Goal: Information Seeking & Learning: Learn about a topic

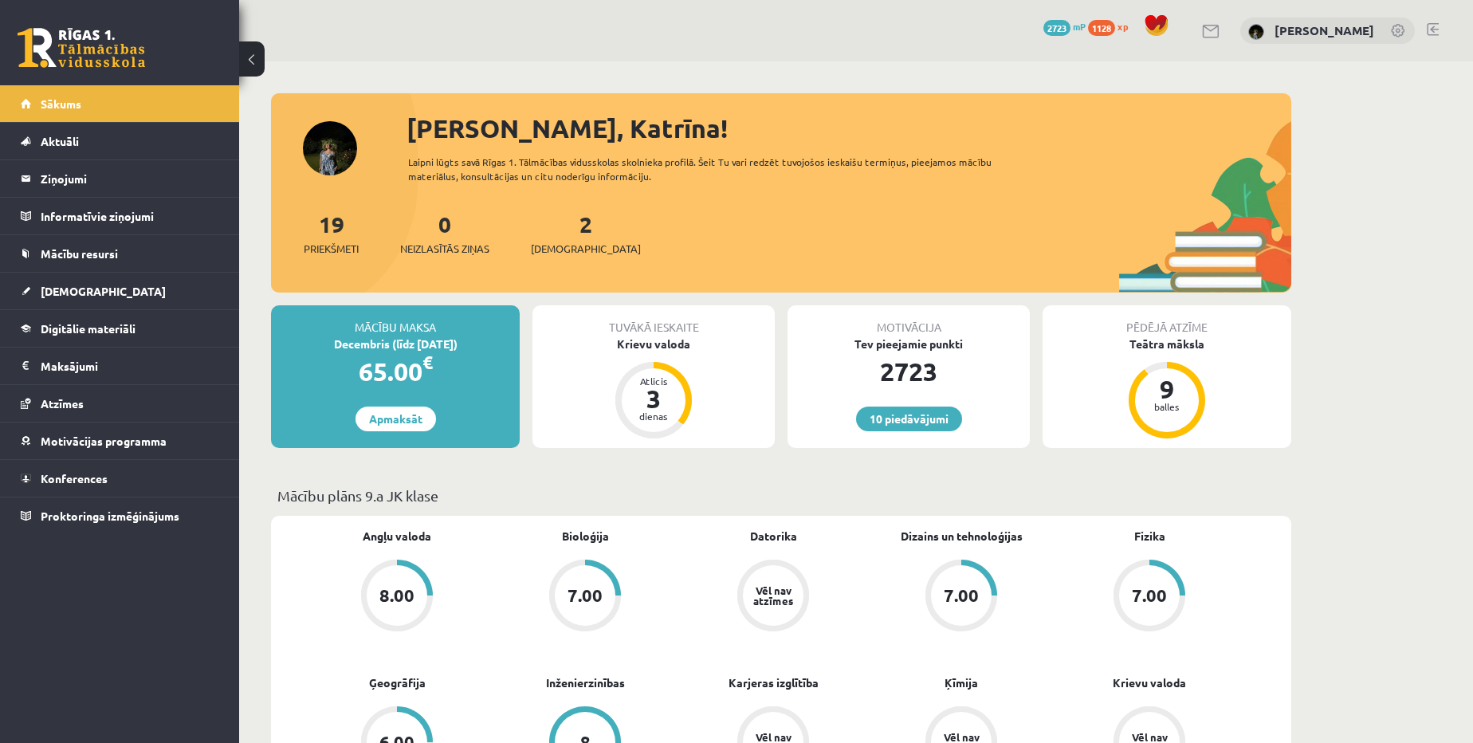
click at [572, 236] on div "2 Ieskaites" at bounding box center [586, 231] width 110 height 49
click at [572, 245] on span "[DEMOGRAPHIC_DATA]" at bounding box center [586, 249] width 110 height 16
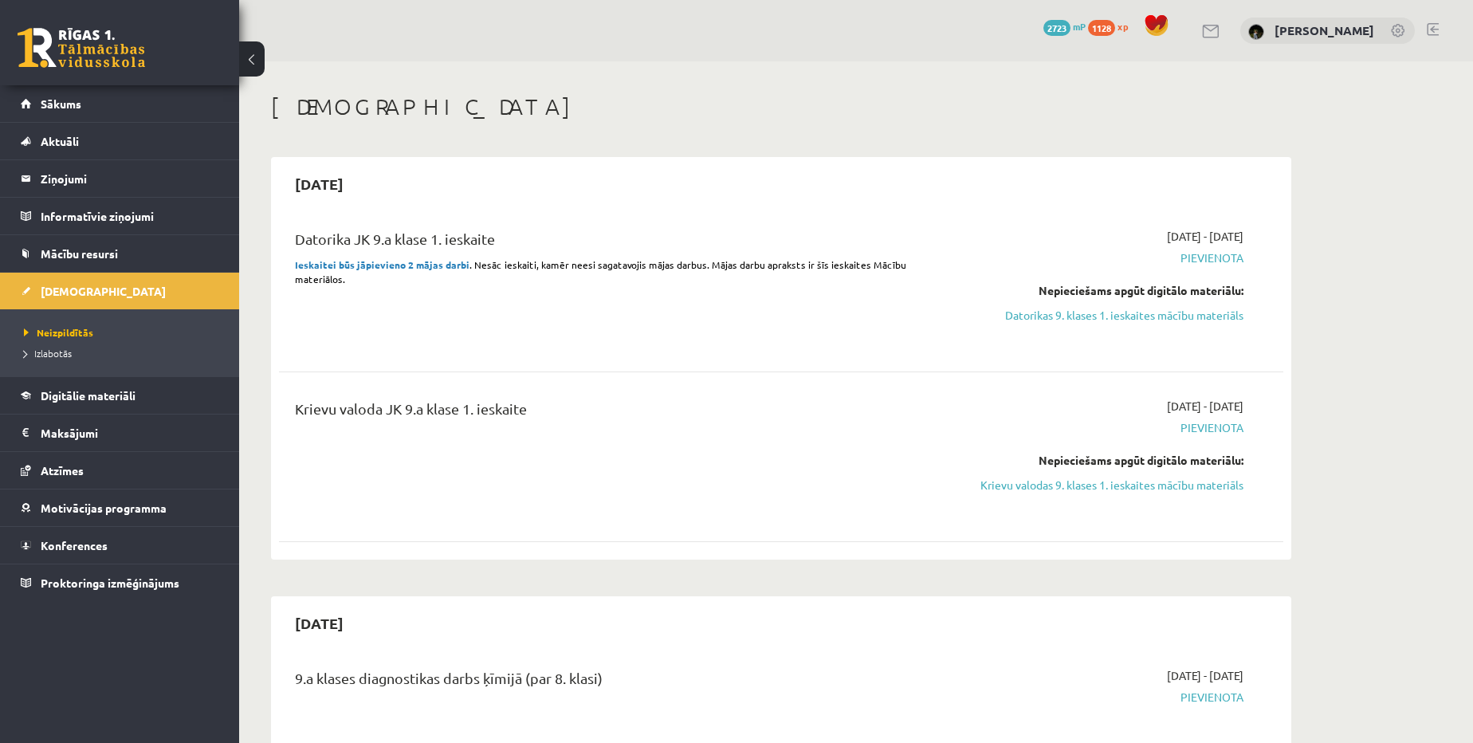
click at [1133, 316] on link "Datorikas 9. klases 1. ieskaites mācību materiāls" at bounding box center [1093, 315] width 300 height 17
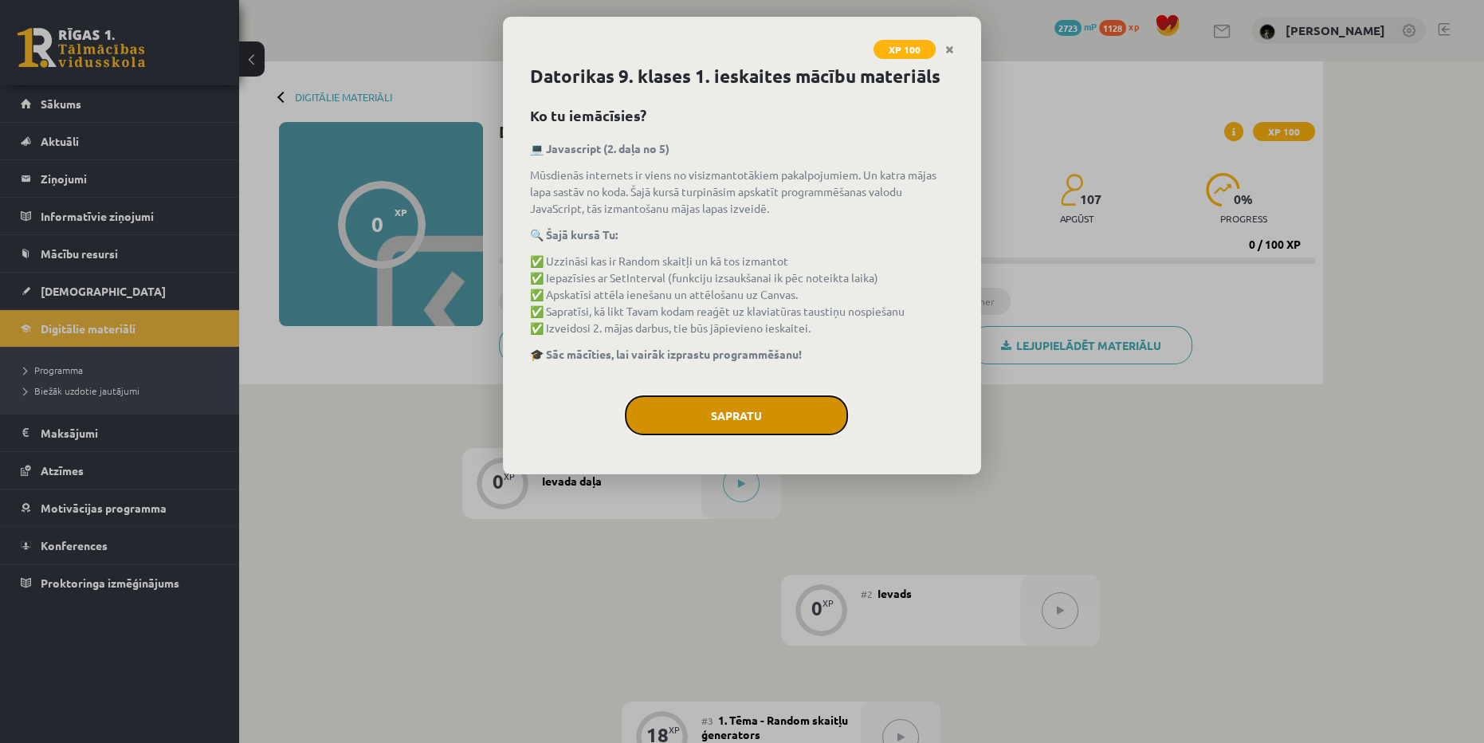
click at [740, 418] on button "Sapratu" at bounding box center [736, 415] width 223 height 40
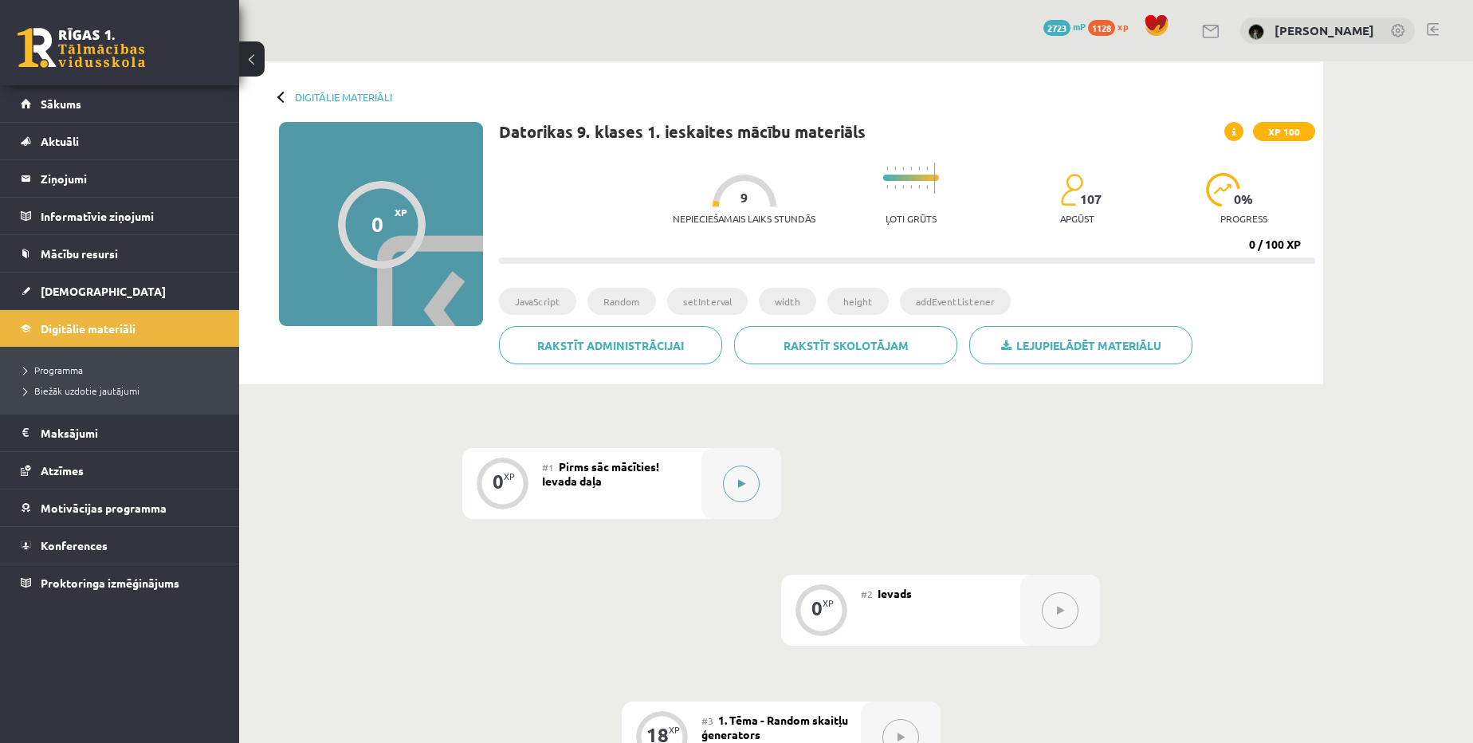
click at [757, 483] on button at bounding box center [741, 483] width 37 height 37
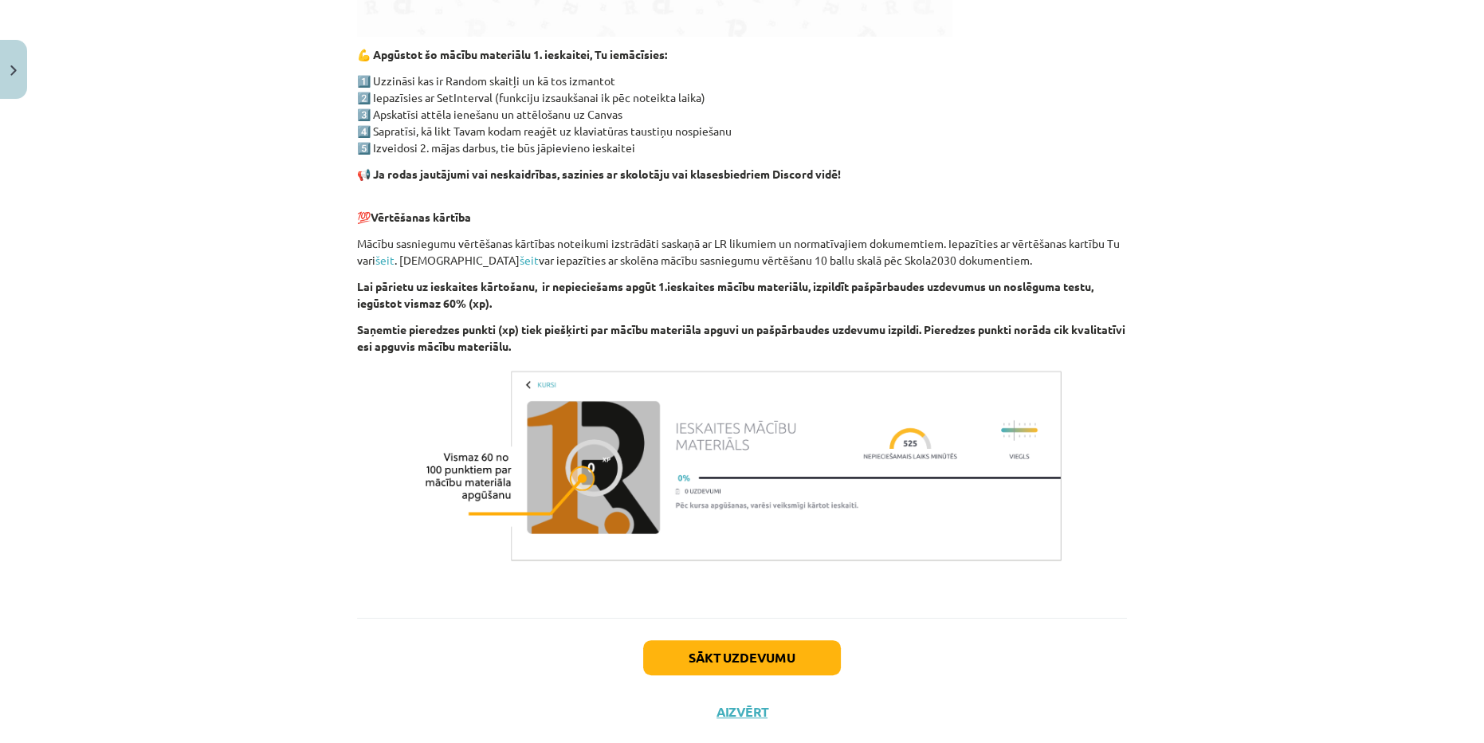
scroll to position [853, 0]
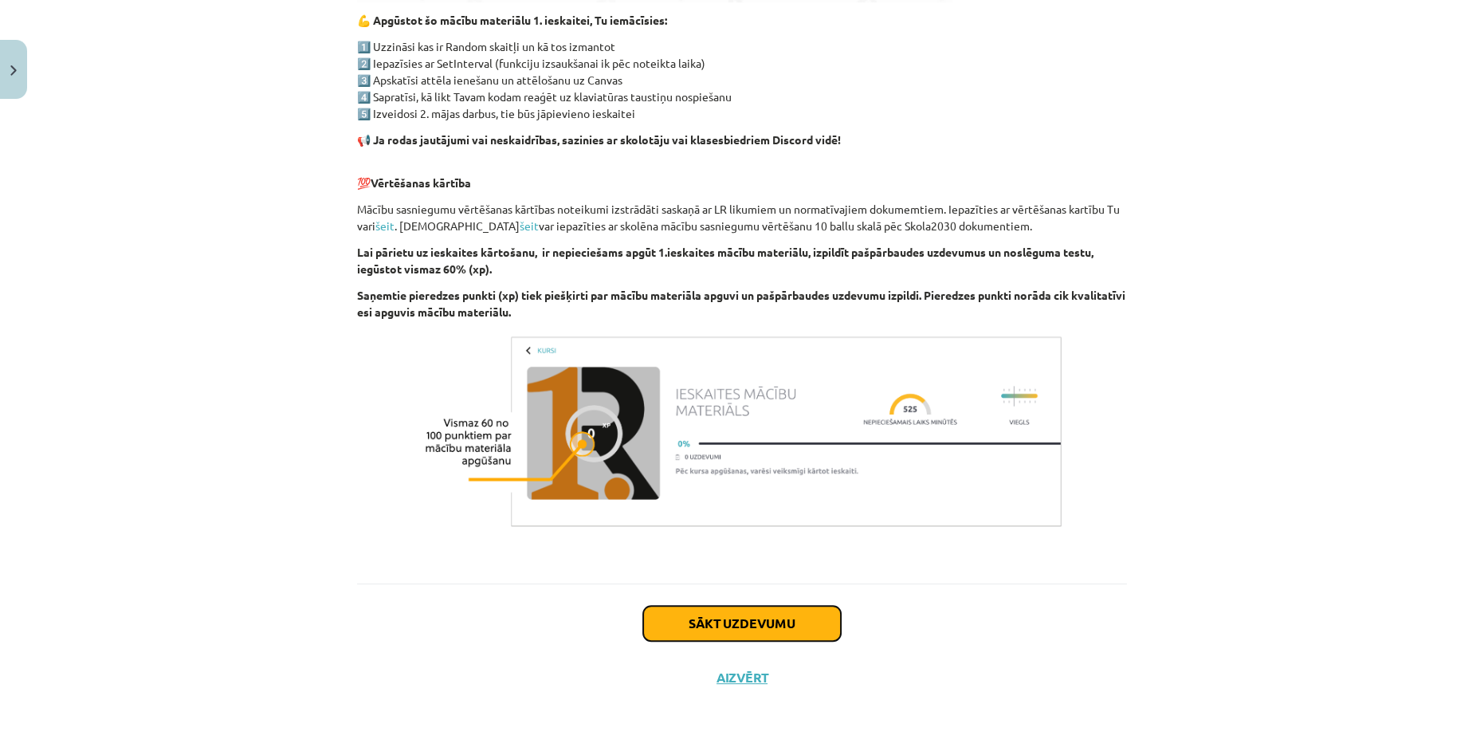
click at [813, 615] on button "Sākt uzdevumu" at bounding box center [742, 623] width 198 height 35
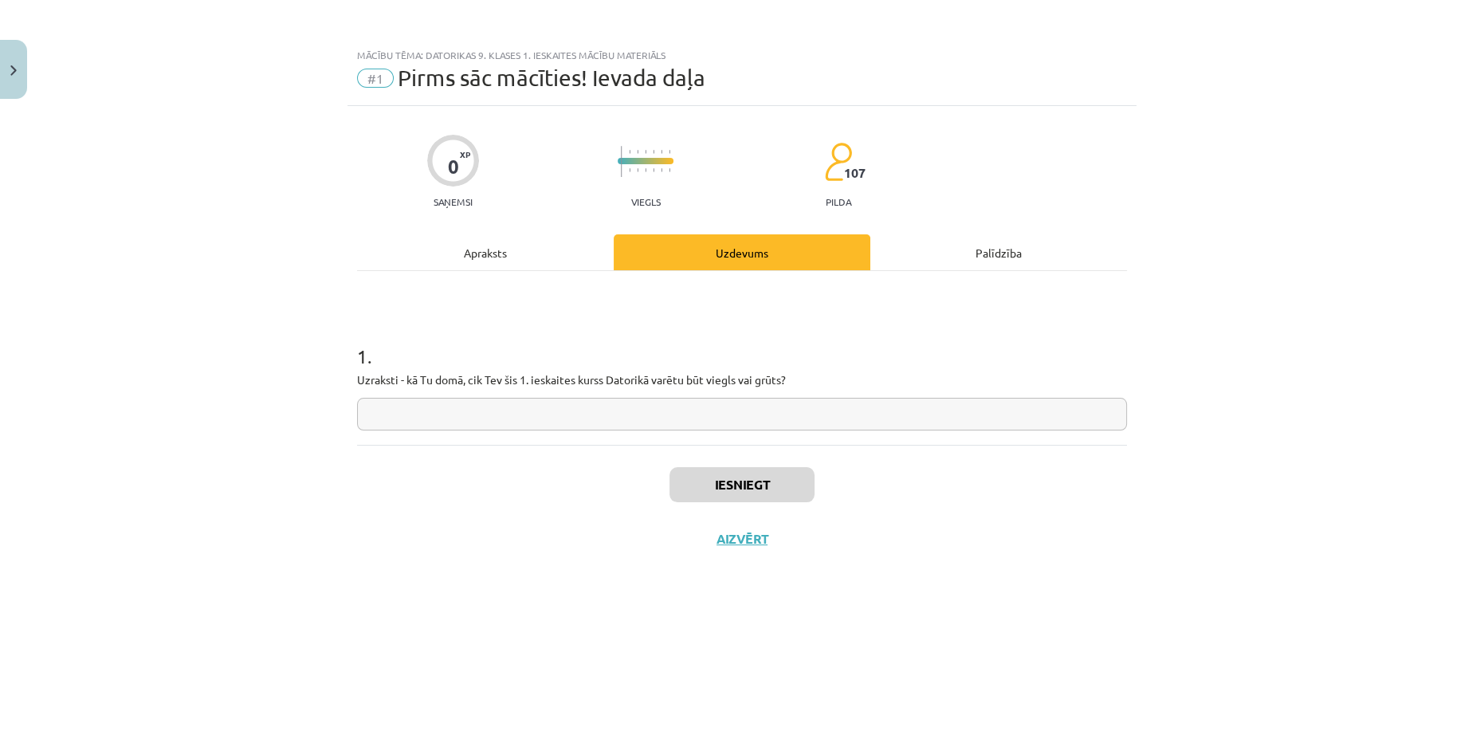
click at [425, 419] on input "text" at bounding box center [742, 414] width 770 height 33
type input "********"
click at [764, 474] on button "Iesniegt" at bounding box center [742, 484] width 145 height 35
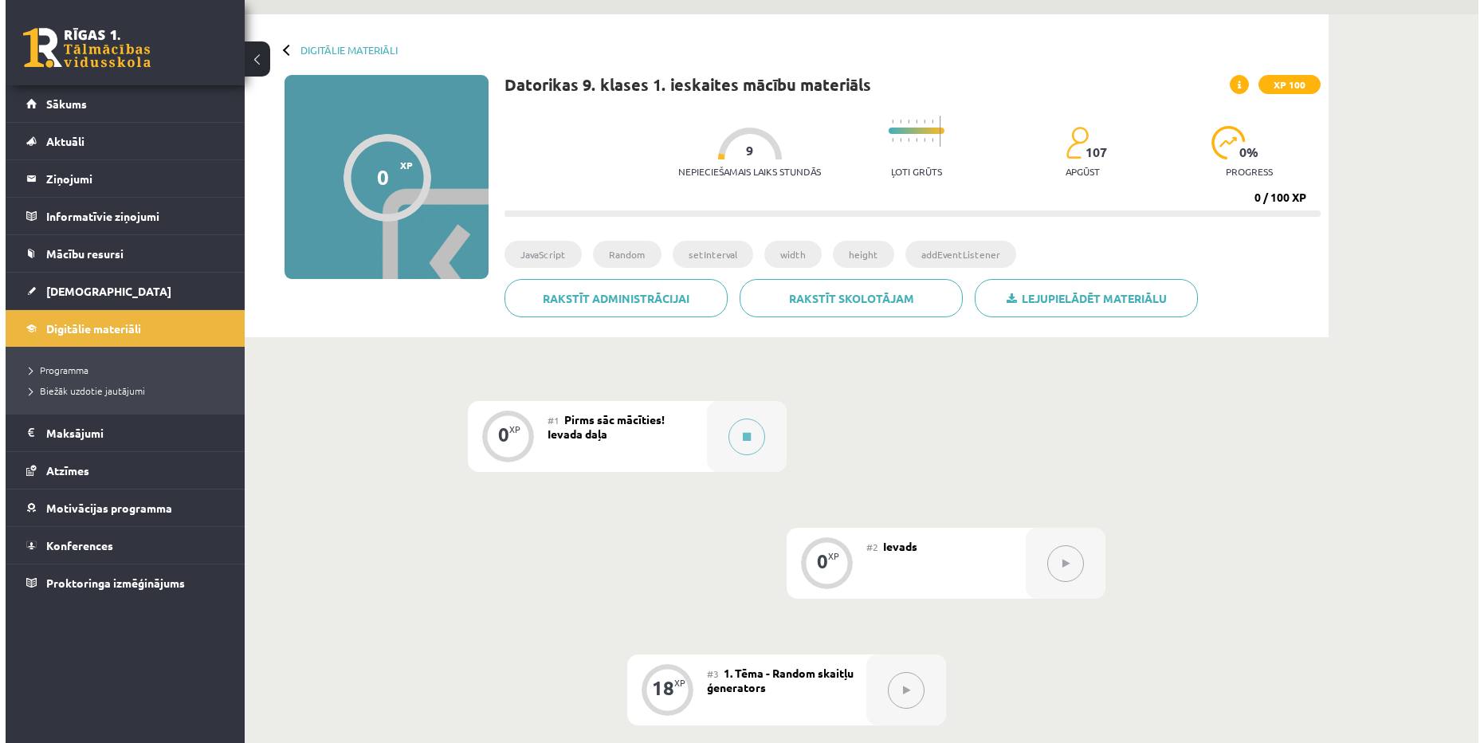
scroll to position [72, 0]
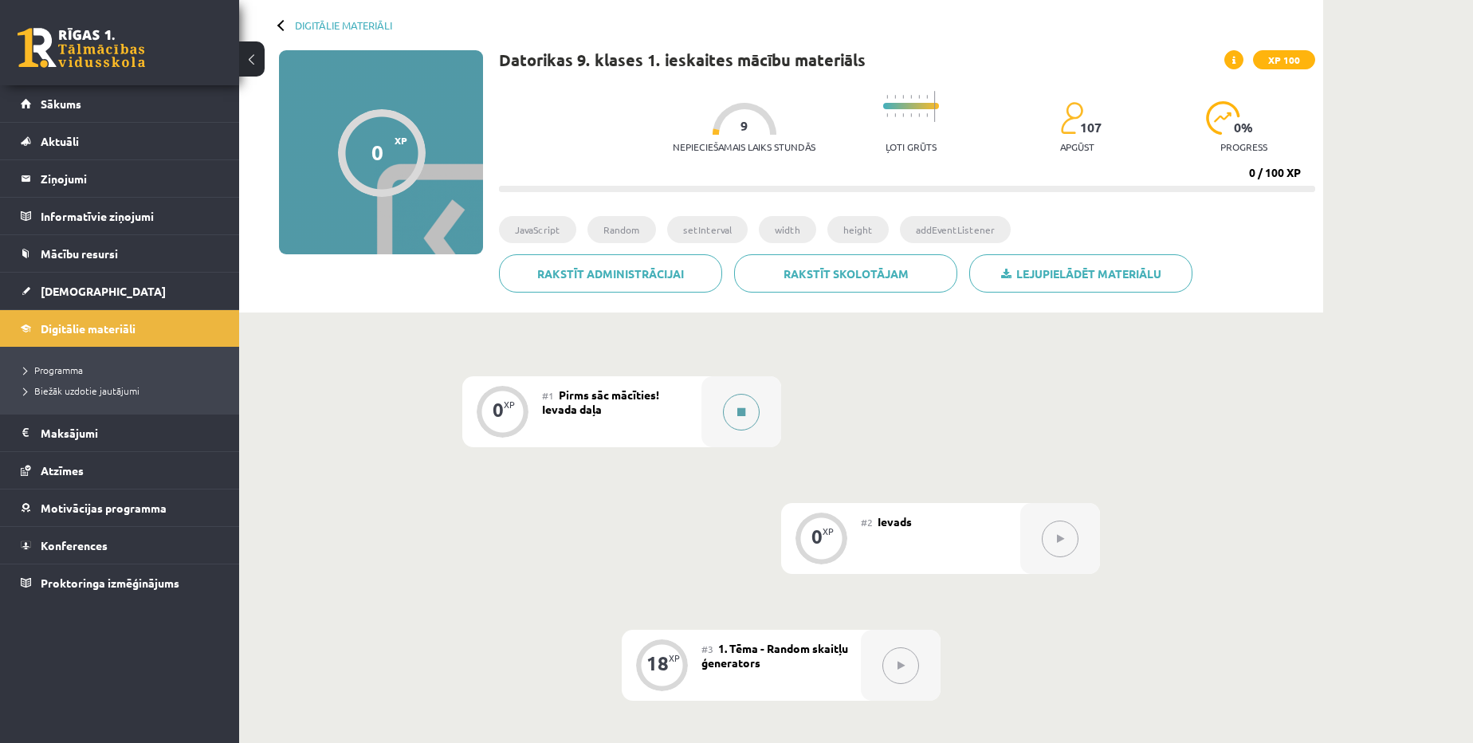
click at [750, 411] on button at bounding box center [741, 412] width 37 height 37
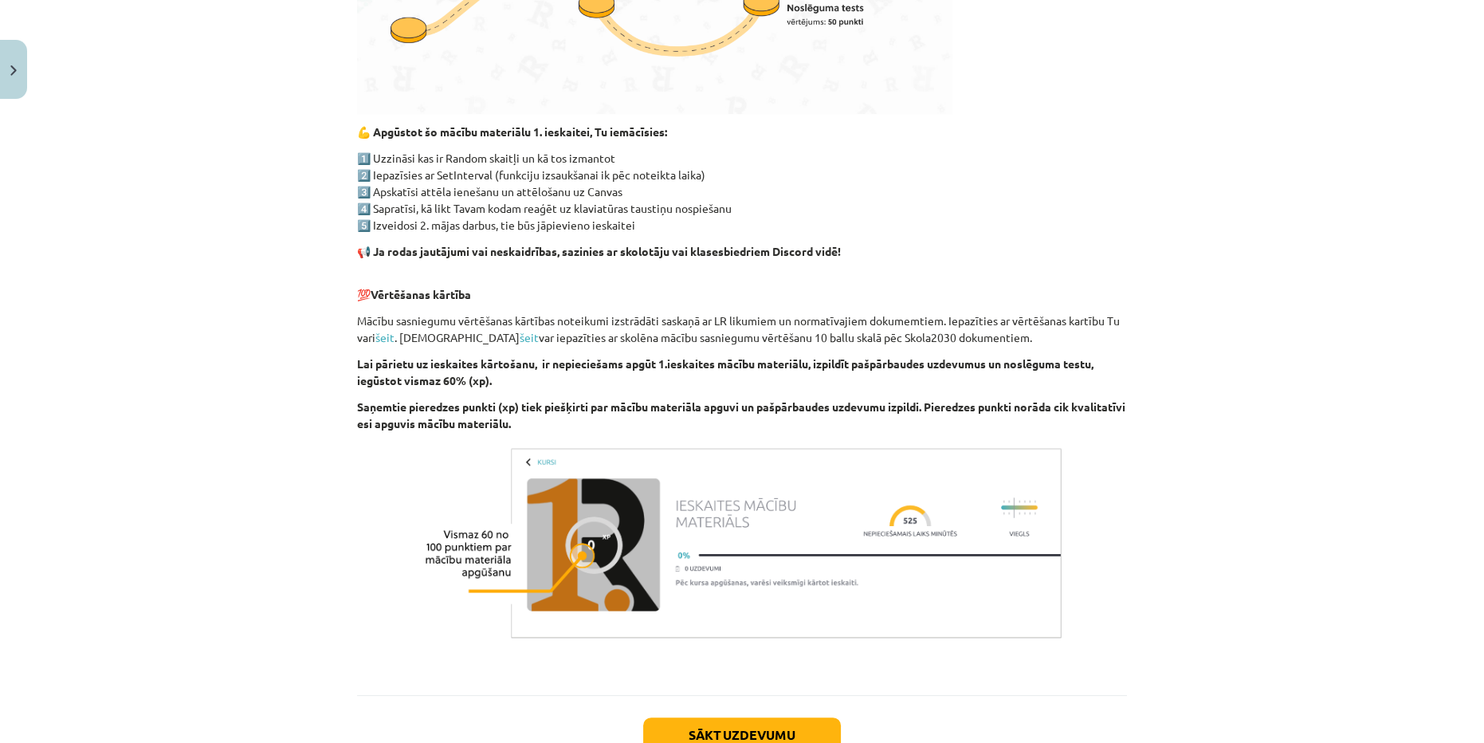
scroll to position [853, 0]
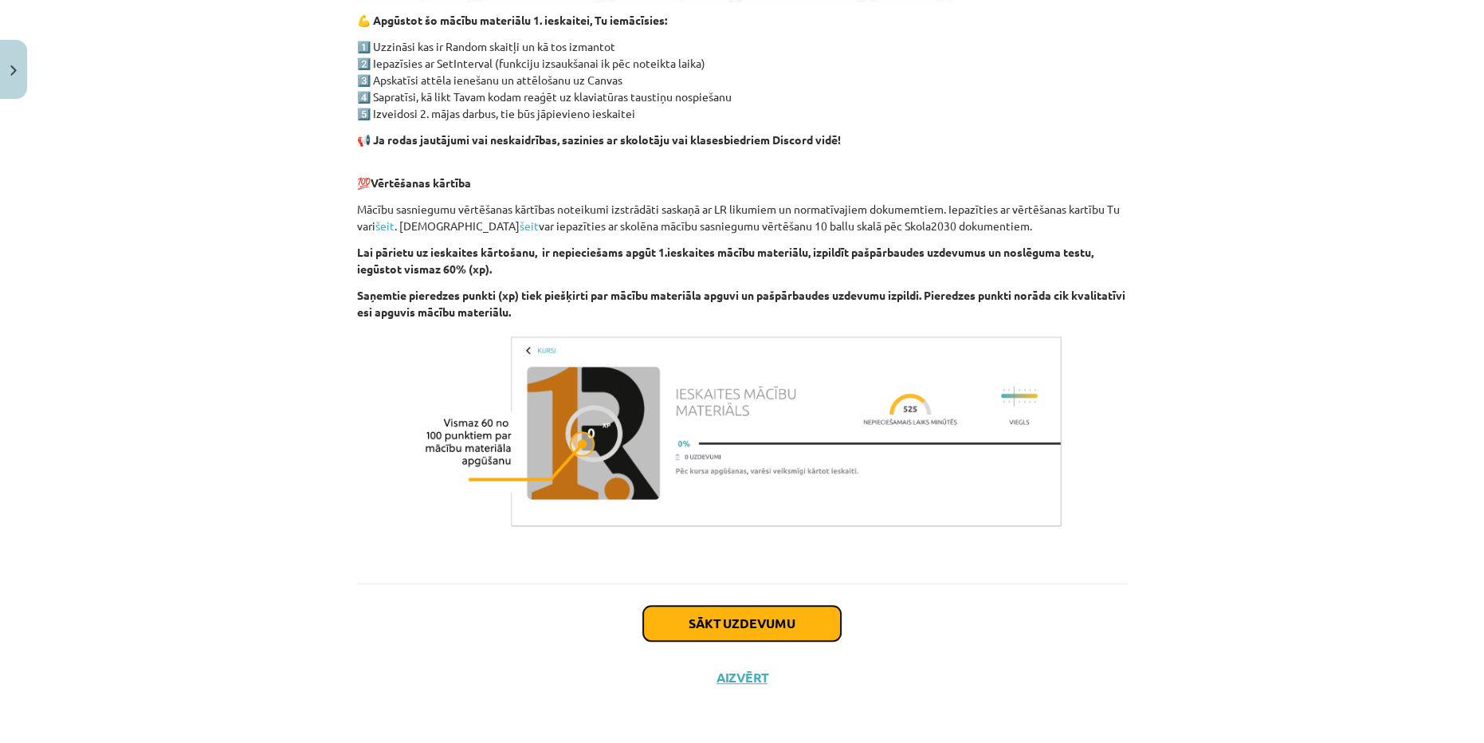
click at [811, 634] on button "Sākt uzdevumu" at bounding box center [742, 623] width 198 height 35
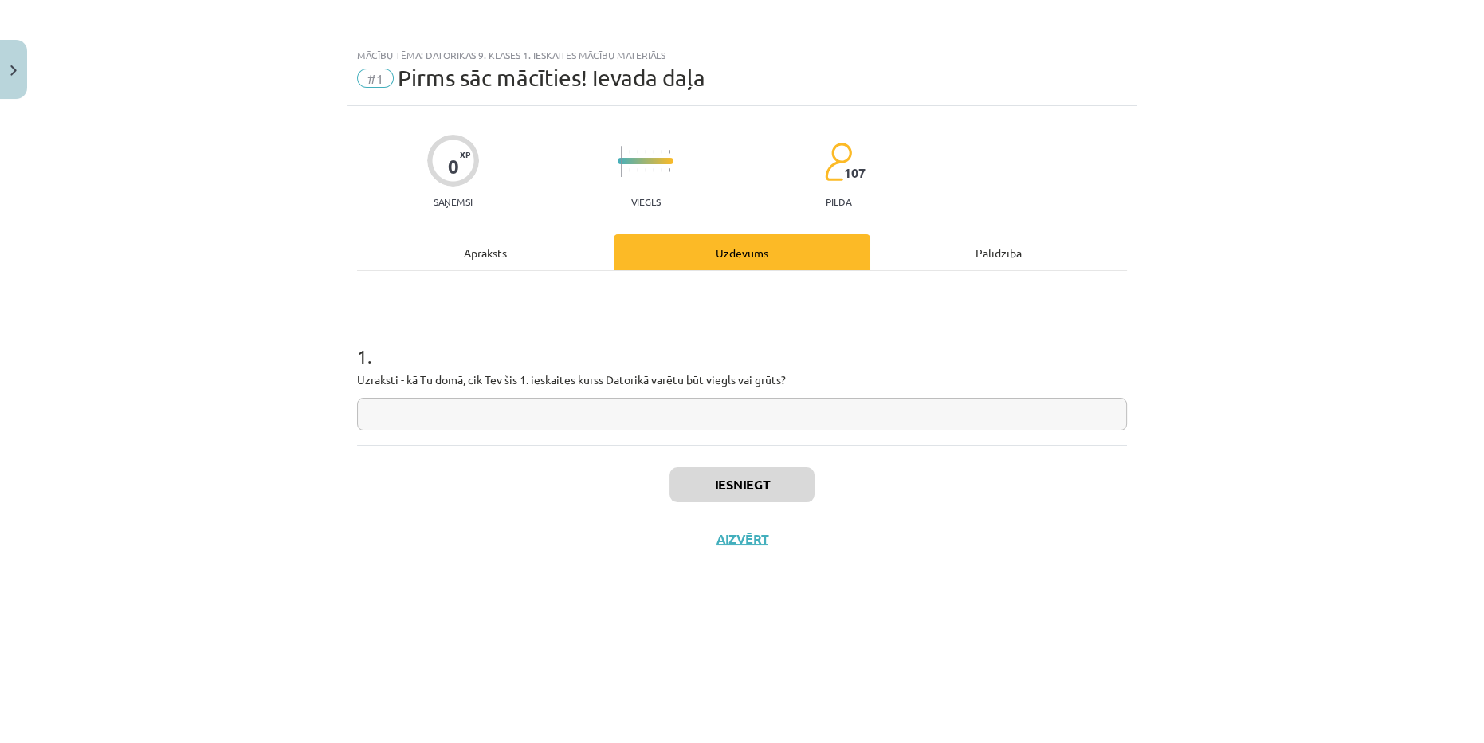
scroll to position [0, 0]
click at [758, 420] on input "text" at bounding box center [742, 414] width 770 height 33
click at [777, 477] on button "Iesniegt" at bounding box center [742, 484] width 145 height 35
click at [797, 538] on button "Nākamā nodarbība" at bounding box center [742, 549] width 156 height 37
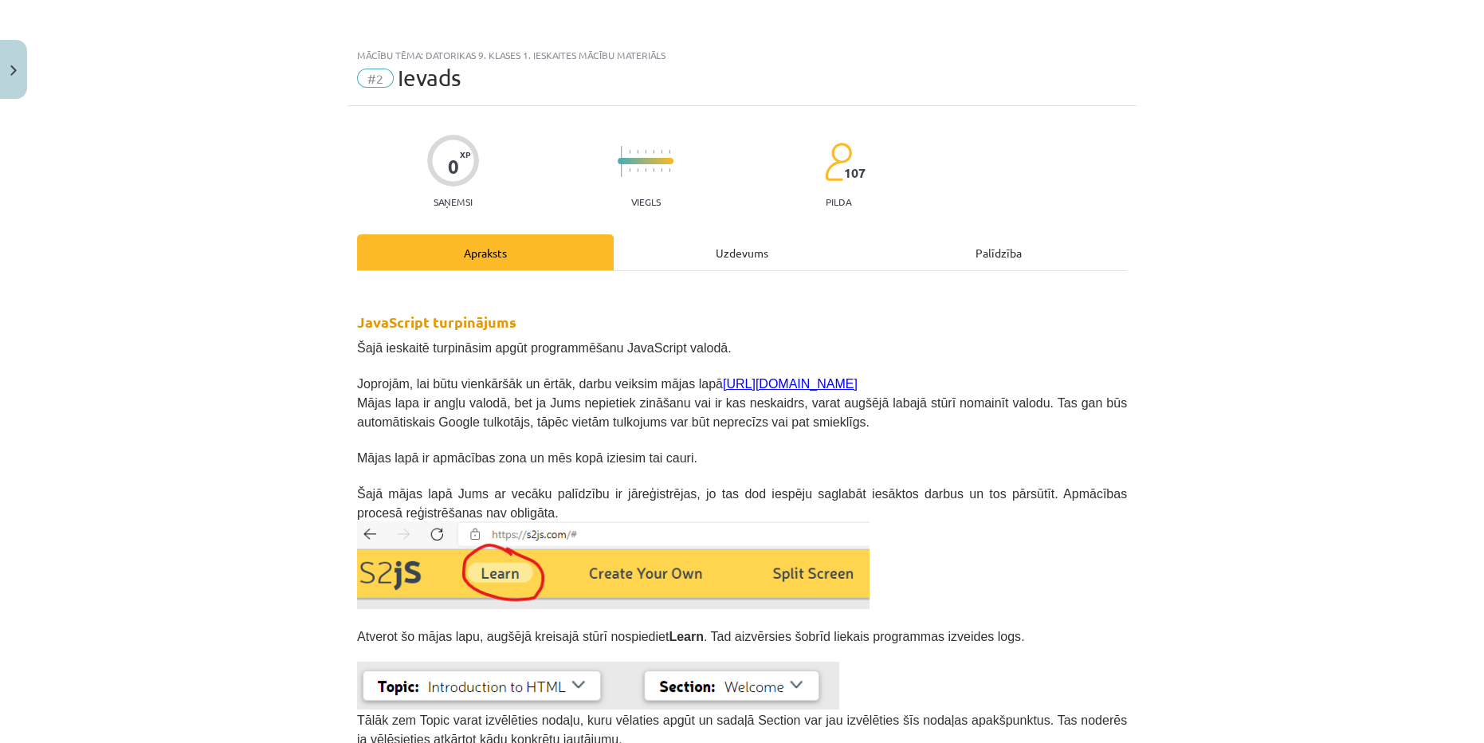
click at [750, 383] on link "[URL][DOMAIN_NAME]" at bounding box center [790, 384] width 135 height 14
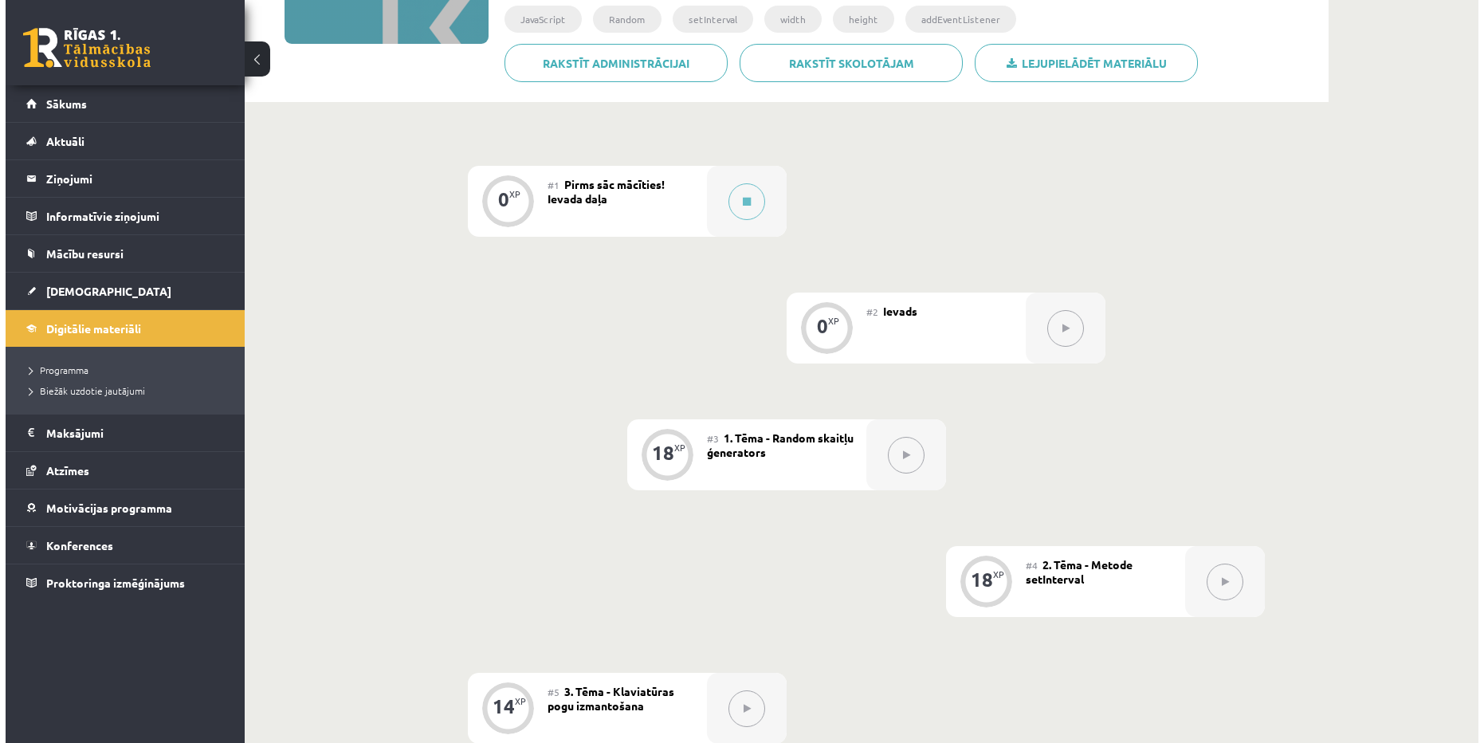
scroll to position [289, 0]
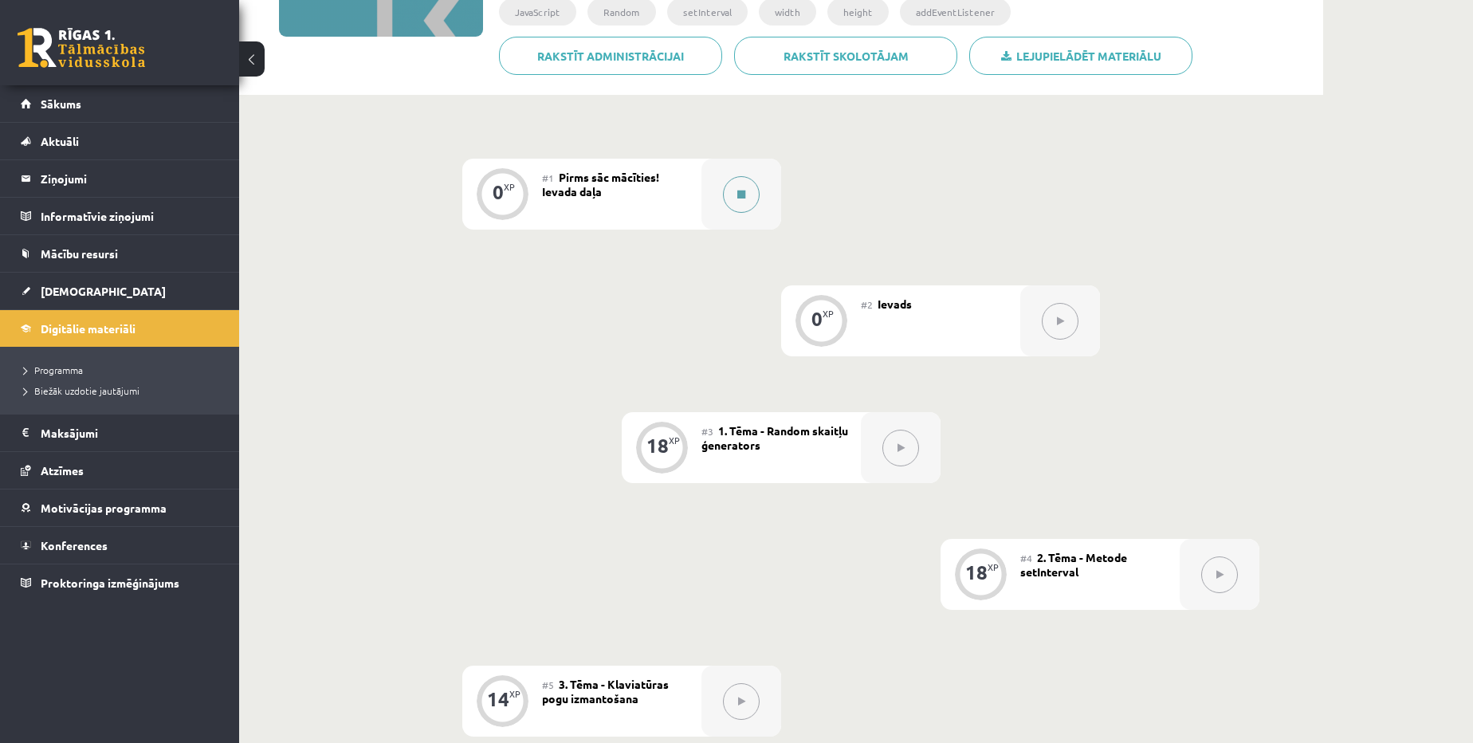
click at [728, 186] on button at bounding box center [741, 194] width 37 height 37
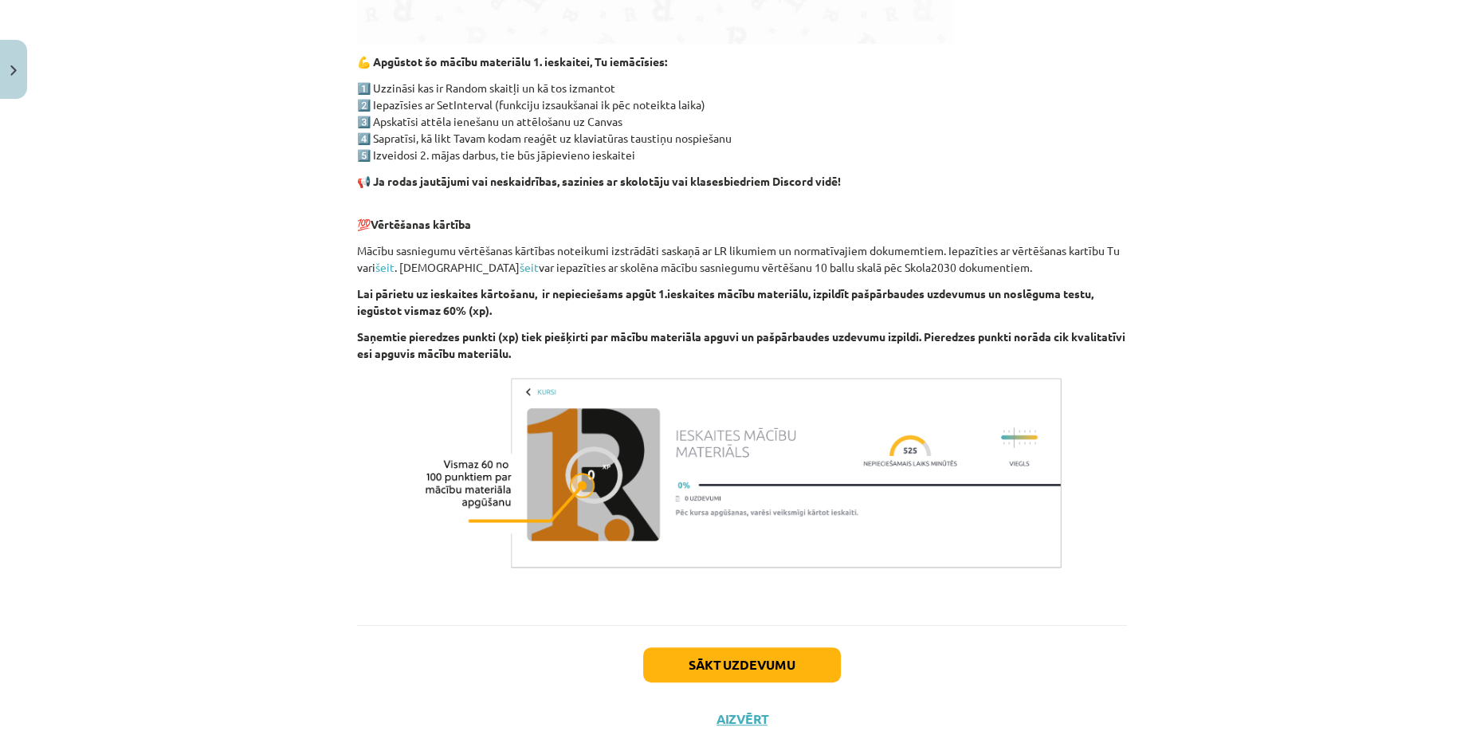
scroll to position [853, 0]
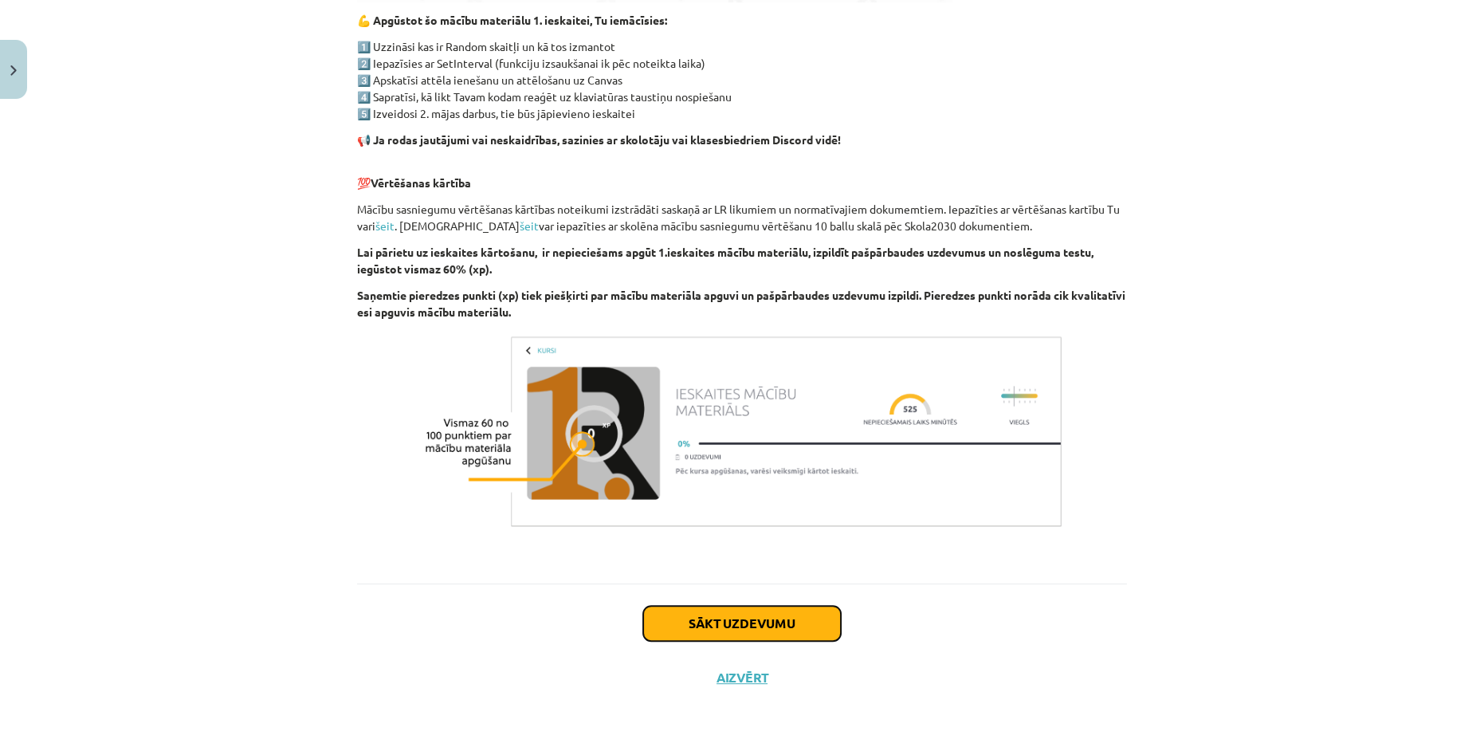
click at [773, 610] on button "Sākt uzdevumu" at bounding box center [742, 623] width 198 height 35
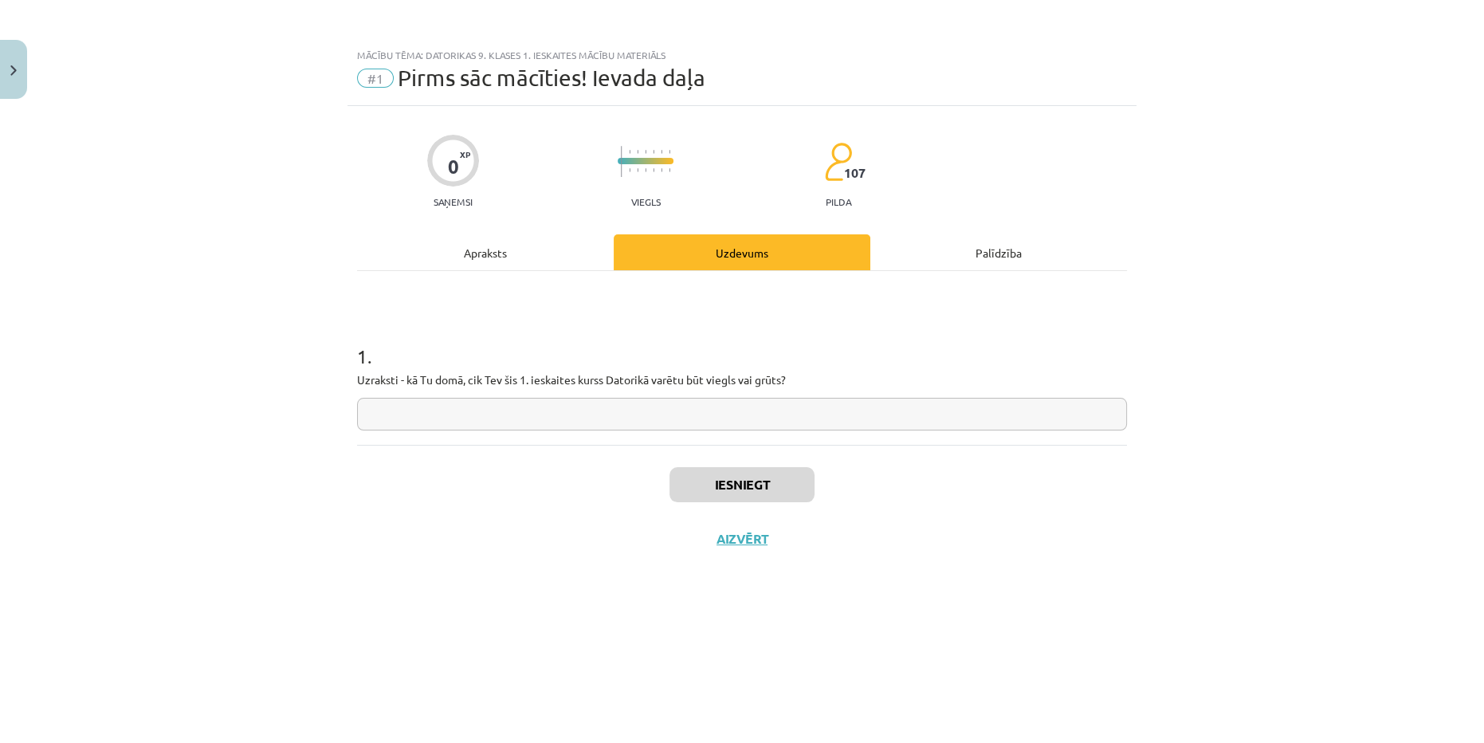
scroll to position [0, 0]
click at [712, 403] on input "text" at bounding box center [742, 414] width 770 height 33
type input "**"
click at [762, 493] on button "Iesniegt" at bounding box center [742, 484] width 145 height 35
click at [719, 553] on button "Nākamā nodarbība" at bounding box center [742, 549] width 156 height 37
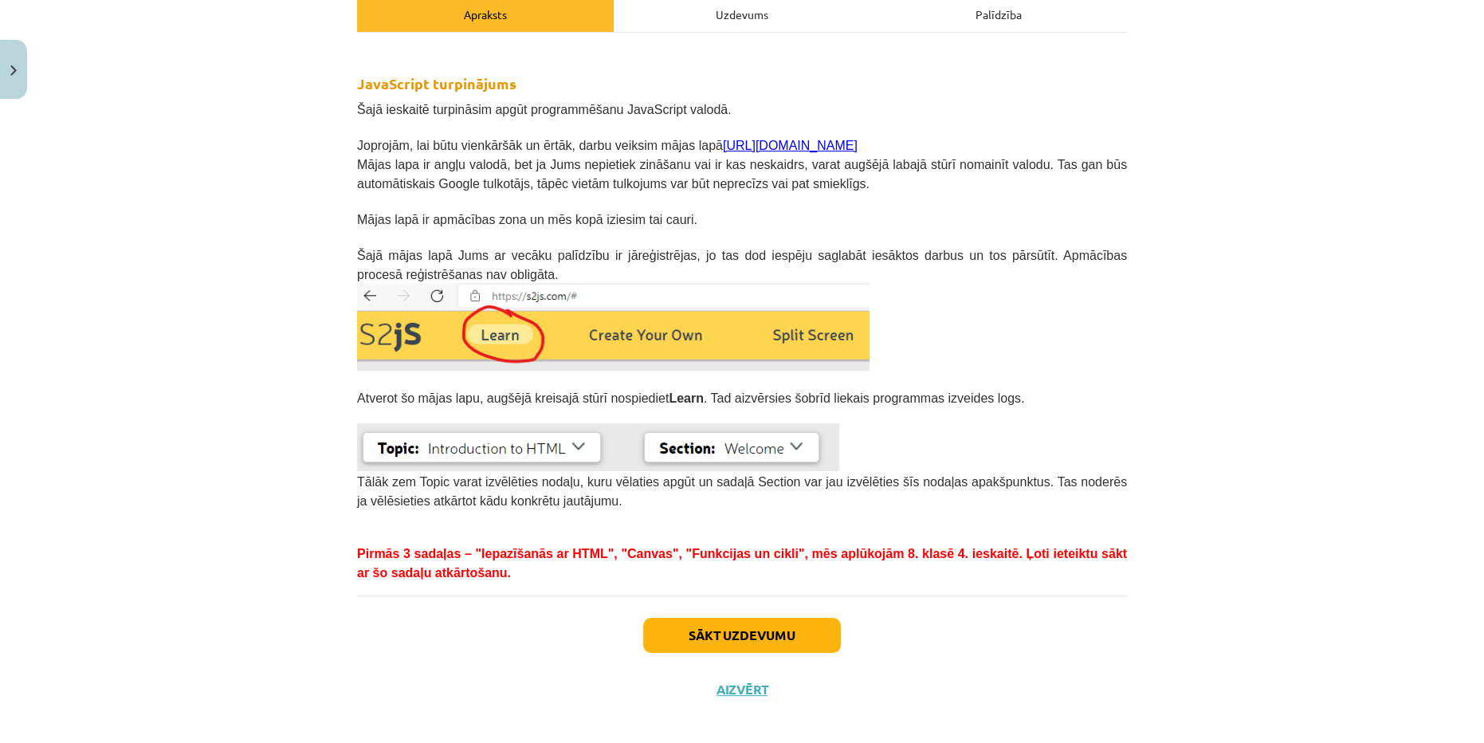
scroll to position [250, 0]
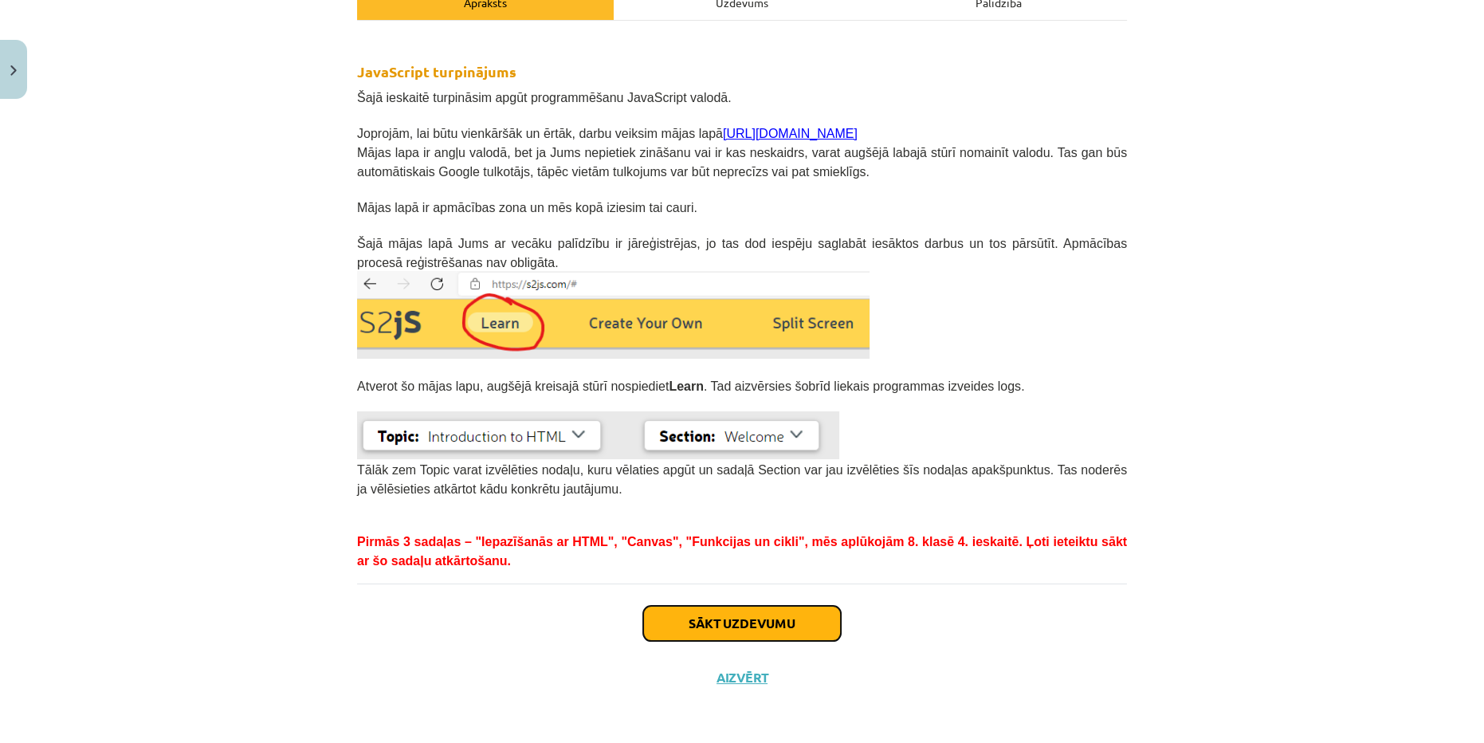
click at [697, 621] on button "Sākt uzdevumu" at bounding box center [742, 623] width 198 height 35
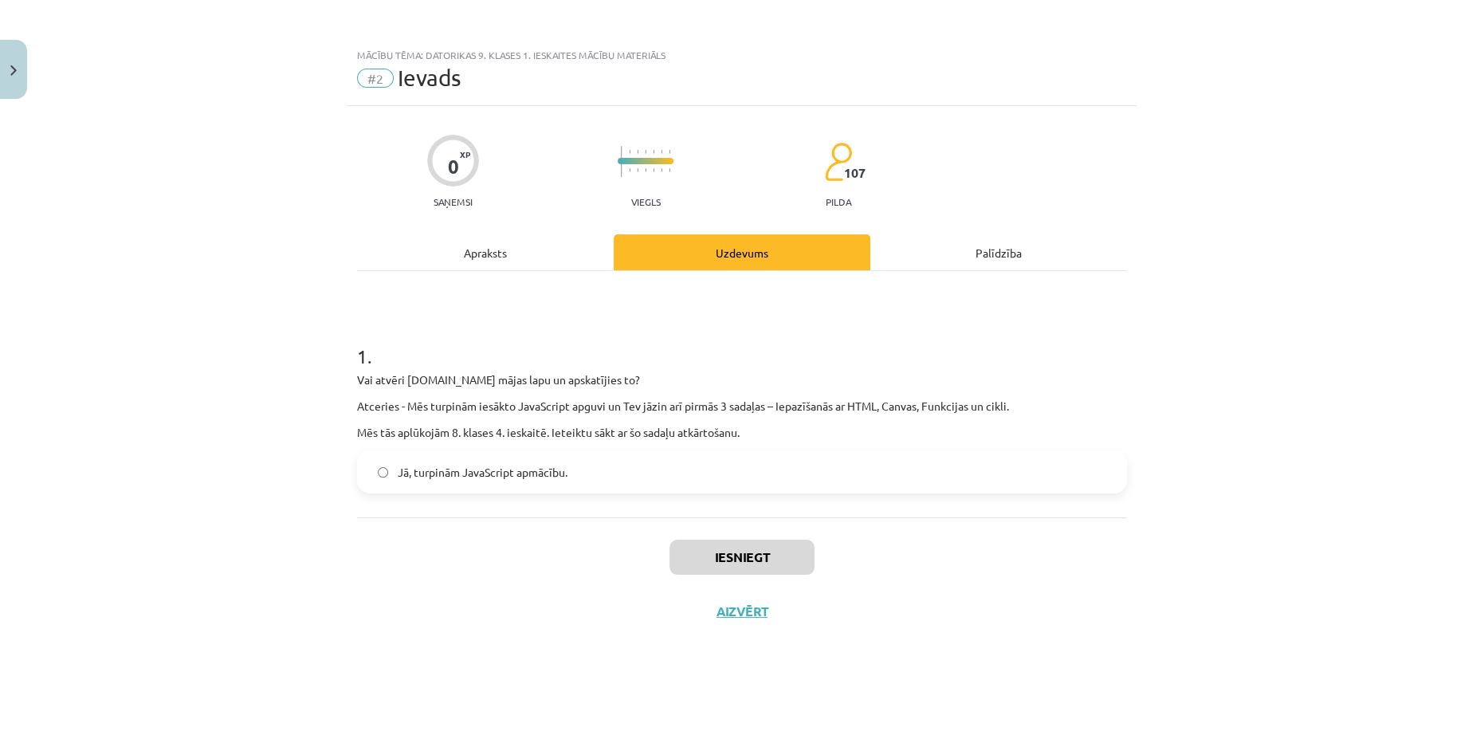
click at [619, 478] on label "Jā, turpinām JavaScript apmācību." at bounding box center [742, 472] width 767 height 40
click at [616, 491] on label "Jā, turpinām JavaScript apmācību." at bounding box center [742, 472] width 767 height 40
click at [680, 555] on button "Iesniegt" at bounding box center [742, 557] width 145 height 35
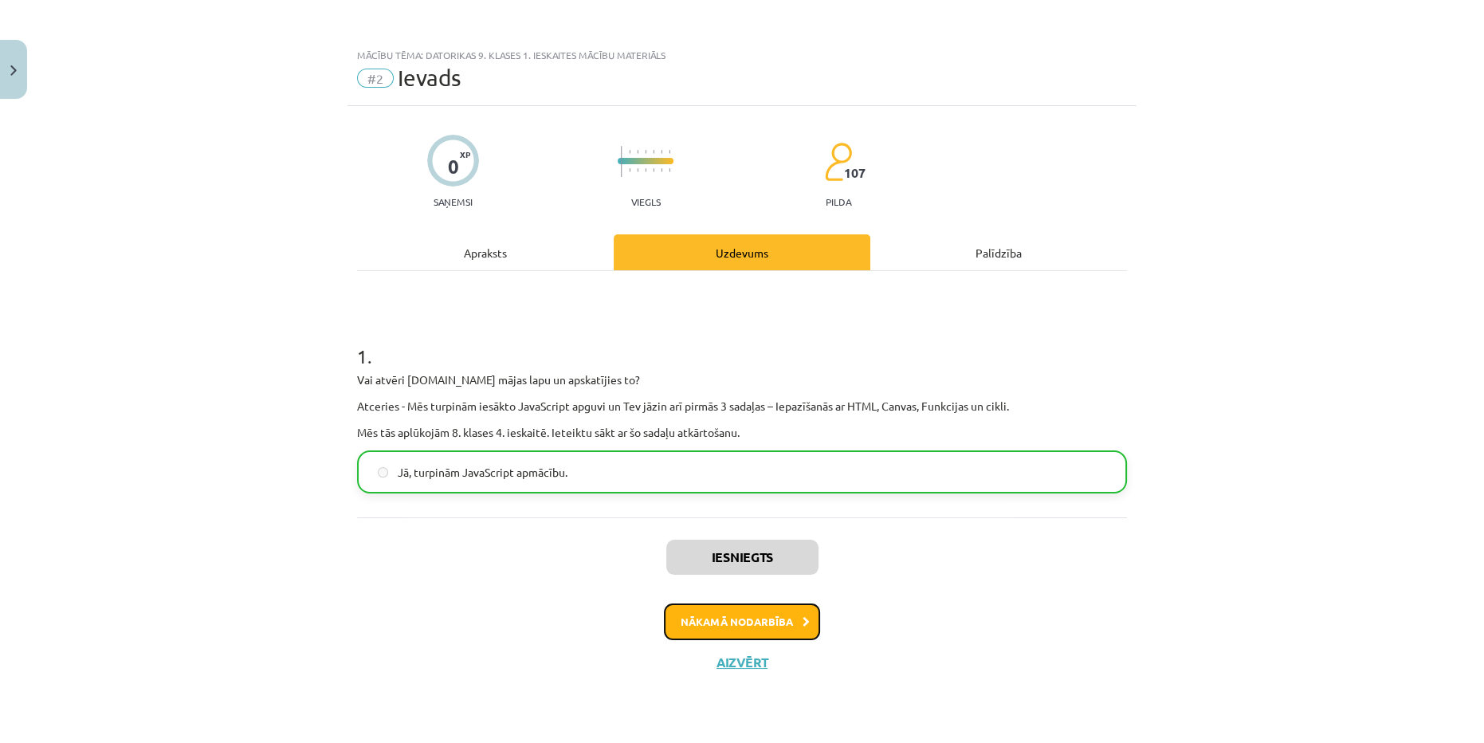
click at [802, 630] on button "Nākamā nodarbība" at bounding box center [742, 621] width 156 height 37
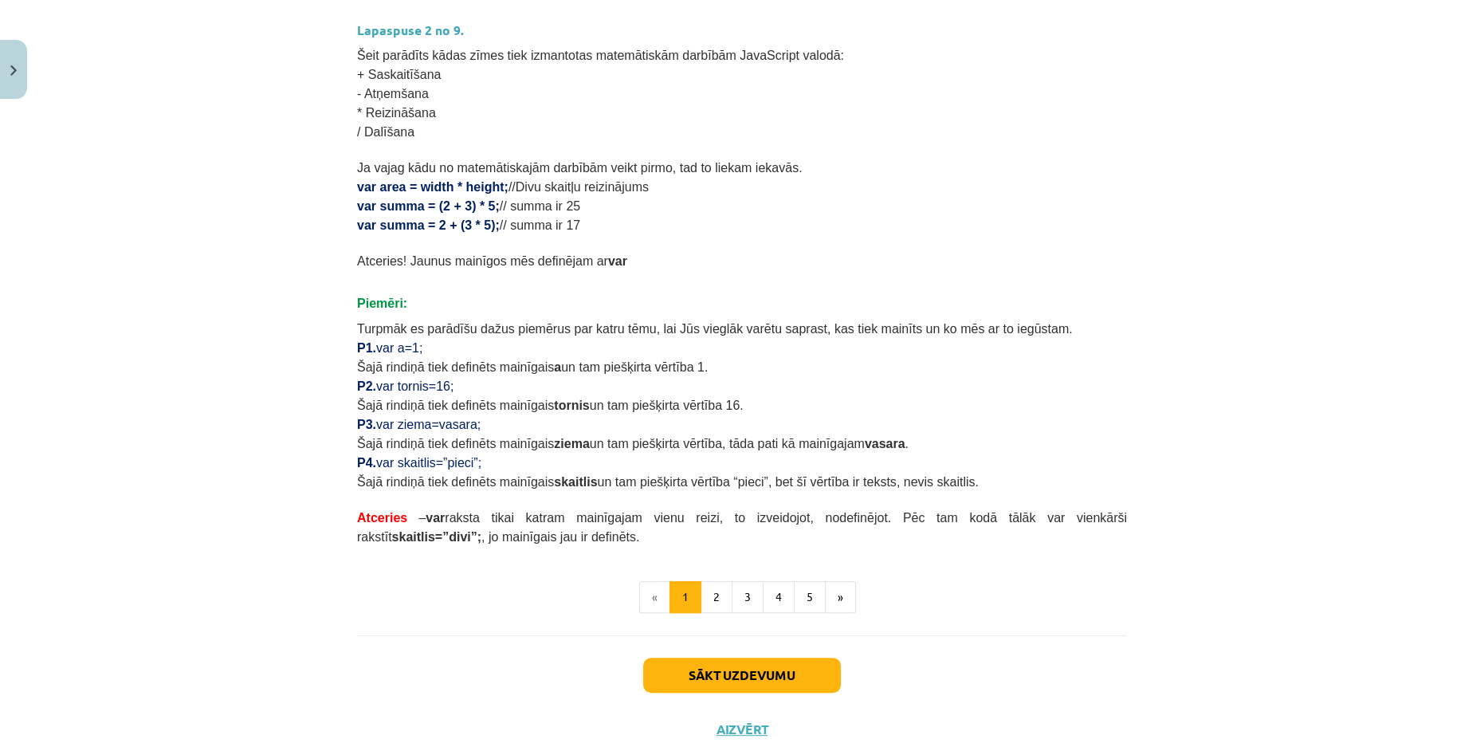
scroll to position [740, 0]
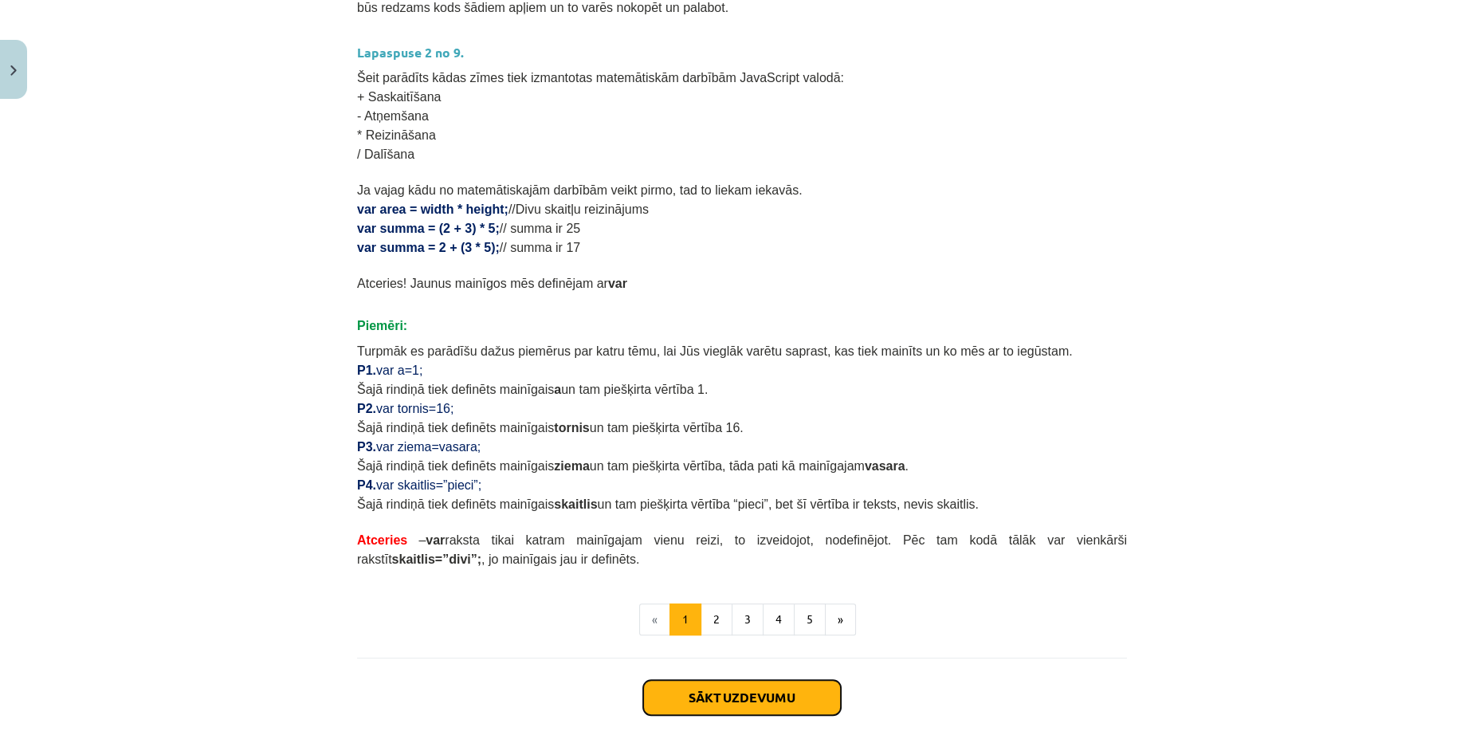
click at [769, 697] on button "Sākt uzdevumu" at bounding box center [742, 697] width 198 height 35
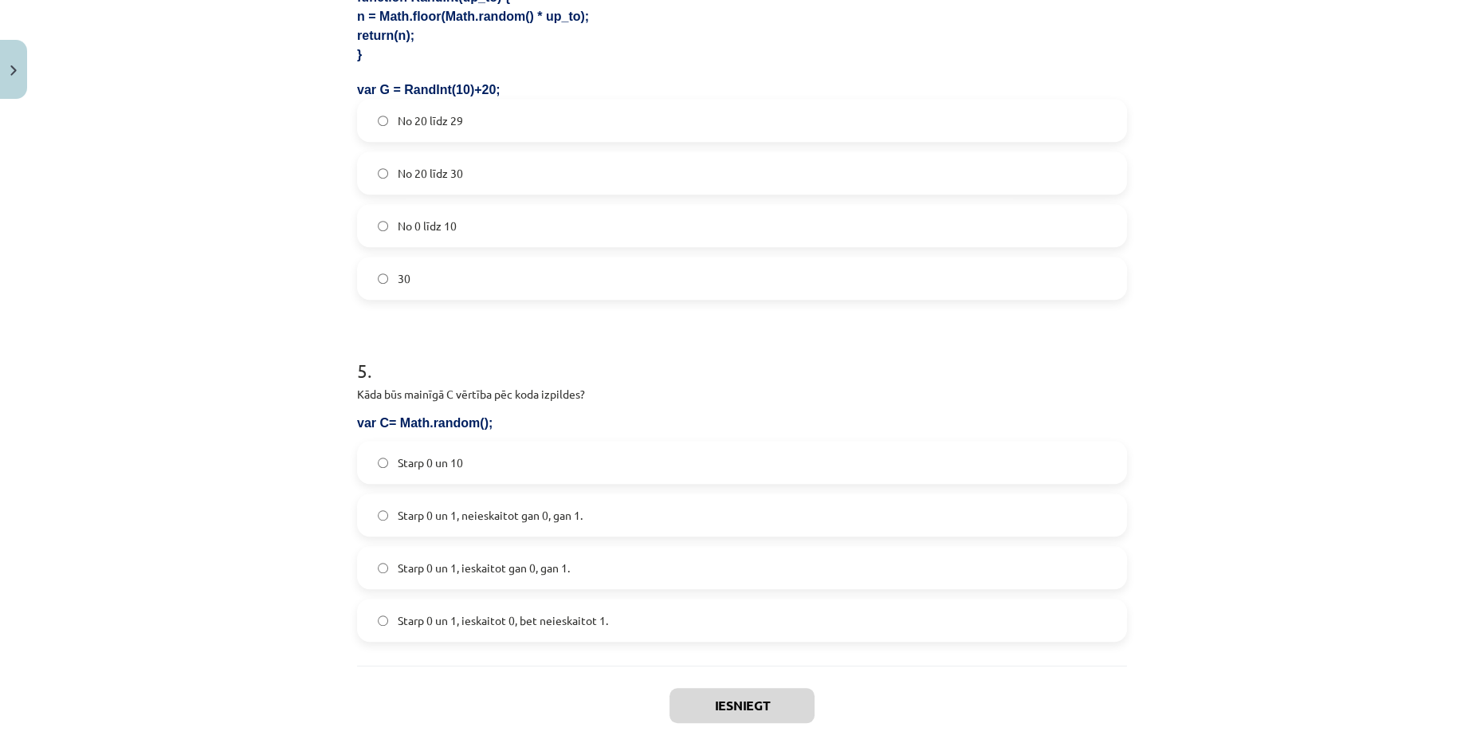
scroll to position [1522, 0]
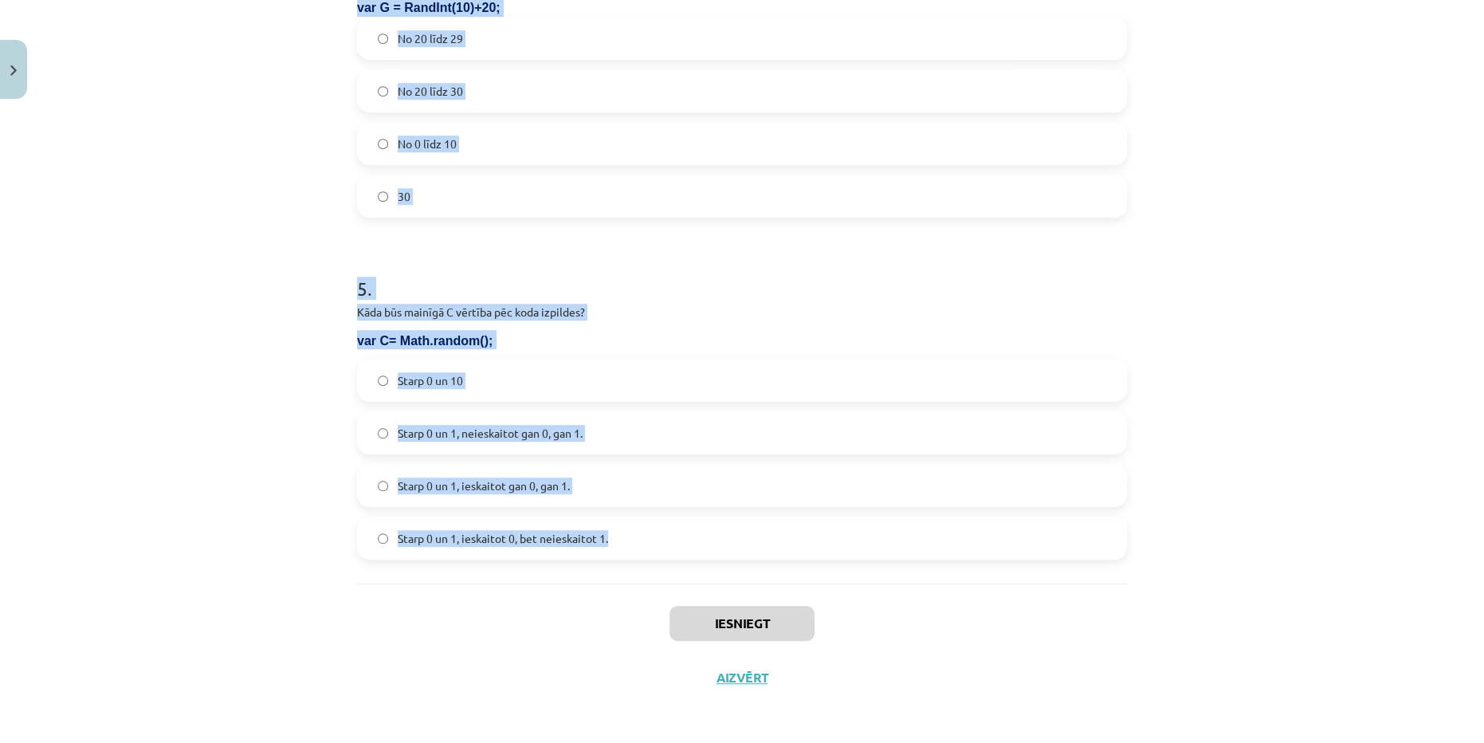
drag, startPoint x: 351, startPoint y: 258, endPoint x: 693, endPoint y: 550, distance: 448.9
copy form "Kura koda rindiņa mainīgajam Z piešķirs mainīgu vērtību no 0 līdz 13? Z=Math.fl…"
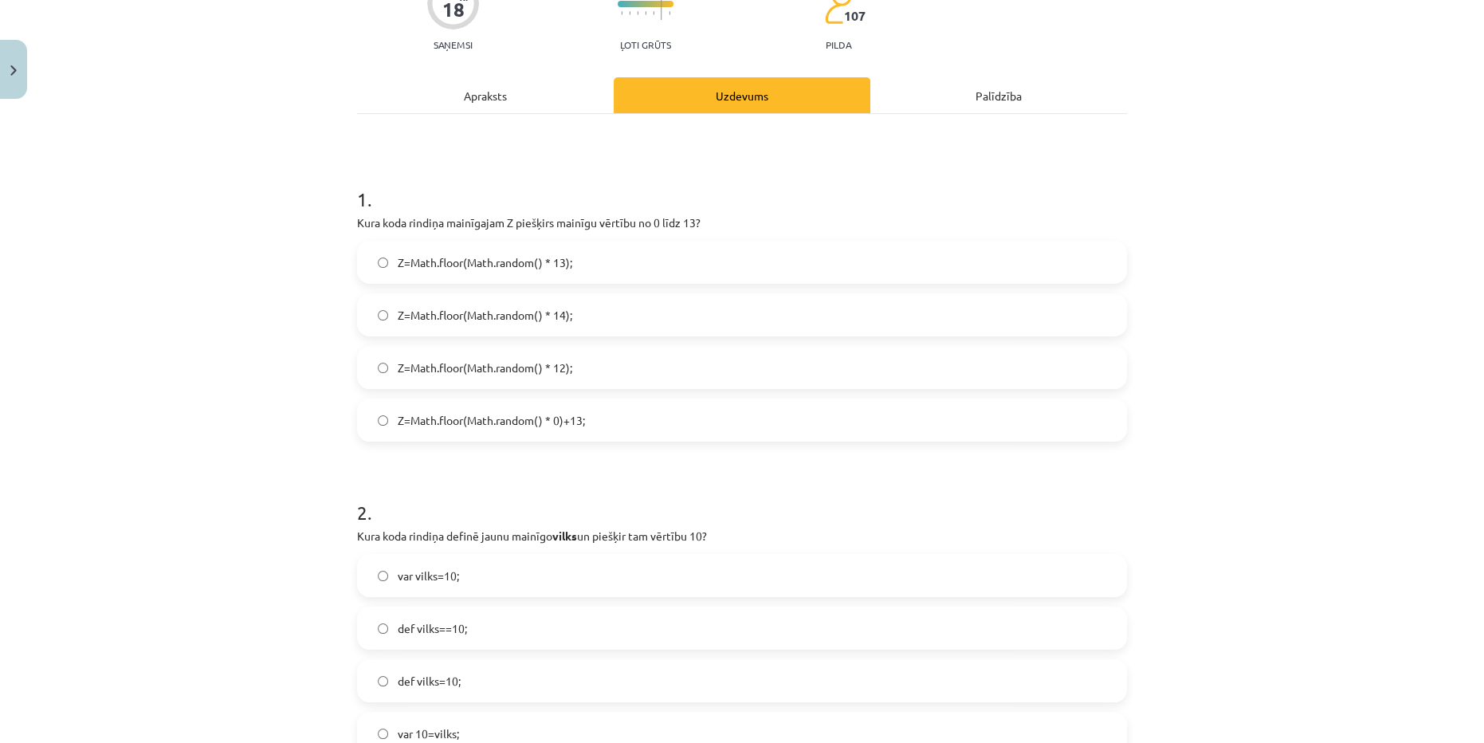
scroll to position [144, 0]
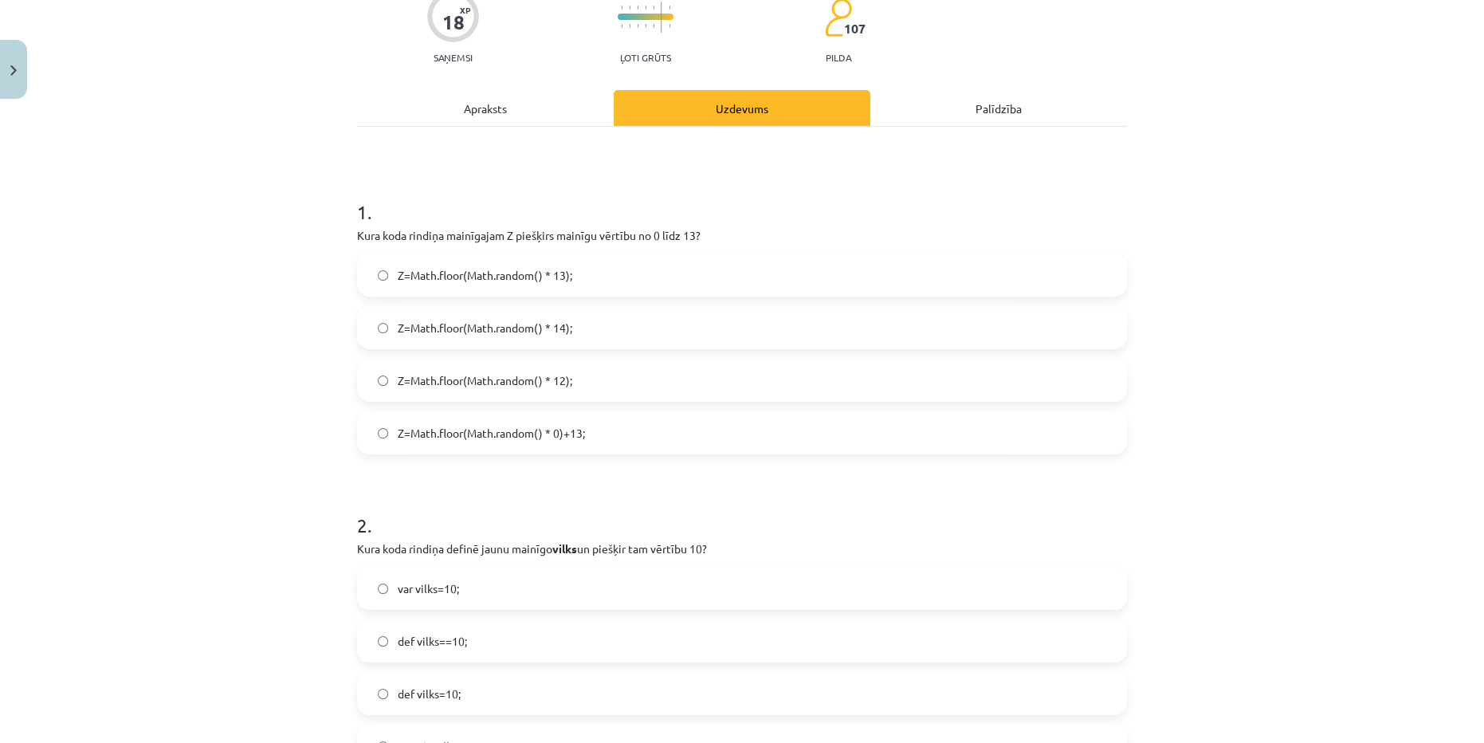
click at [581, 337] on label "Z=Math.floor(Math.random() * 14);" at bounding box center [742, 328] width 767 height 40
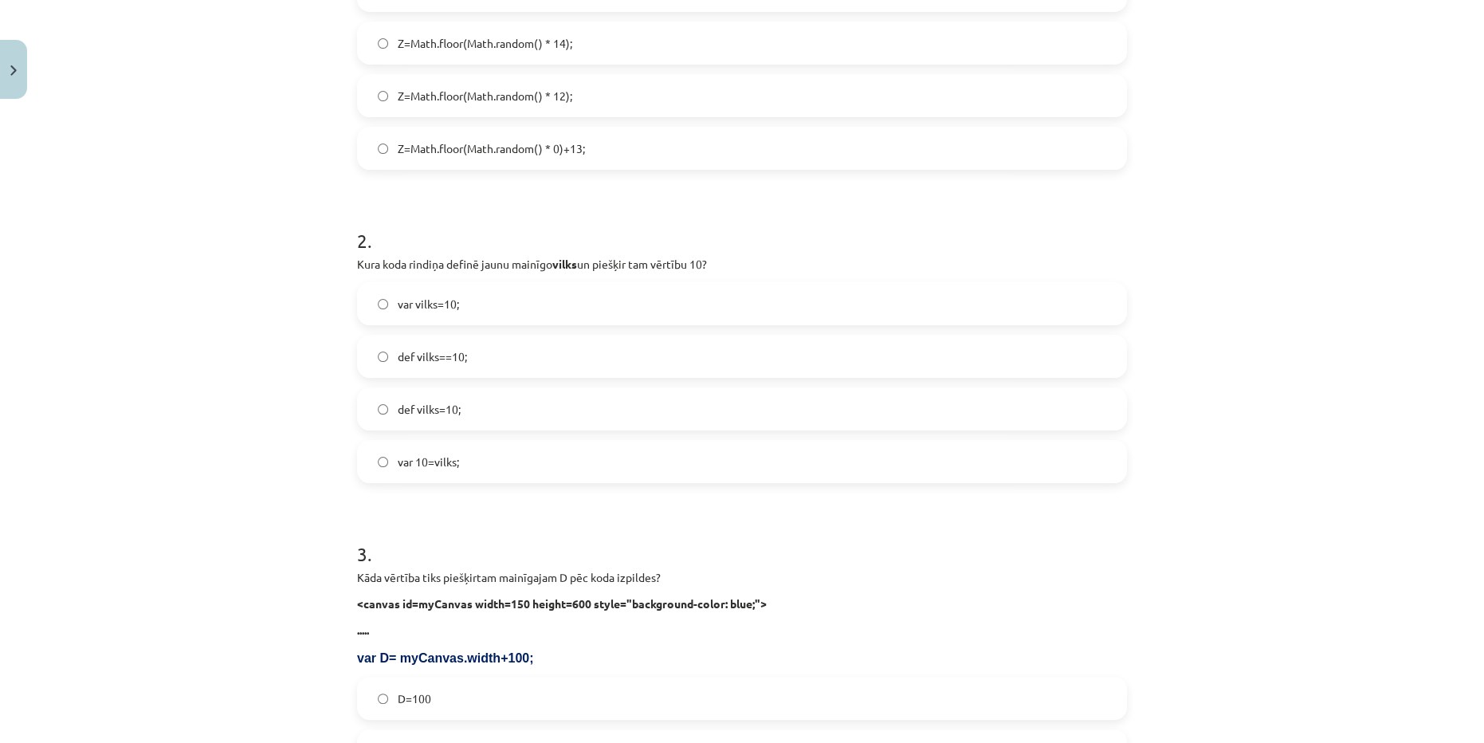
scroll to position [434, 0]
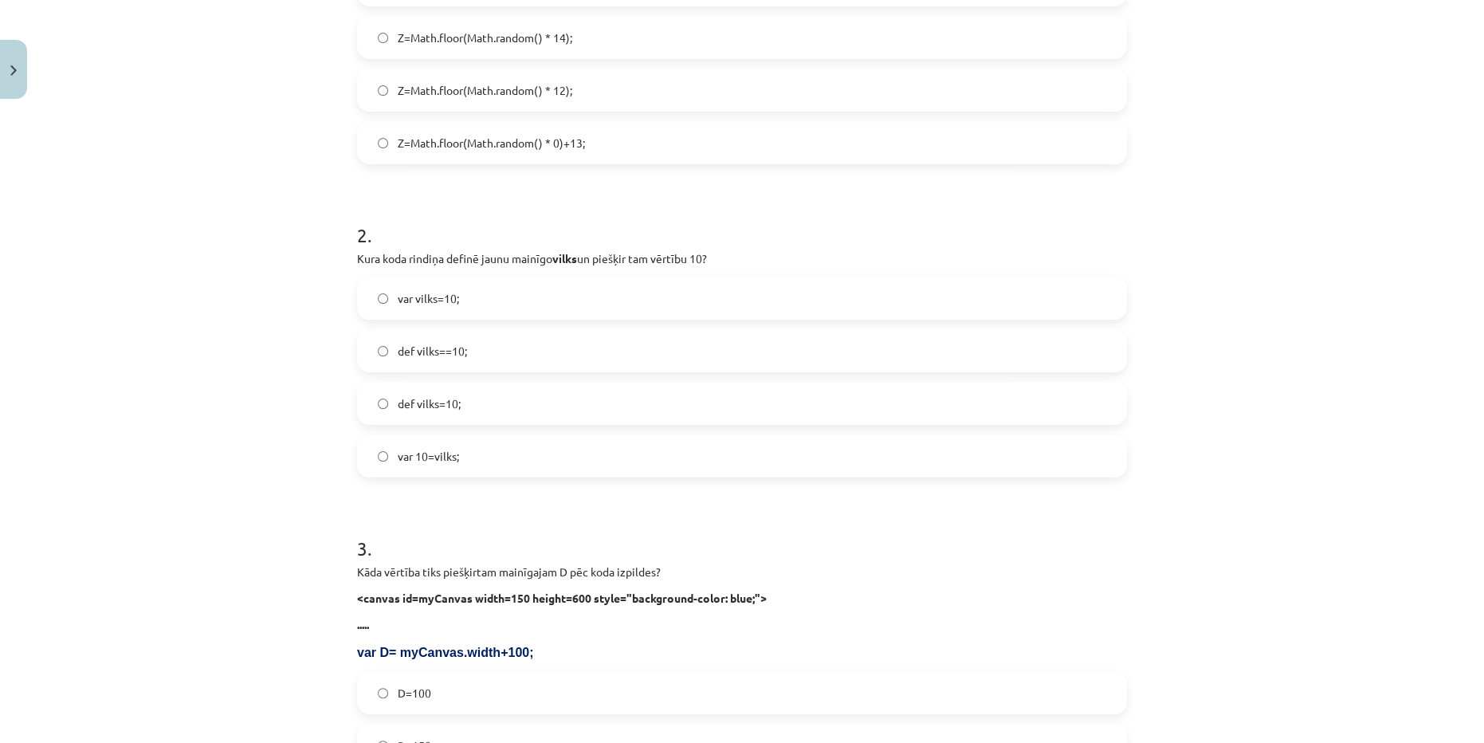
click at [398, 293] on span "var vilks=10;" at bounding box center [428, 298] width 61 height 17
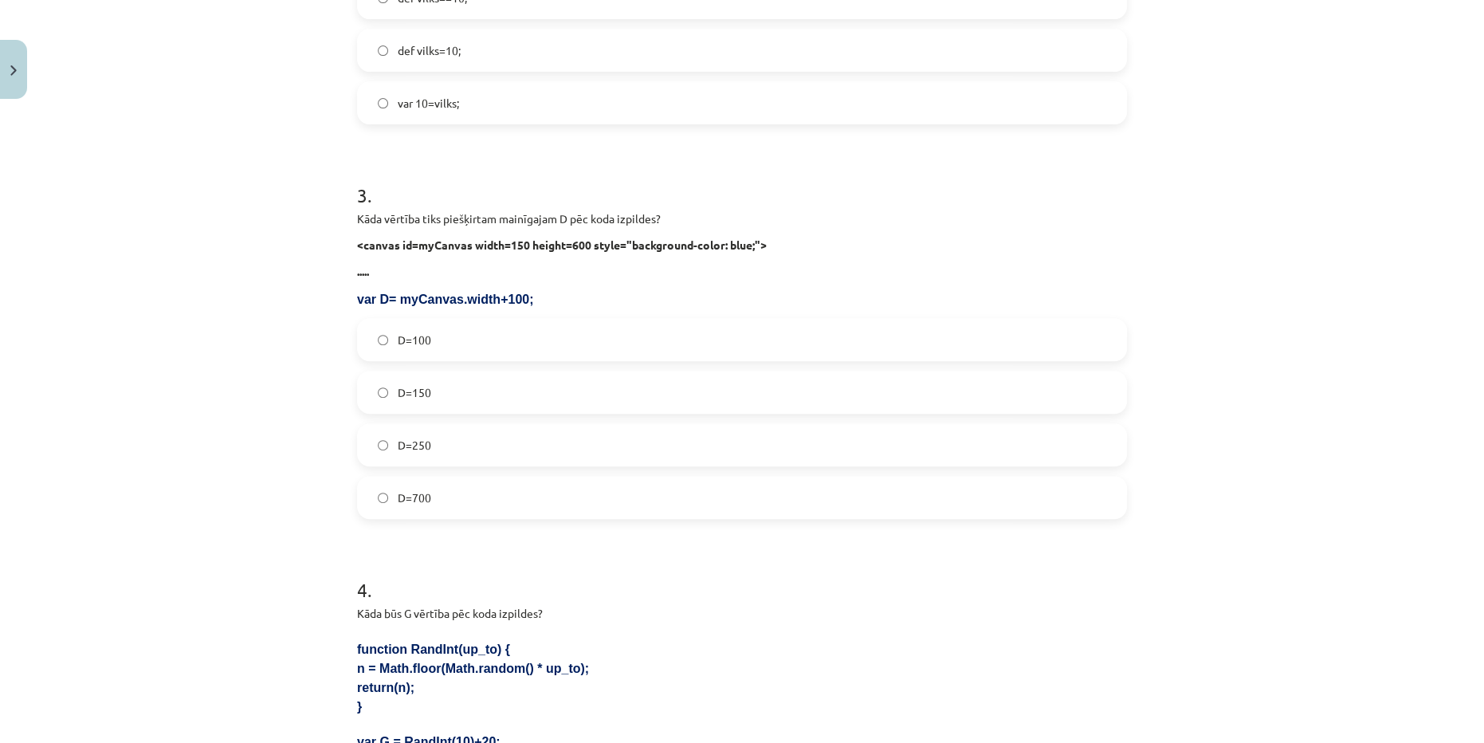
scroll to position [797, 0]
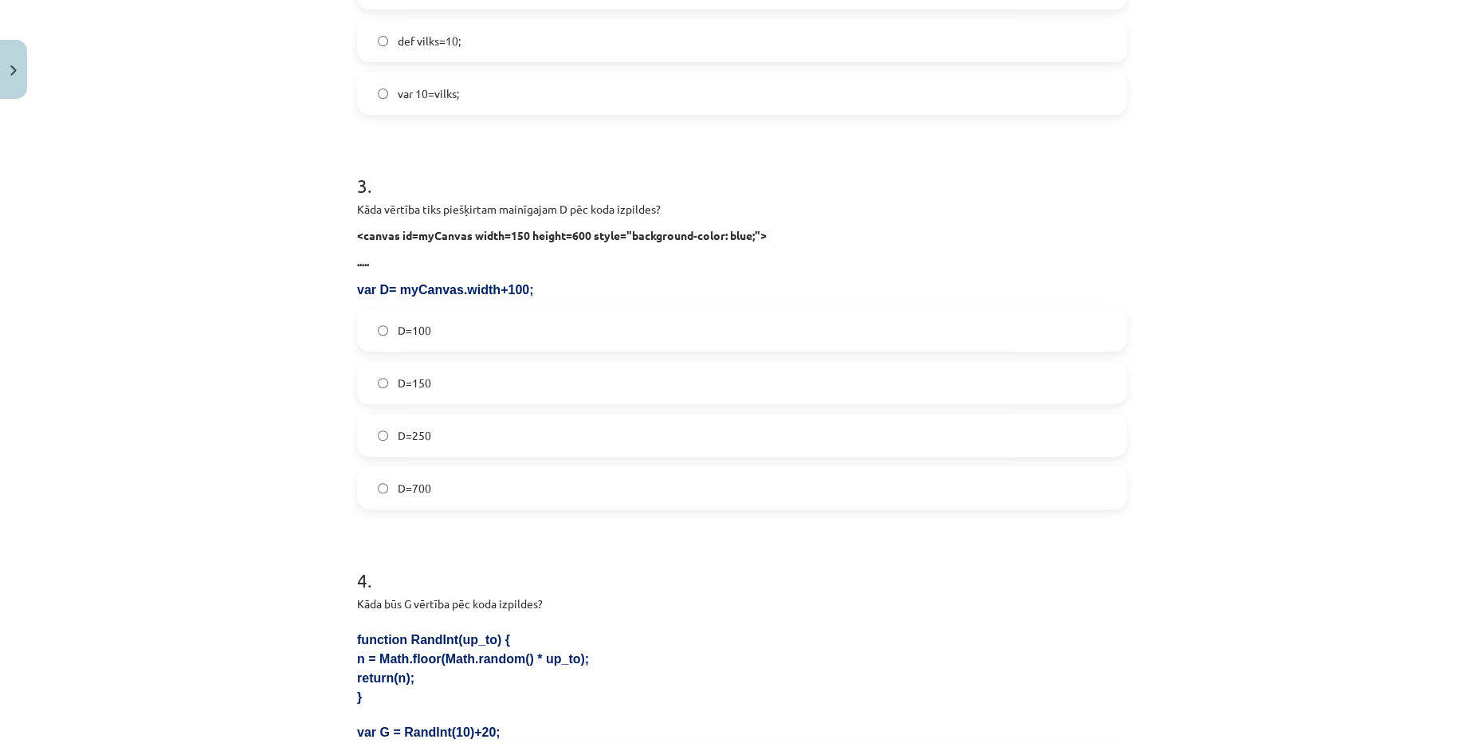
click at [537, 434] on label "D=250" at bounding box center [742, 435] width 767 height 40
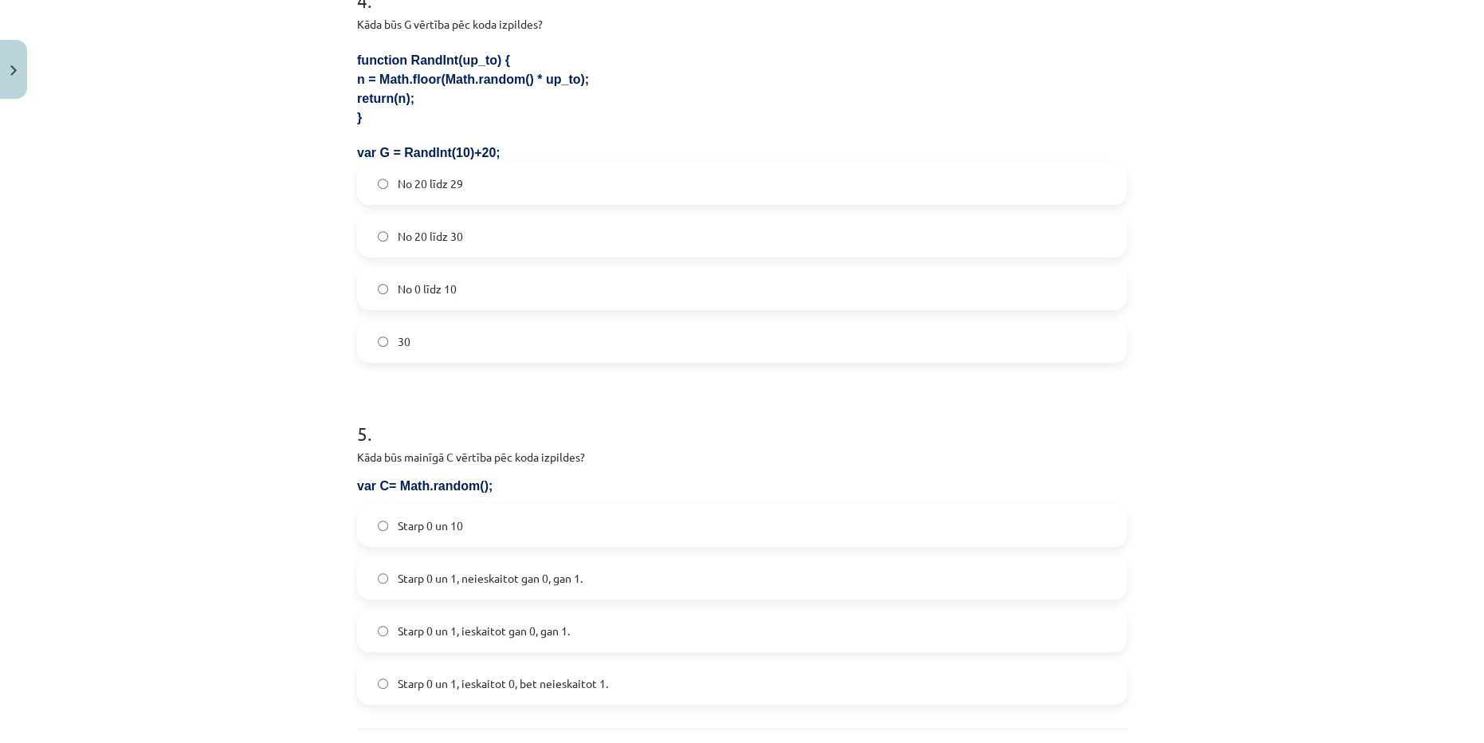
scroll to position [1304, 0]
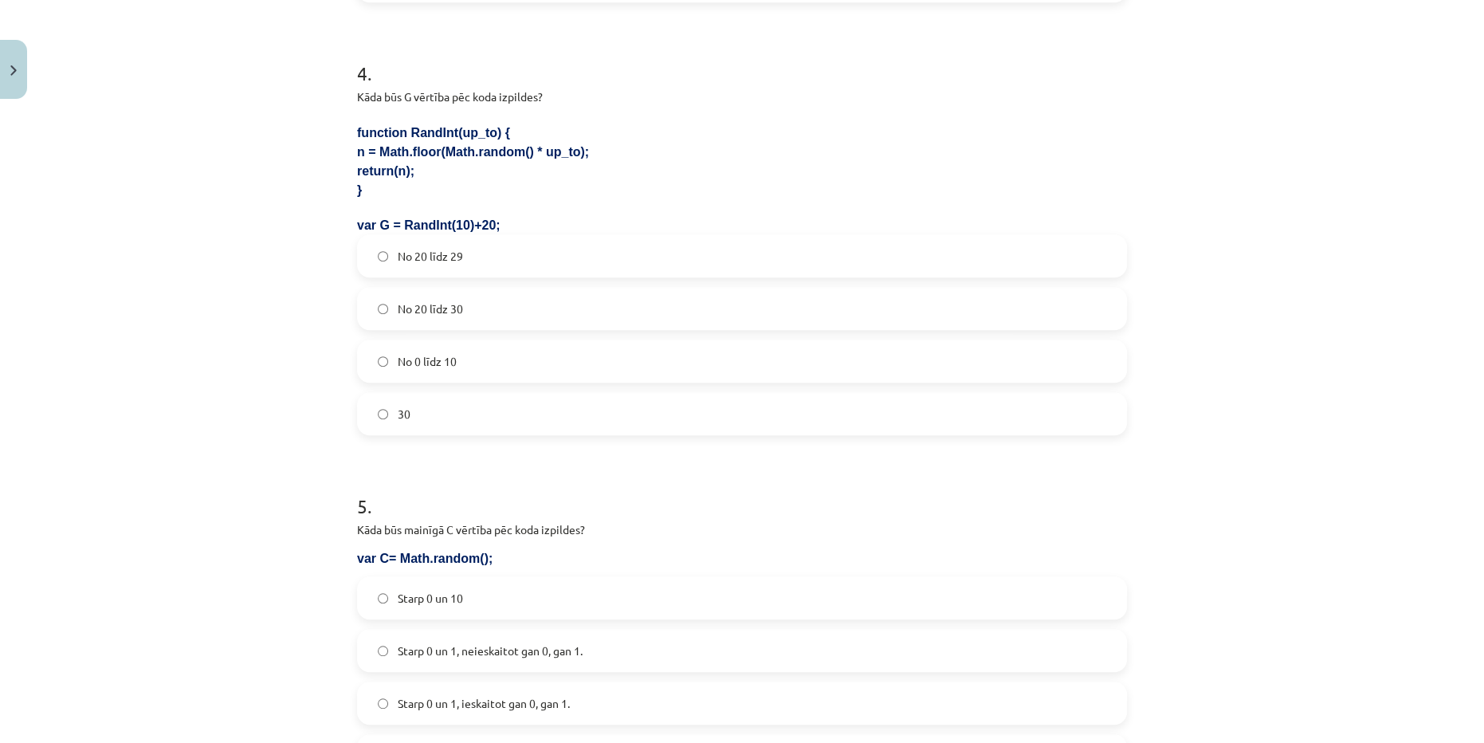
click at [486, 266] on label "No 20 līdz 29" at bounding box center [742, 256] width 767 height 40
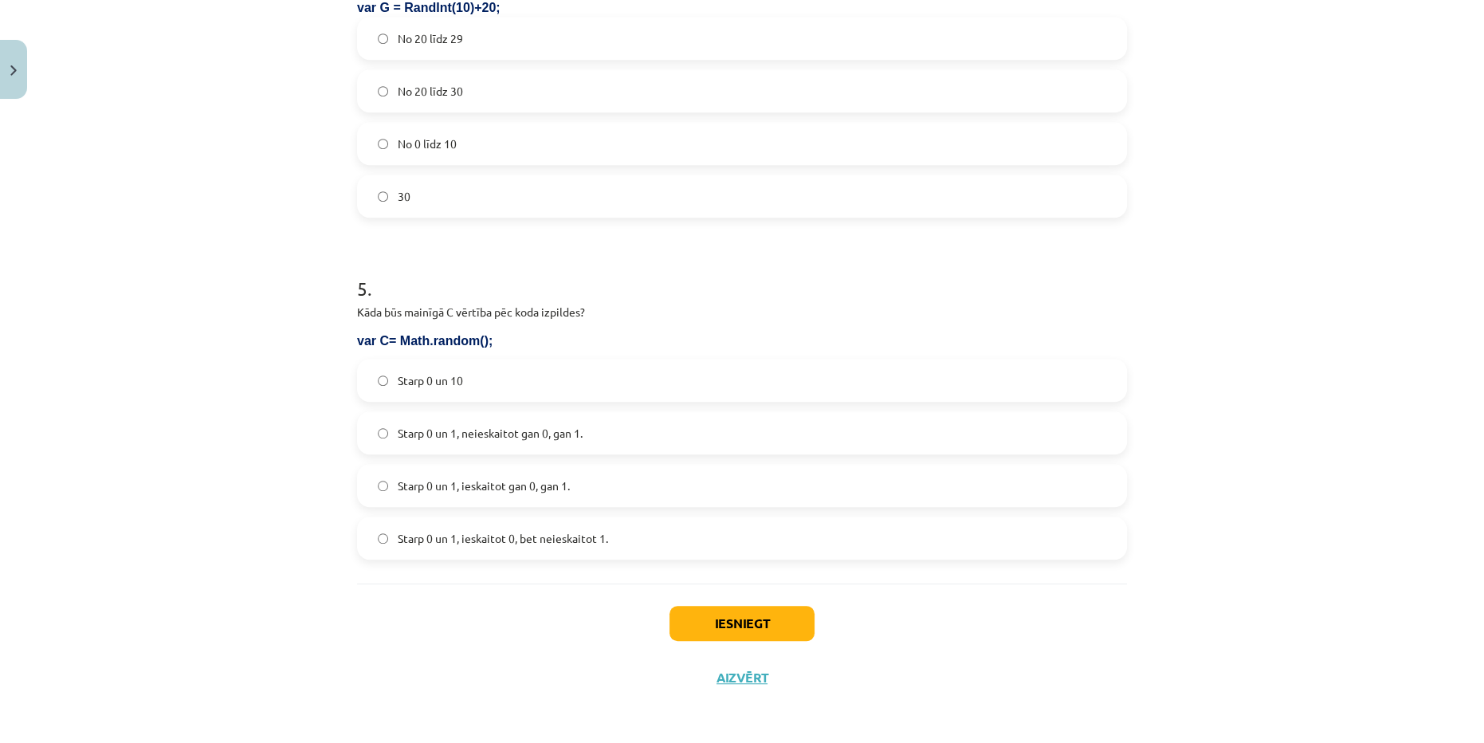
scroll to position [1522, 0]
click at [604, 536] on label "Starp 0 un 1, ieskaitot 0, bet neieskaitot 1." at bounding box center [742, 538] width 767 height 40
click at [740, 626] on button "Iesniegt" at bounding box center [742, 623] width 145 height 35
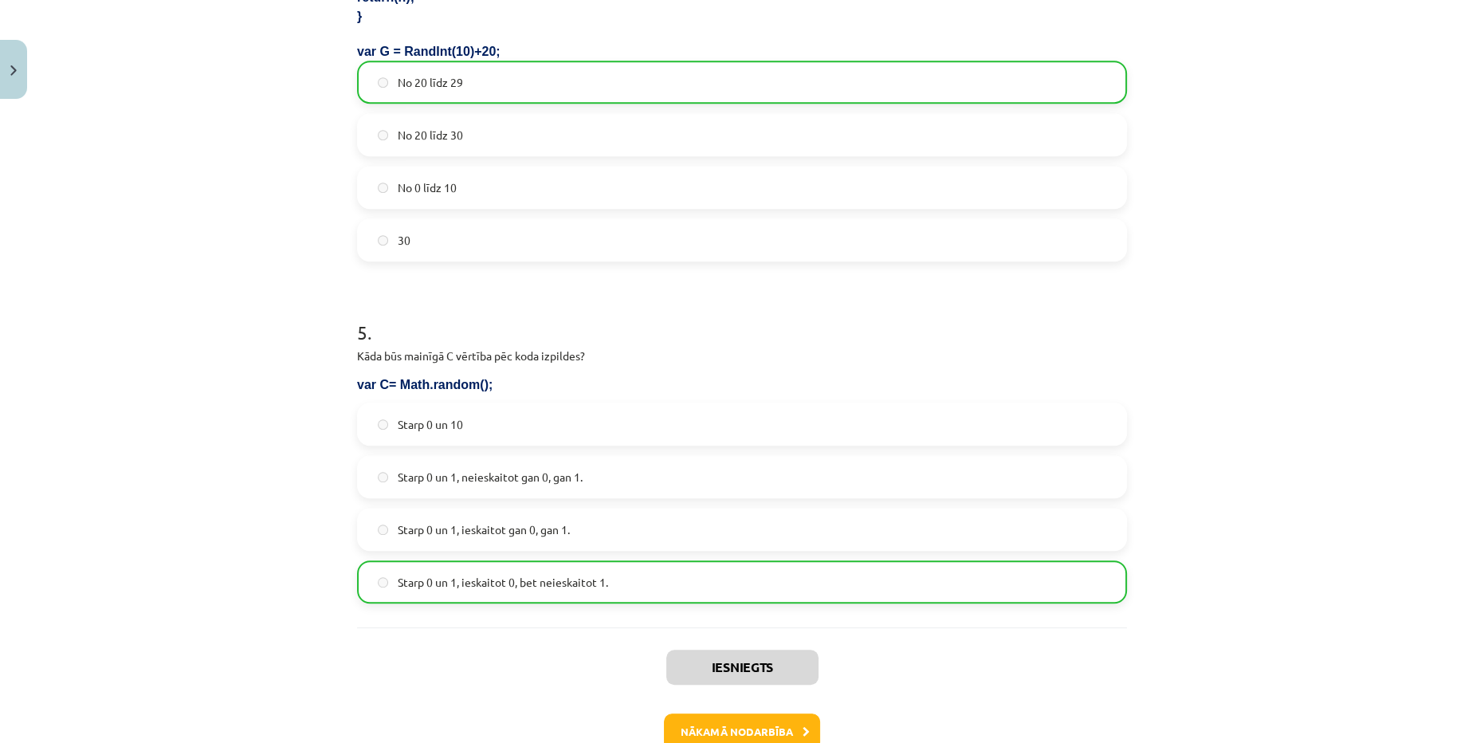
scroll to position [1573, 0]
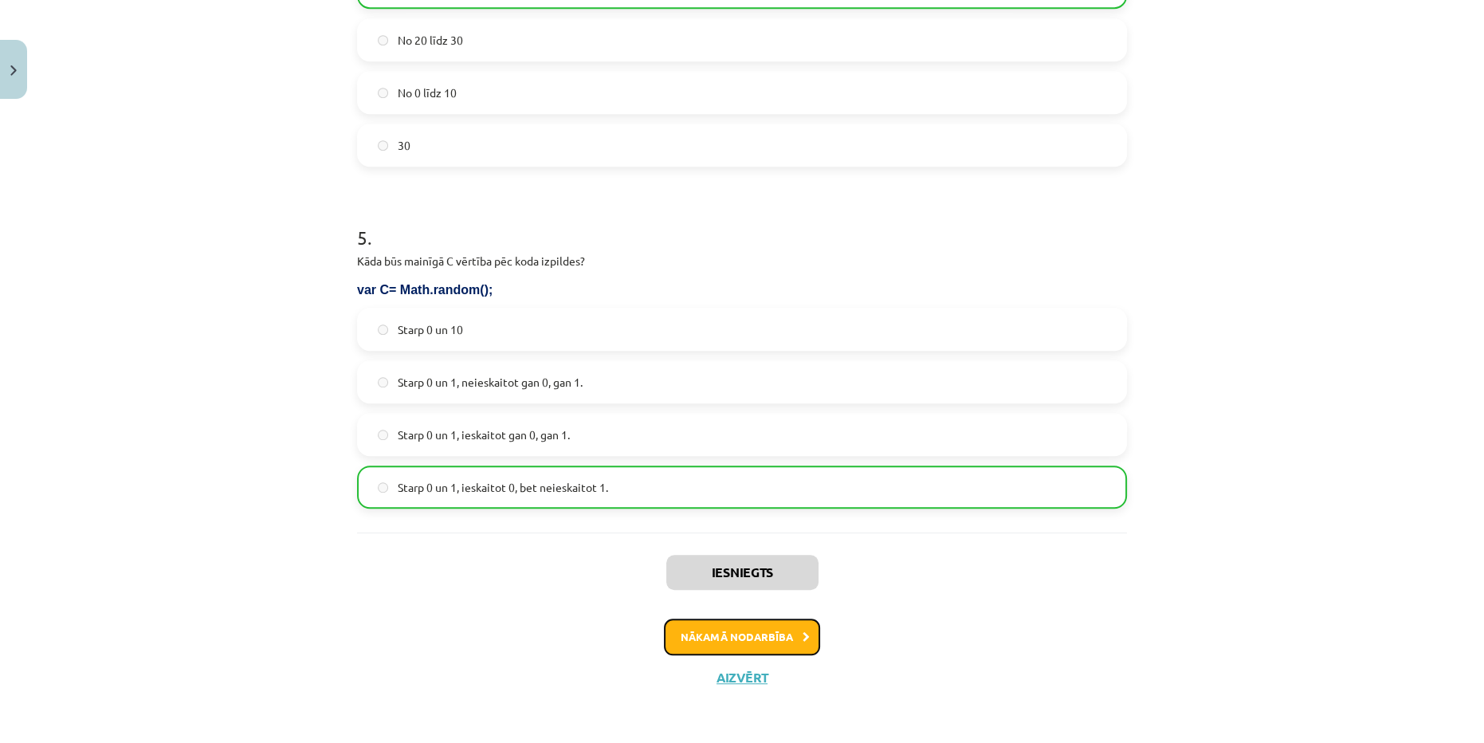
click at [763, 645] on button "Nākamā nodarbība" at bounding box center [742, 637] width 156 height 37
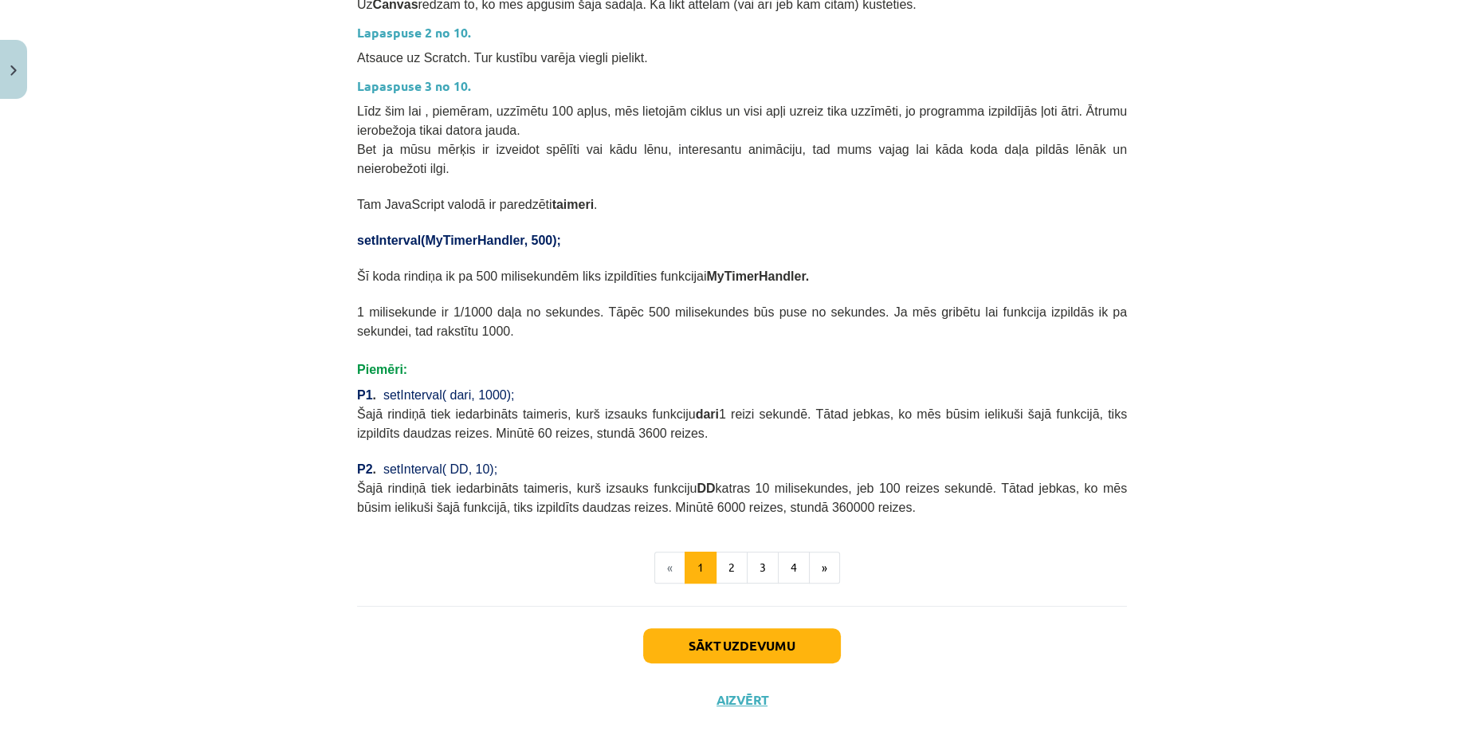
scroll to position [550, 0]
click at [715, 627] on button "Sākt uzdevumu" at bounding box center [742, 644] width 198 height 35
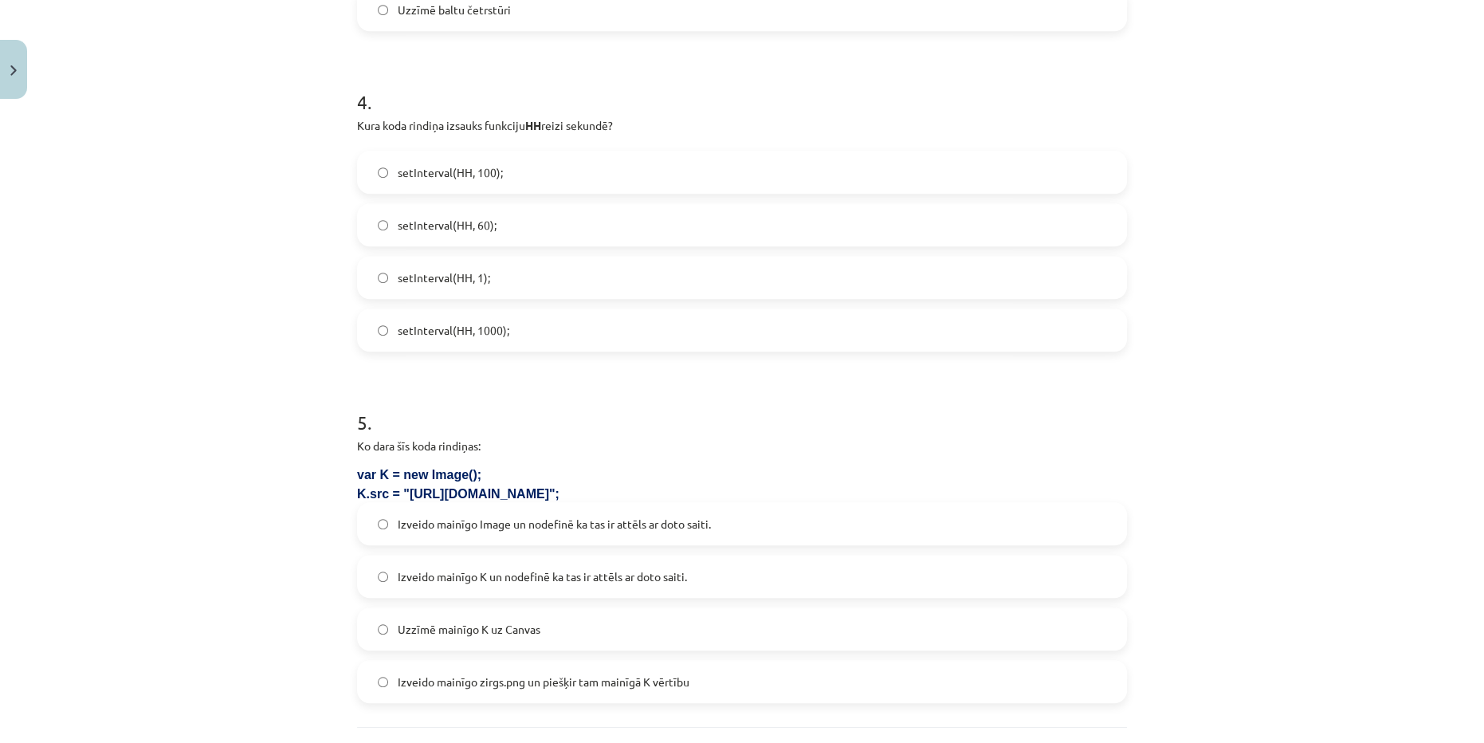
scroll to position [1376, 0]
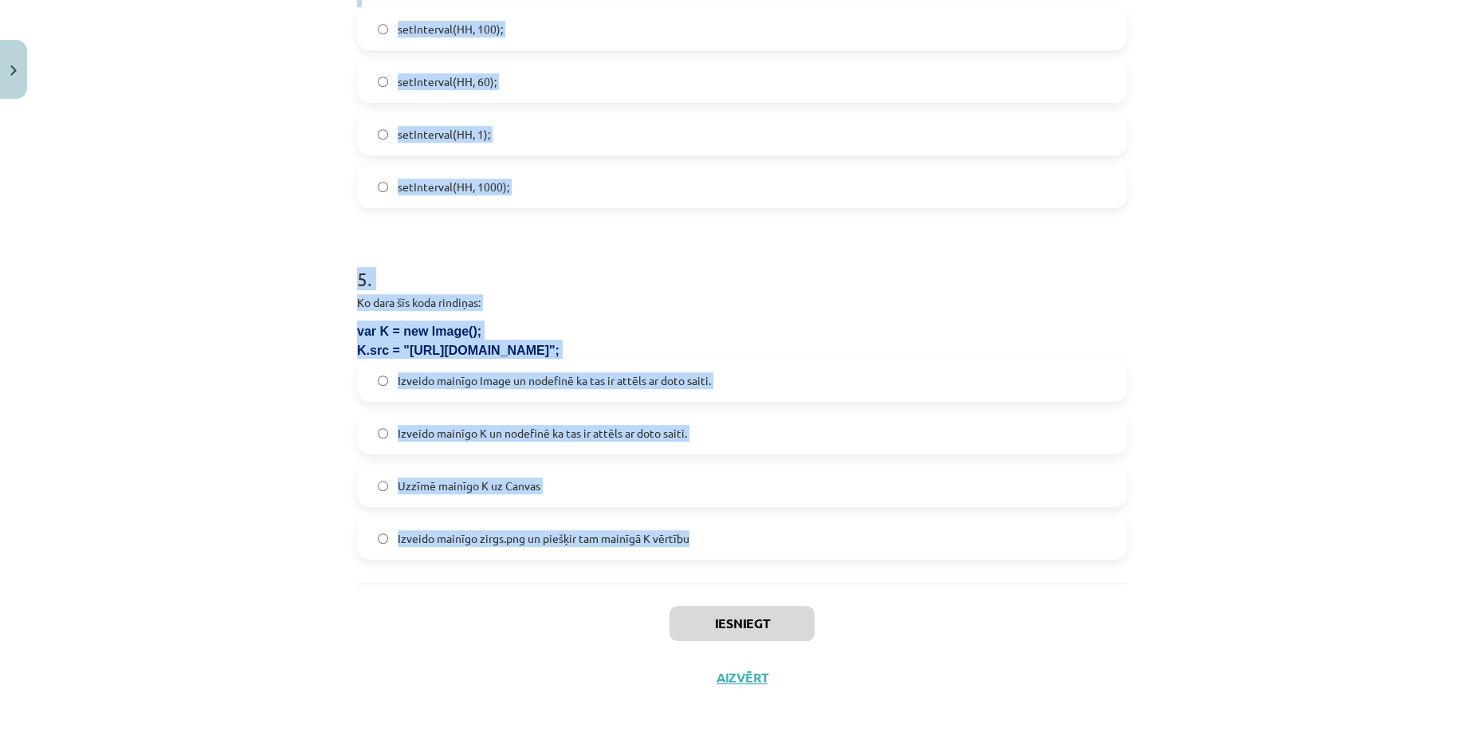
drag, startPoint x: 335, startPoint y: 295, endPoint x: 756, endPoint y: 544, distance: 489.5
click at [756, 544] on div "Mācību tēma: Datorikas 9. klases 1. ieskaites mācību materiāls #4 2. Tēma - Met…" at bounding box center [742, 371] width 1484 height 743
copy form "1 . Kurš attēla stūris ir piesaistes punkts, kad norāda tā atrašānās vietu Canv…"
click at [771, 558] on div "Izveido mainīgo zirgs.png un piešķir tam mainīgā K vērtību" at bounding box center [742, 537] width 770 height 43
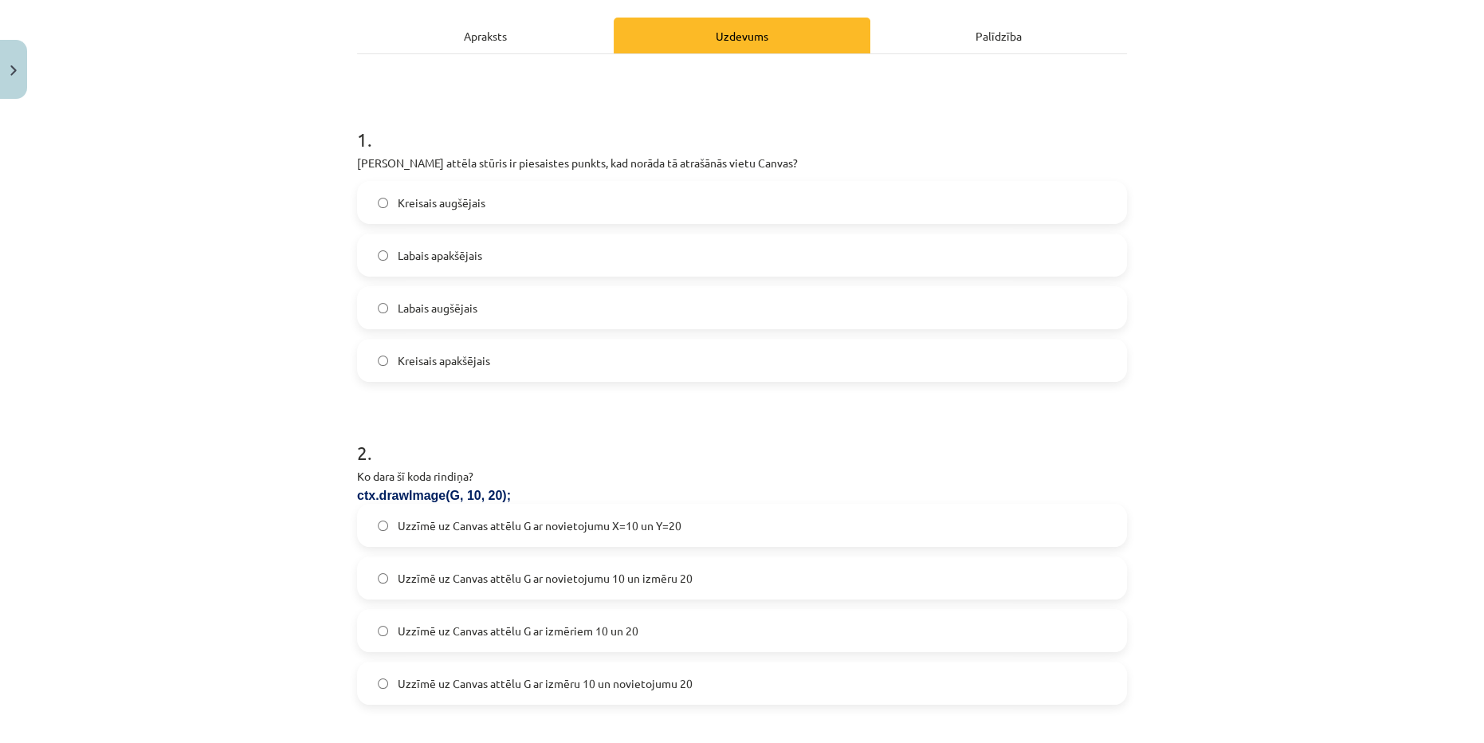
scroll to position [0, 0]
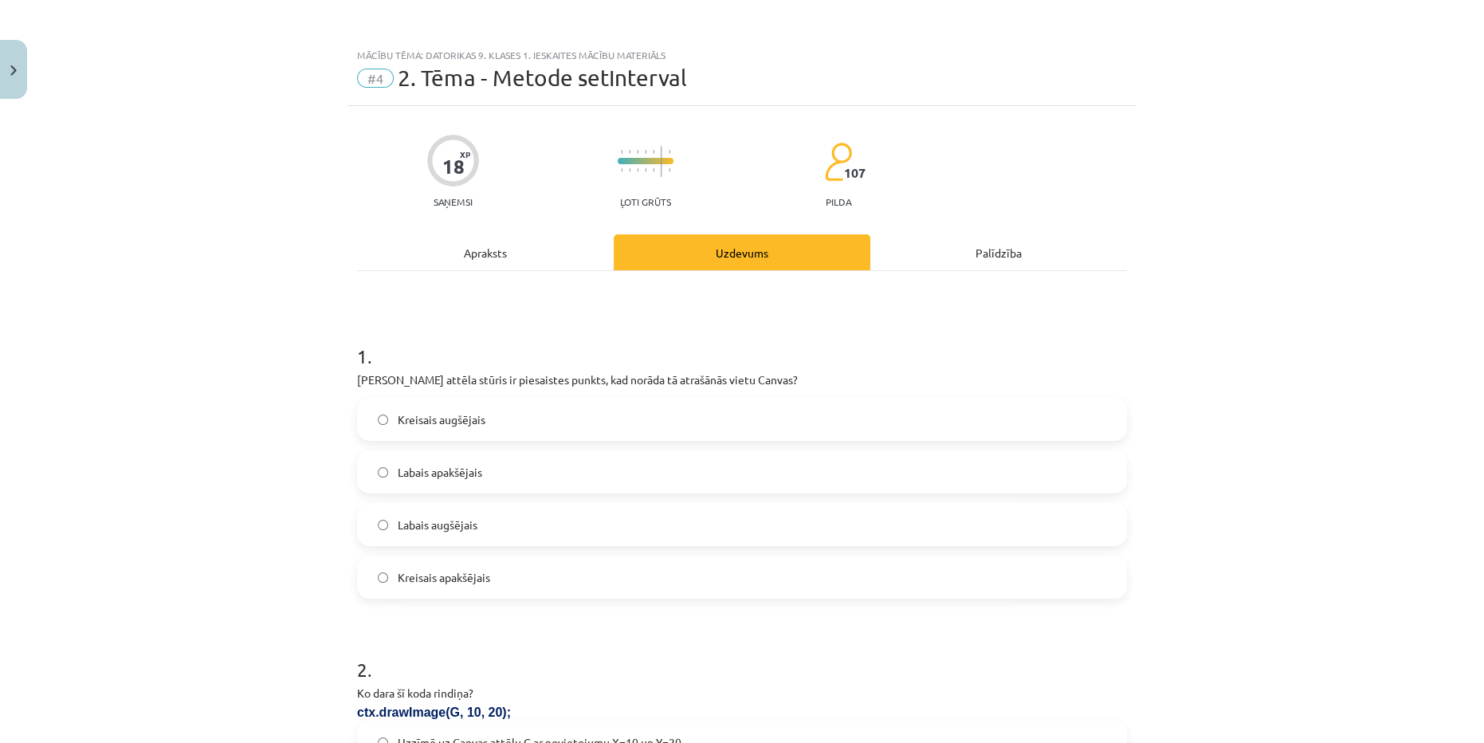
click at [595, 591] on label "Kreisais apakšējais" at bounding box center [742, 577] width 767 height 40
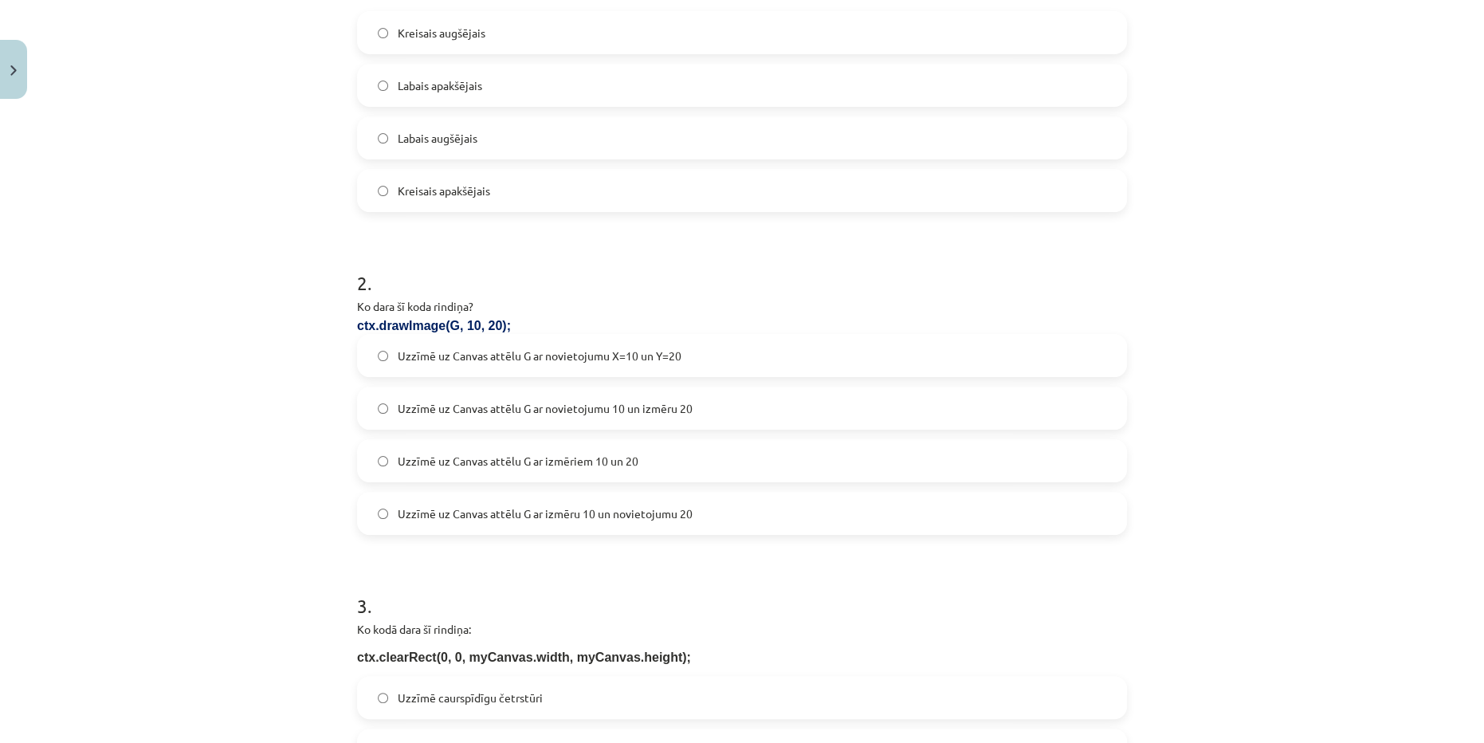
scroll to position [362, 0]
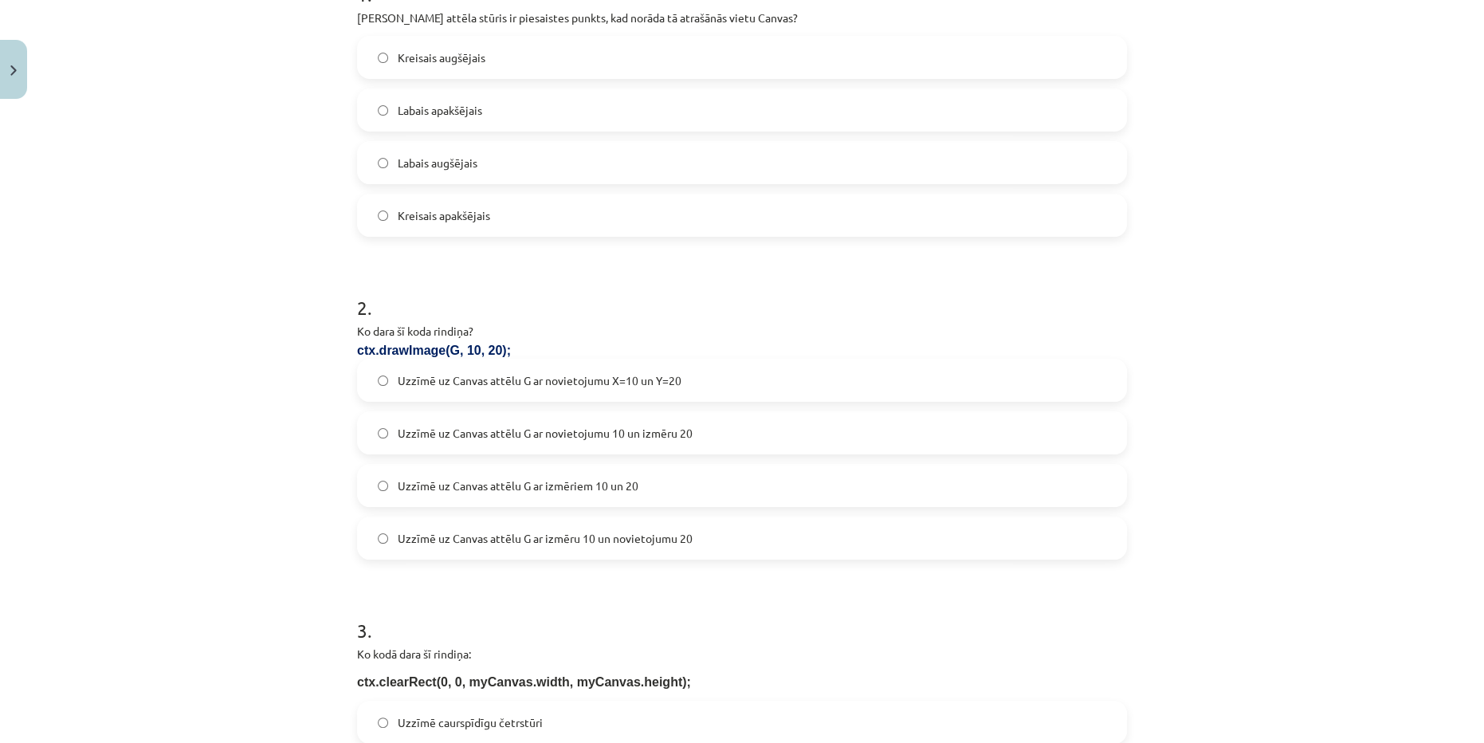
click at [780, 477] on label "Uzzīmē uz Canvas attēlu G ar izmēriem 10 un 20" at bounding box center [742, 485] width 767 height 40
click at [571, 360] on label "Uzzīmē uz Canvas attēlu G ar novietojumu X=10 un Y=20" at bounding box center [742, 380] width 767 height 40
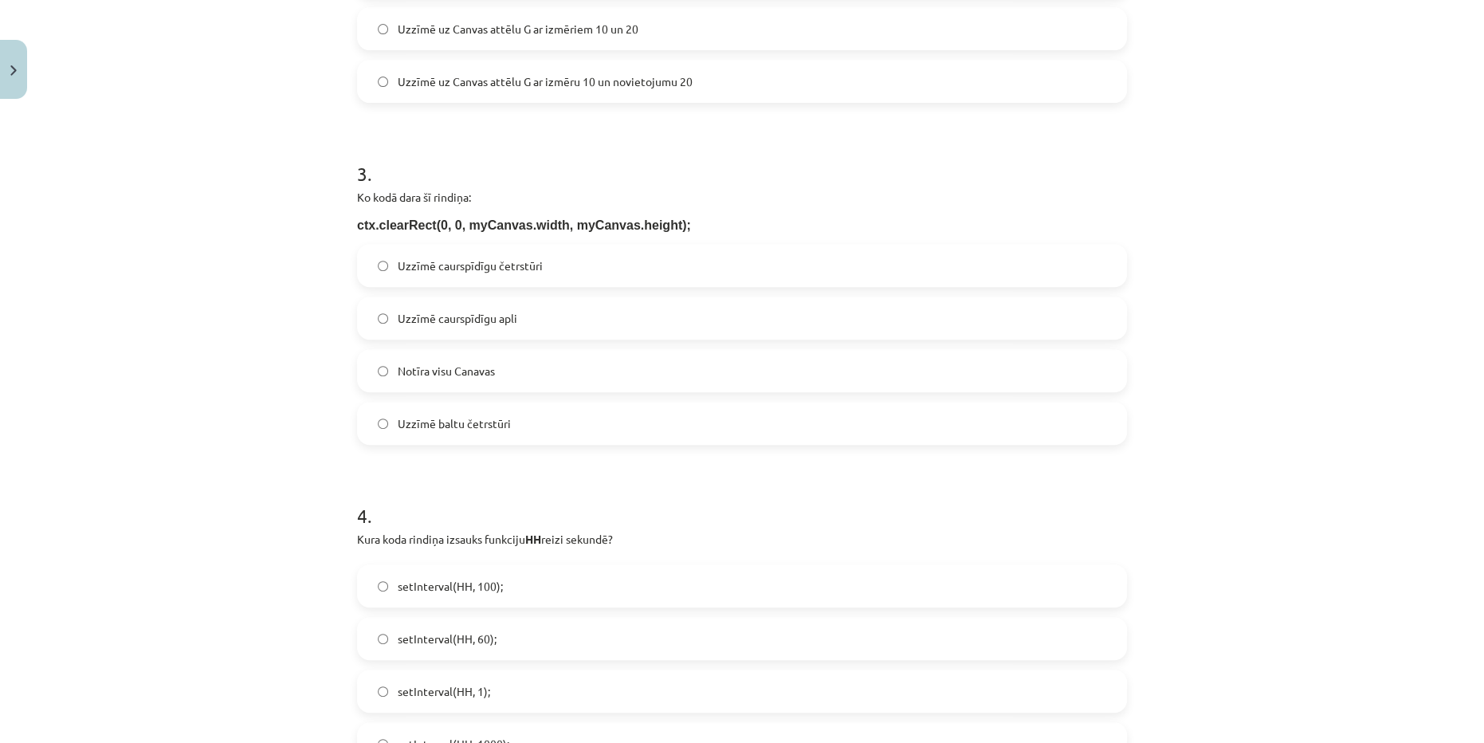
scroll to position [869, 0]
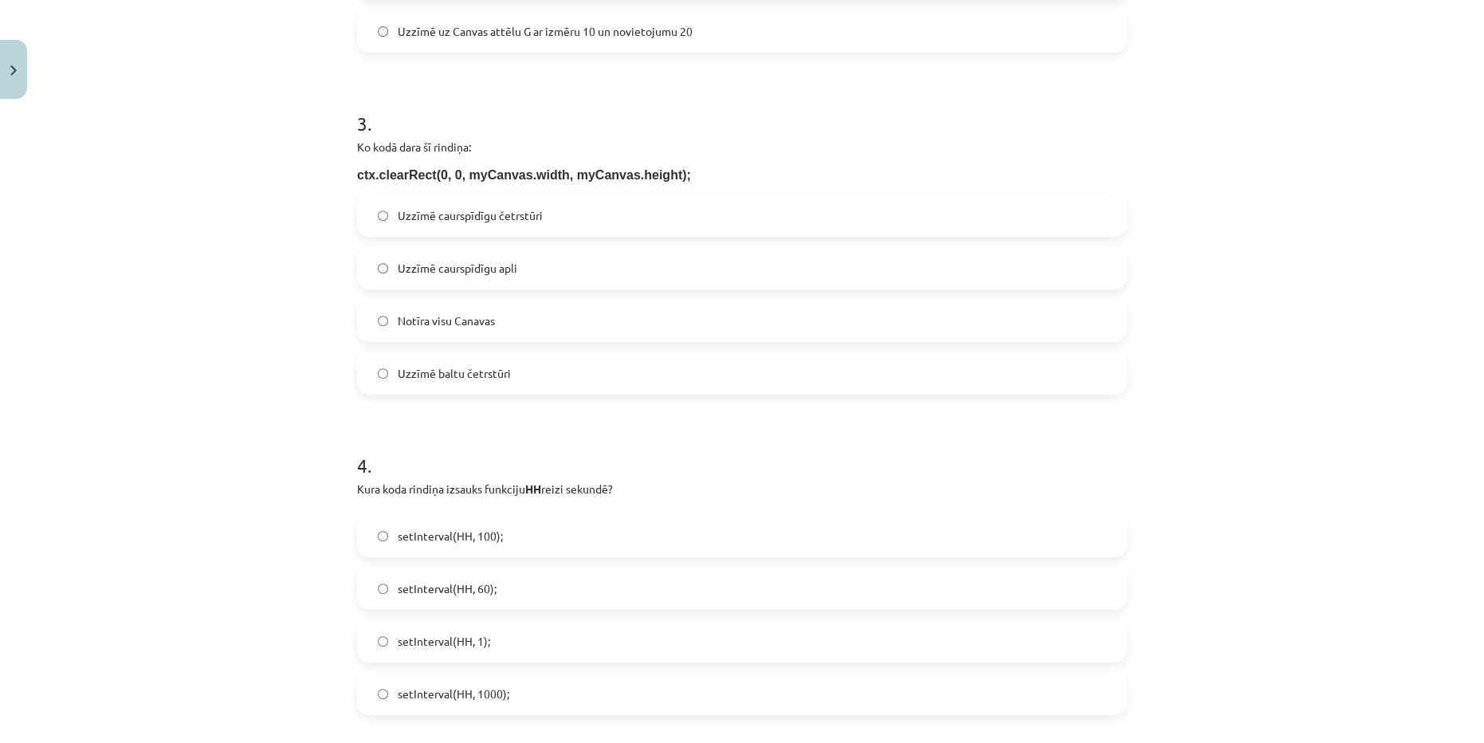
click at [446, 315] on span "Notīra visu Canavas" at bounding box center [446, 320] width 97 height 17
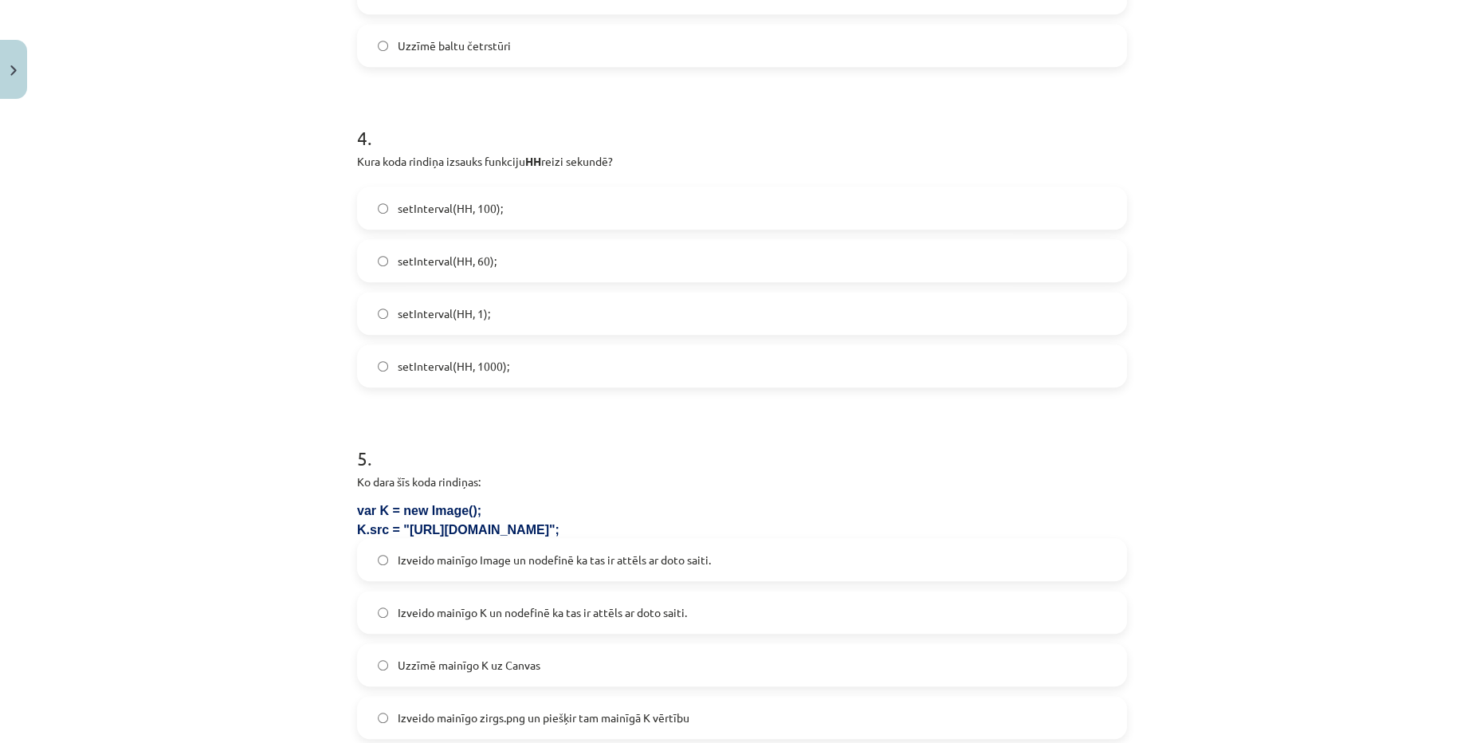
scroll to position [1231, 0]
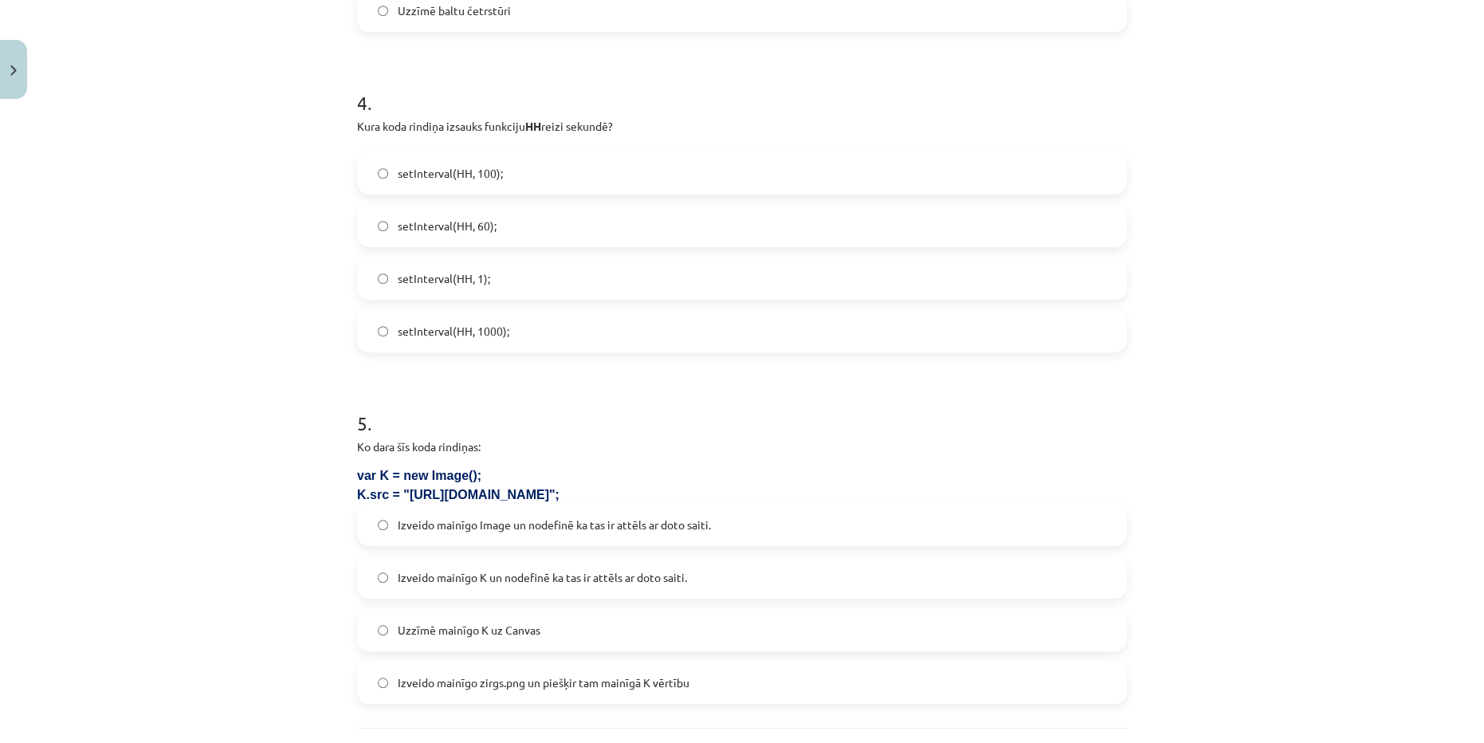
click at [469, 176] on span "setInterval(HH, 100);" at bounding box center [450, 173] width 105 height 17
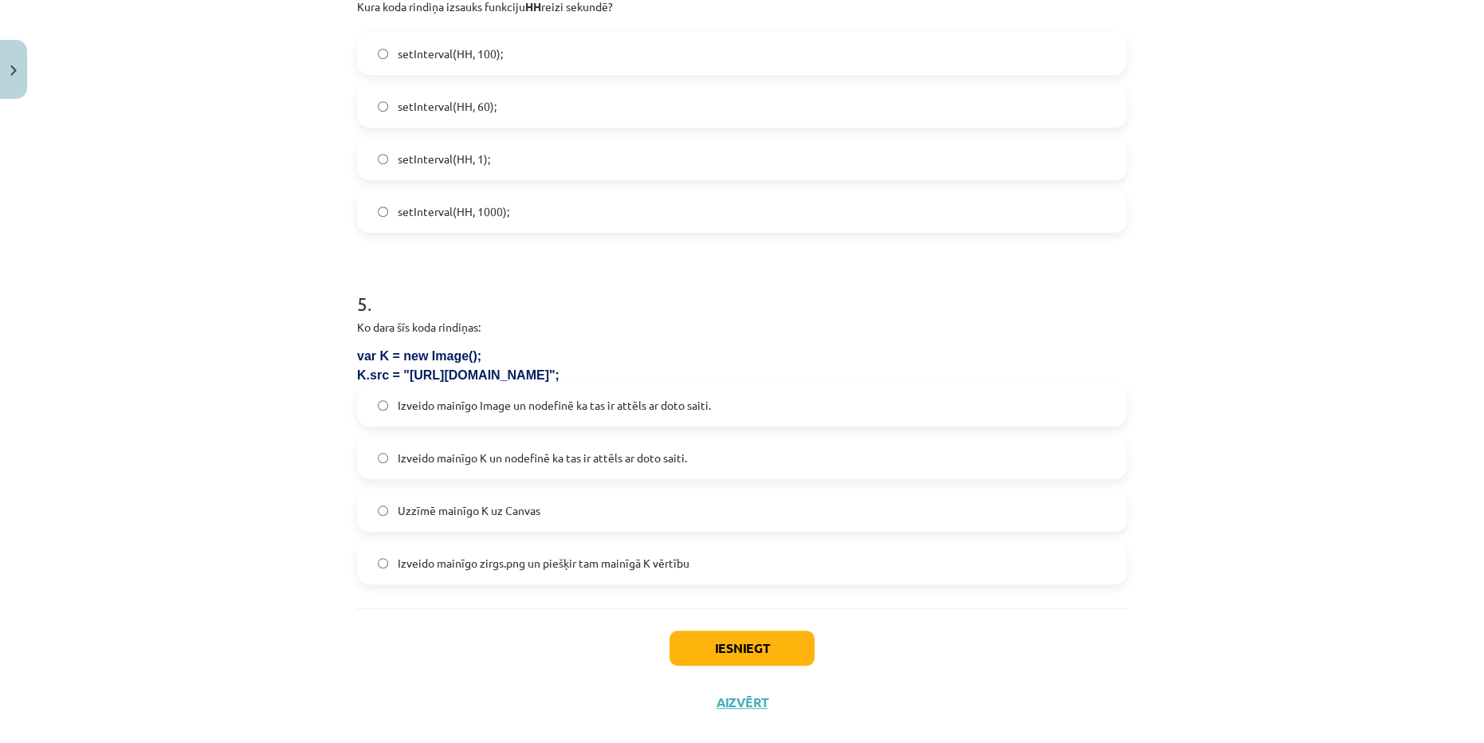
scroll to position [1376, 0]
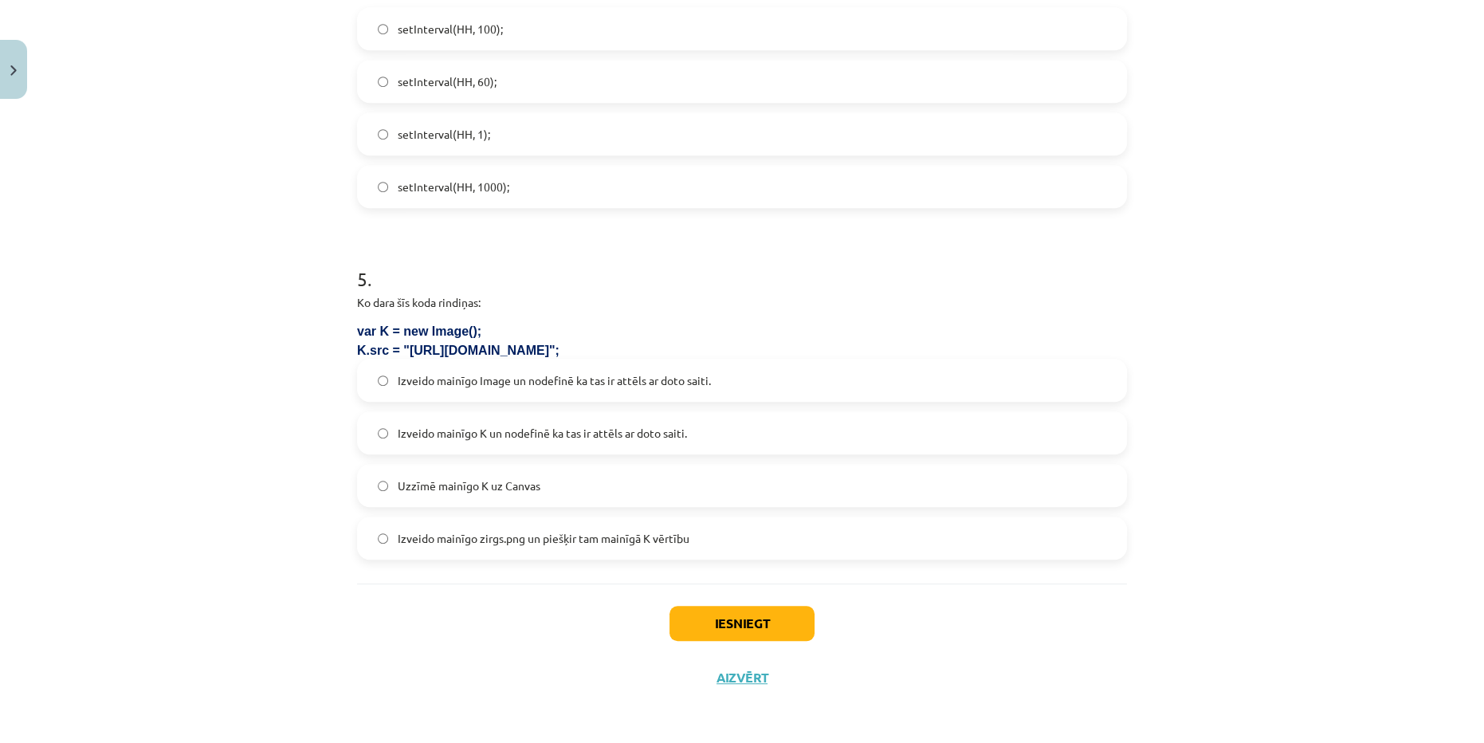
click at [499, 192] on span "setInterval(HH, 1000);" at bounding box center [454, 187] width 112 height 17
click at [604, 442] on label "Izveido mainīgo K un nodefinē ka tas ir attēls ar doto saiti." at bounding box center [742, 433] width 767 height 40
click at [717, 620] on button "Iesniegt" at bounding box center [742, 623] width 145 height 35
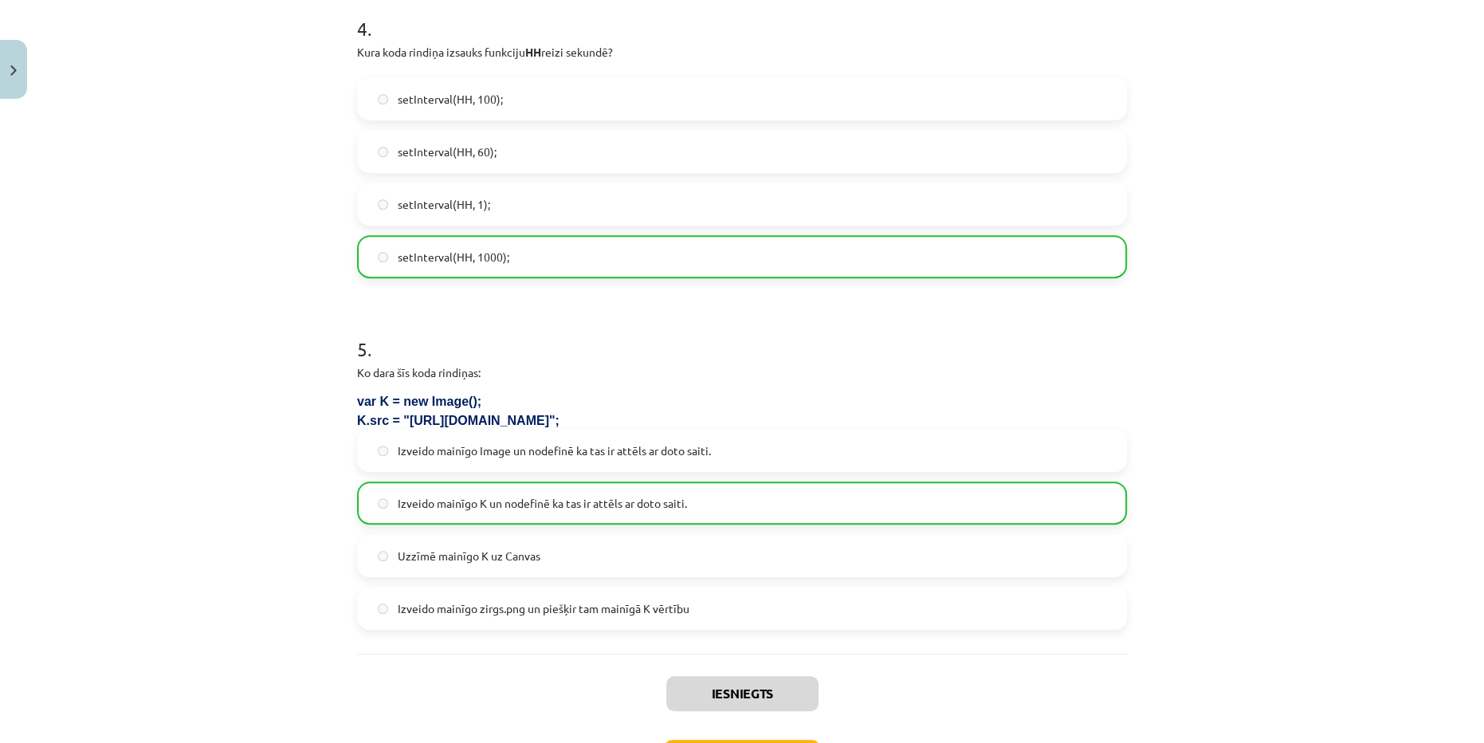
scroll to position [1426, 0]
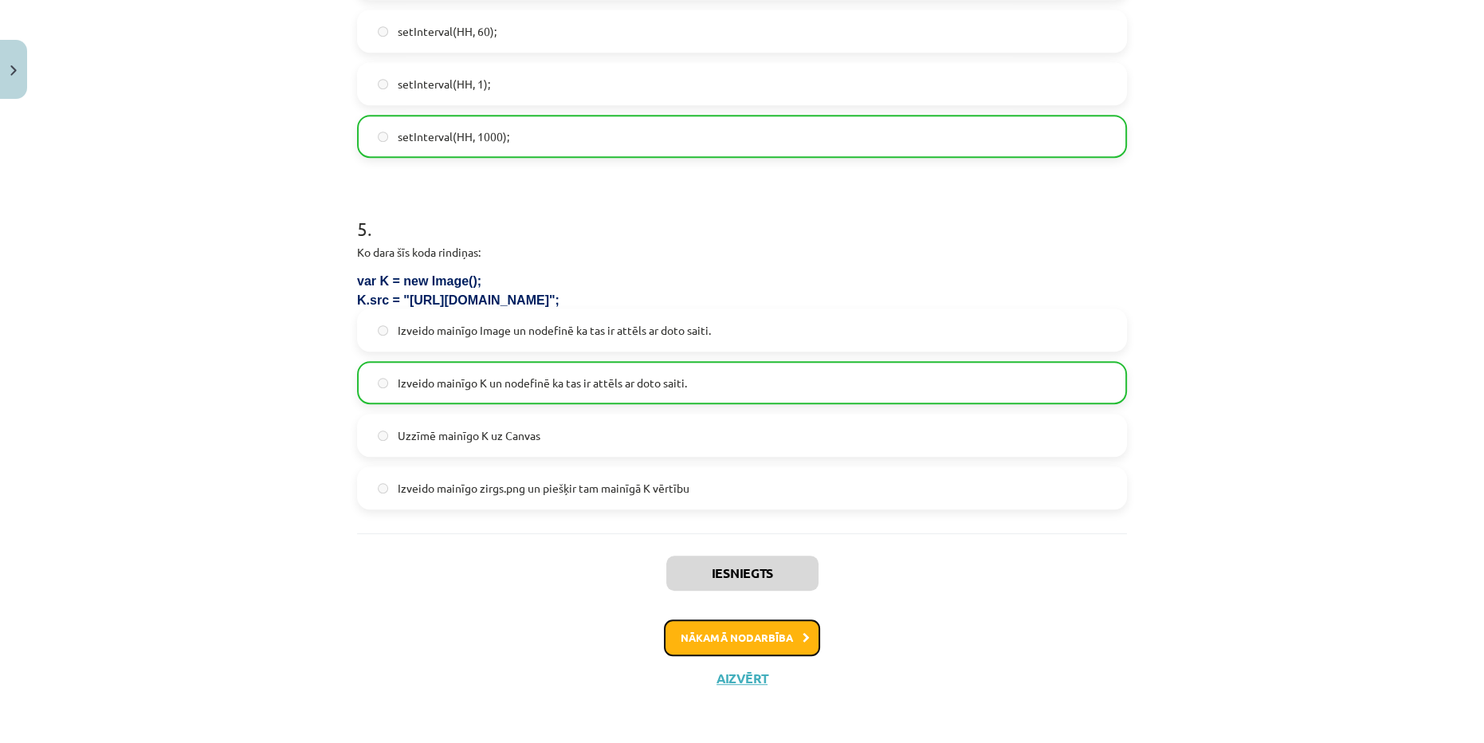
click at [773, 629] on button "Nākamā nodarbība" at bounding box center [742, 637] width 156 height 37
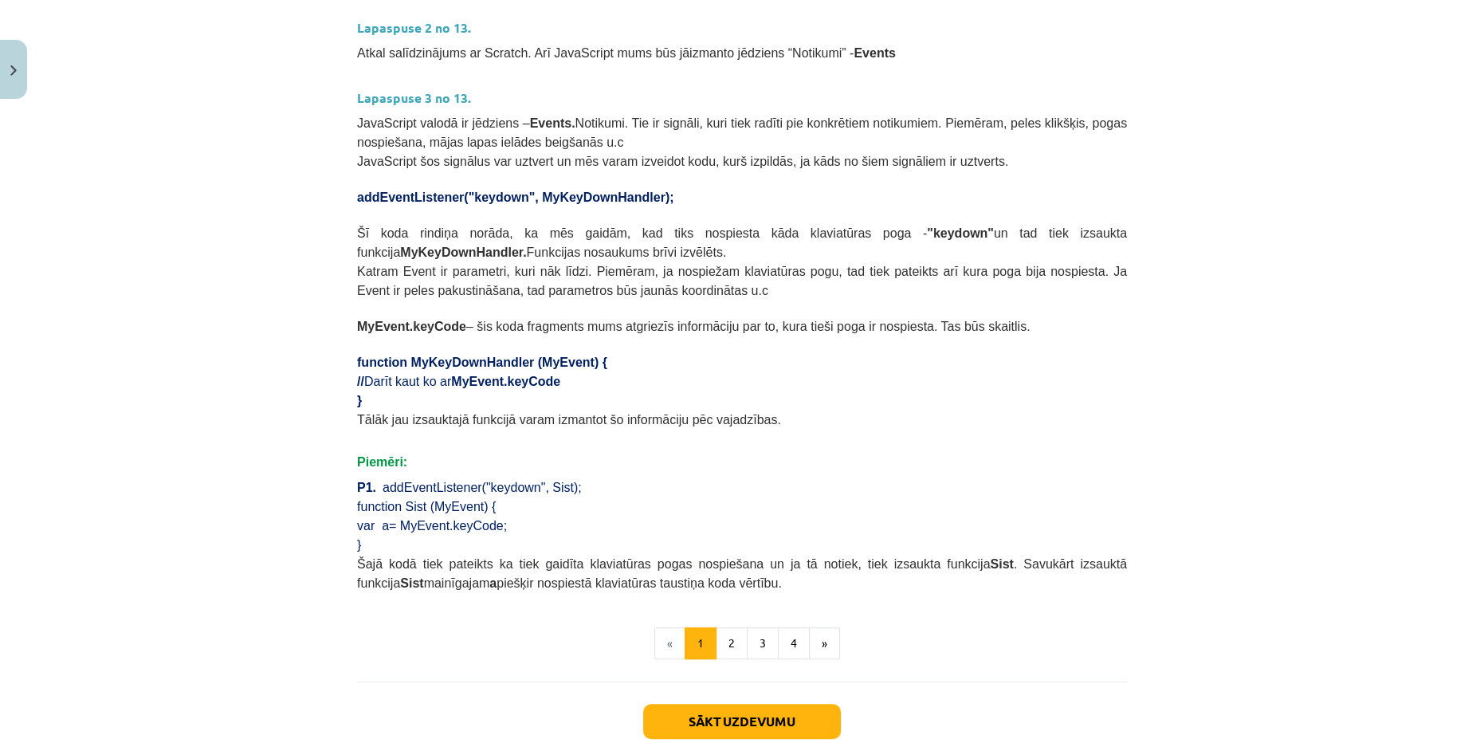
scroll to position [791, 0]
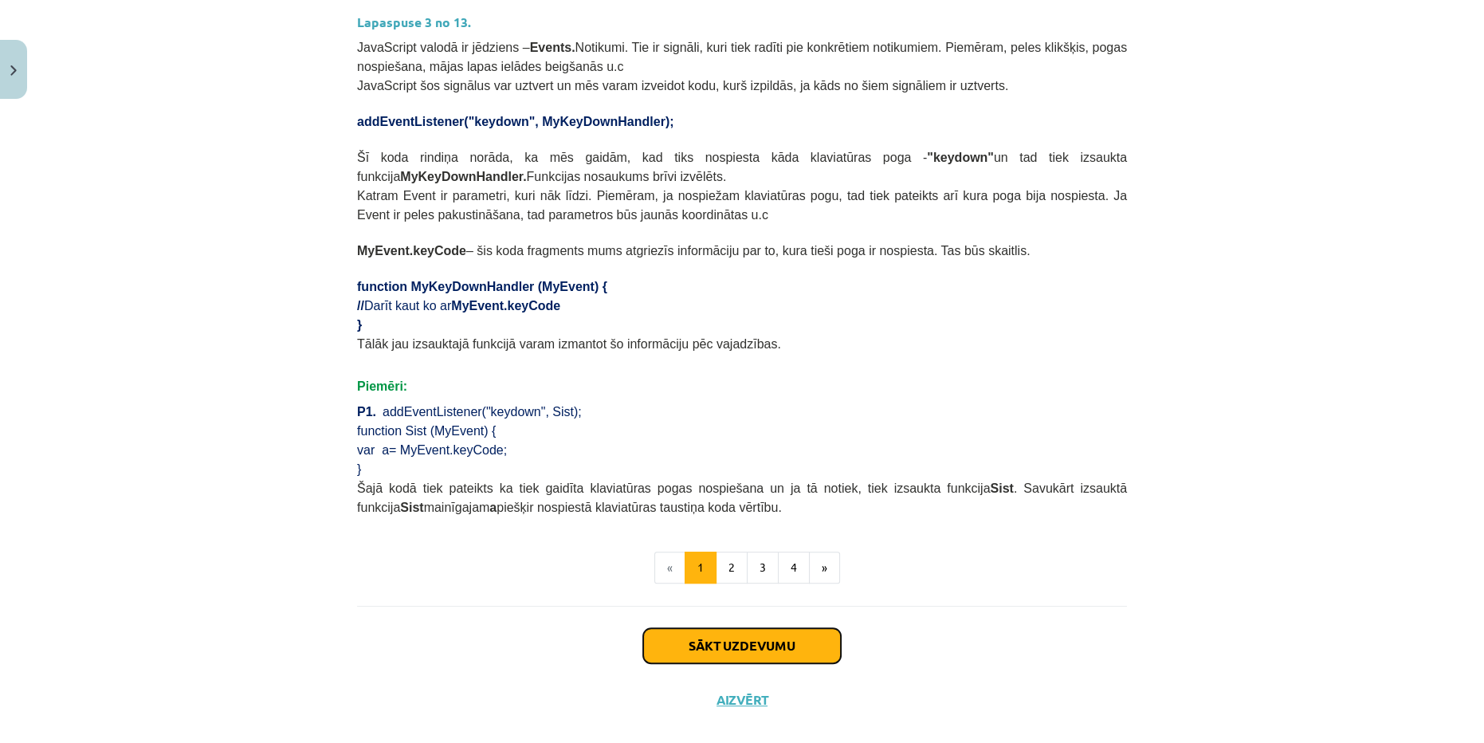
click at [746, 628] on button "Sākt uzdevumu" at bounding box center [742, 645] width 198 height 35
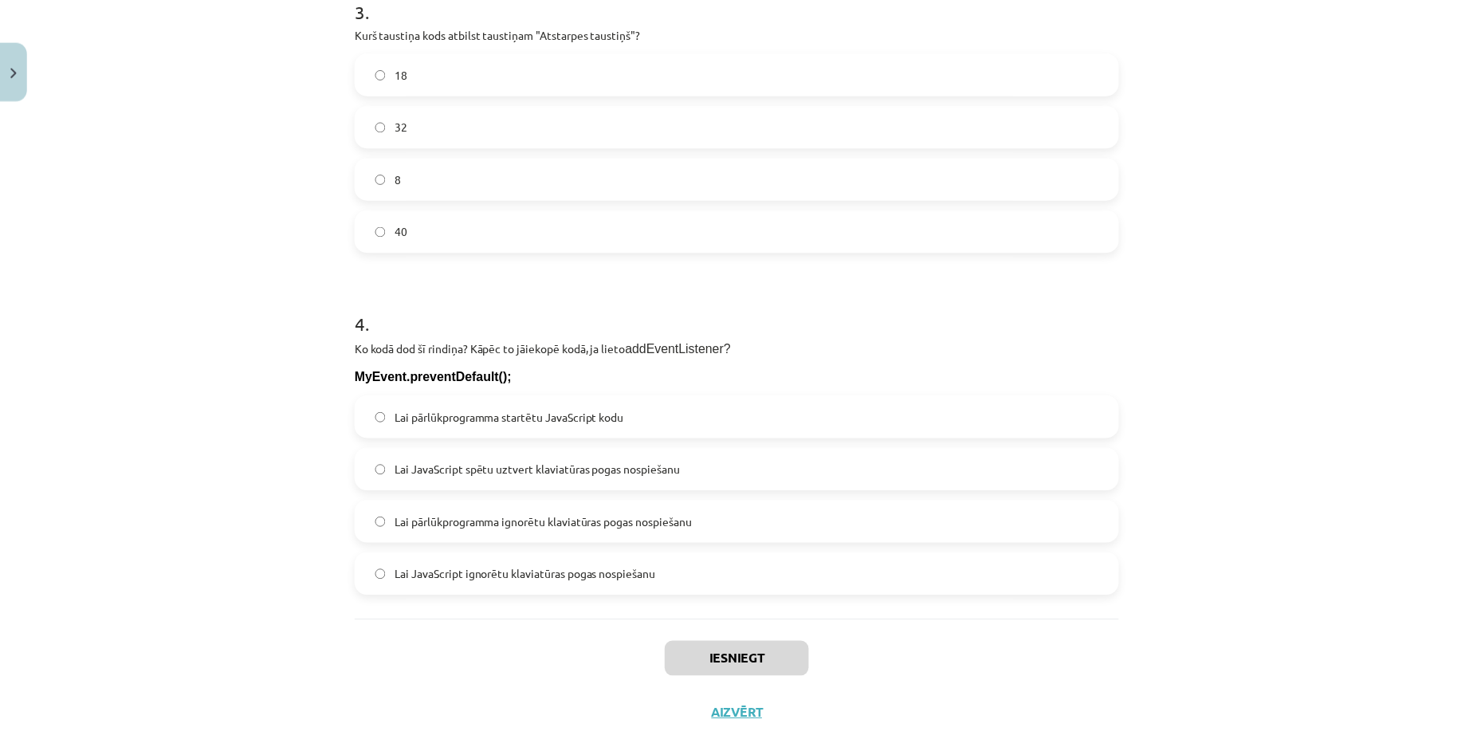
scroll to position [1154, 0]
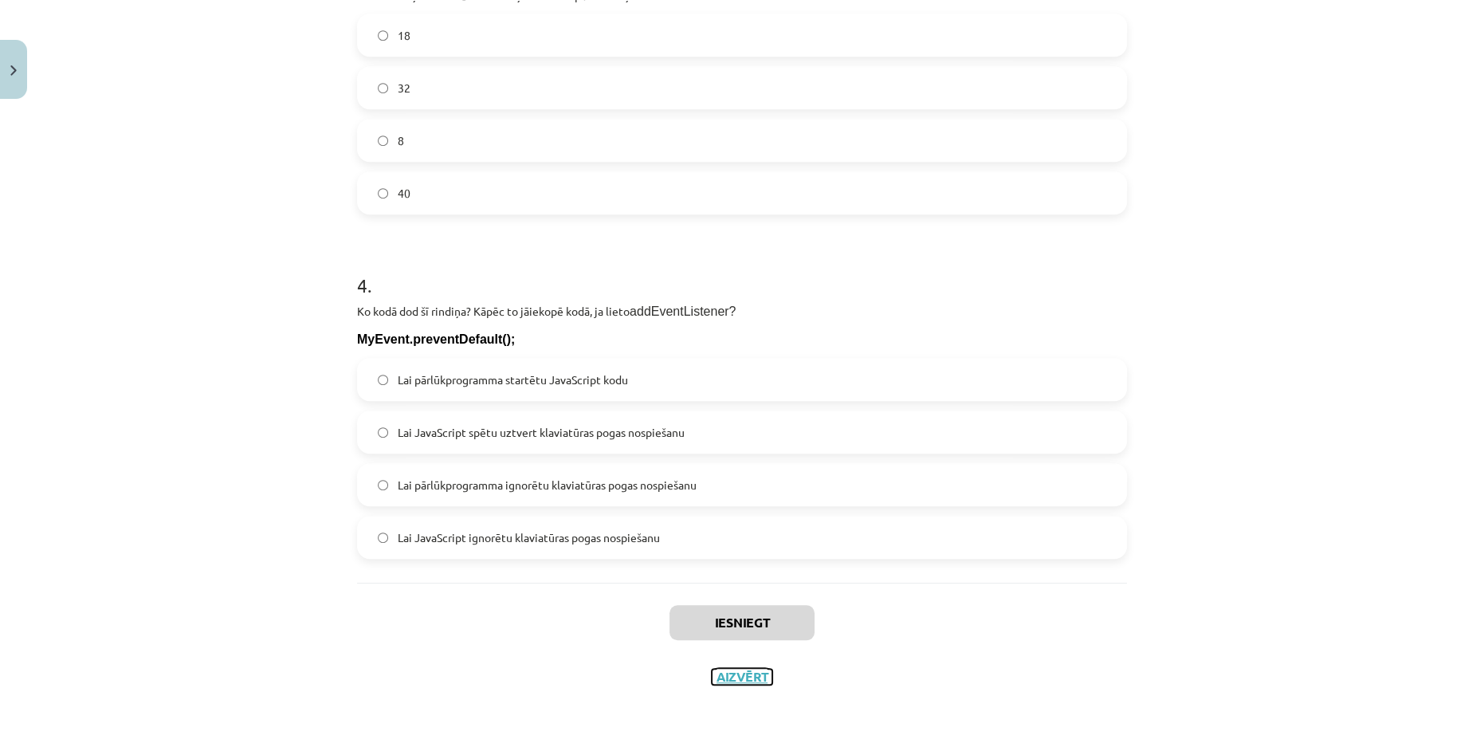
click at [750, 674] on button "Aizvērt" at bounding box center [742, 677] width 61 height 16
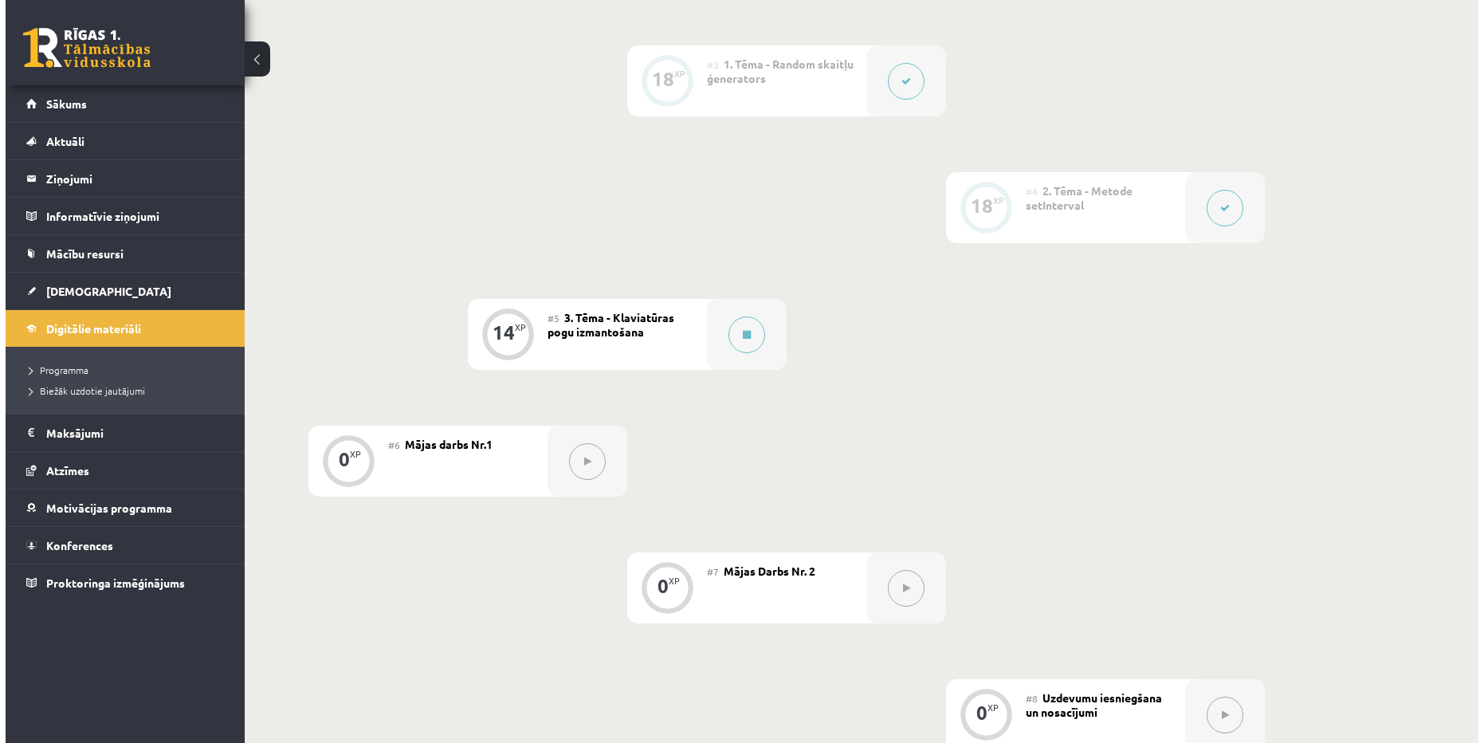
scroll to position [725, 0]
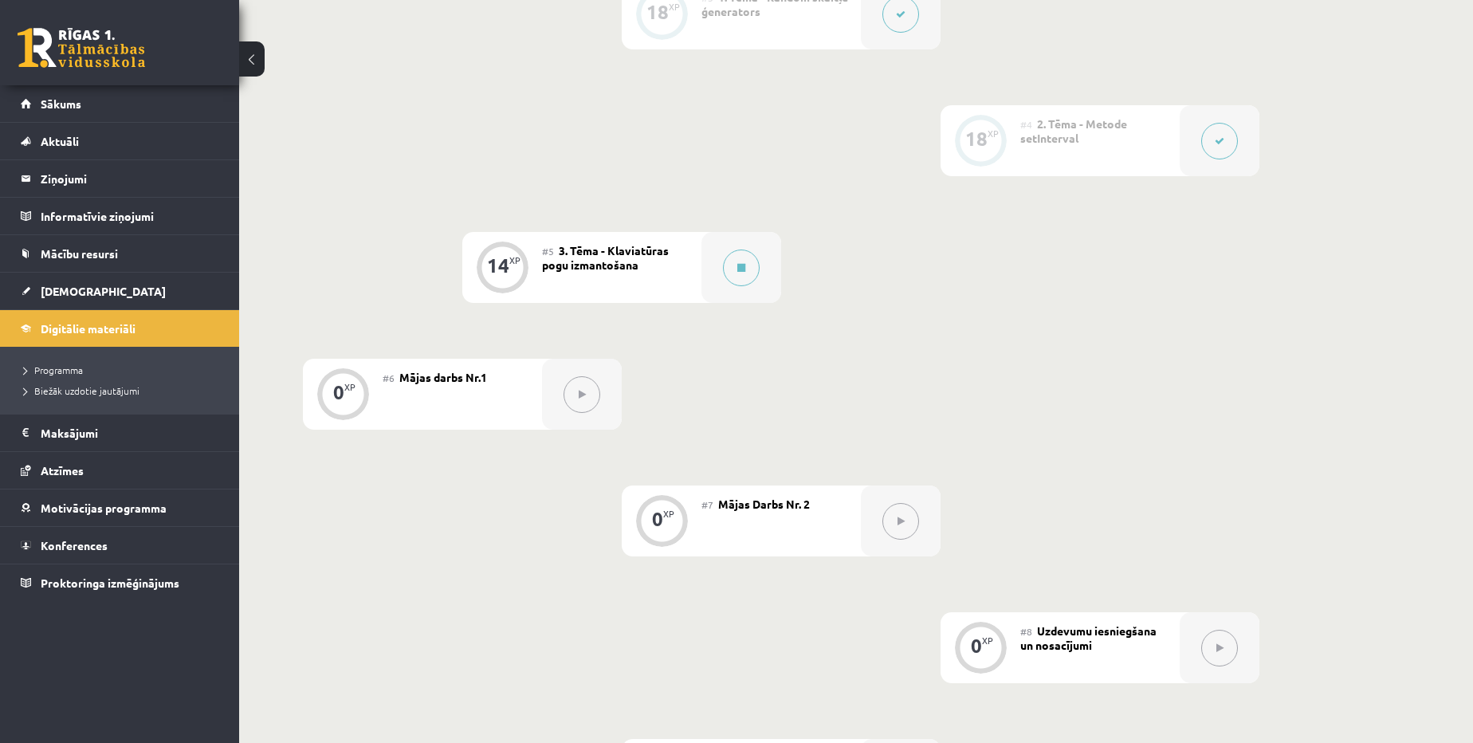
click at [694, 276] on div "#5 3. Tēma - Klaviatūras pogu izmantošana" at bounding box center [621, 267] width 159 height 71
click at [760, 262] on div at bounding box center [741, 267] width 80 height 71
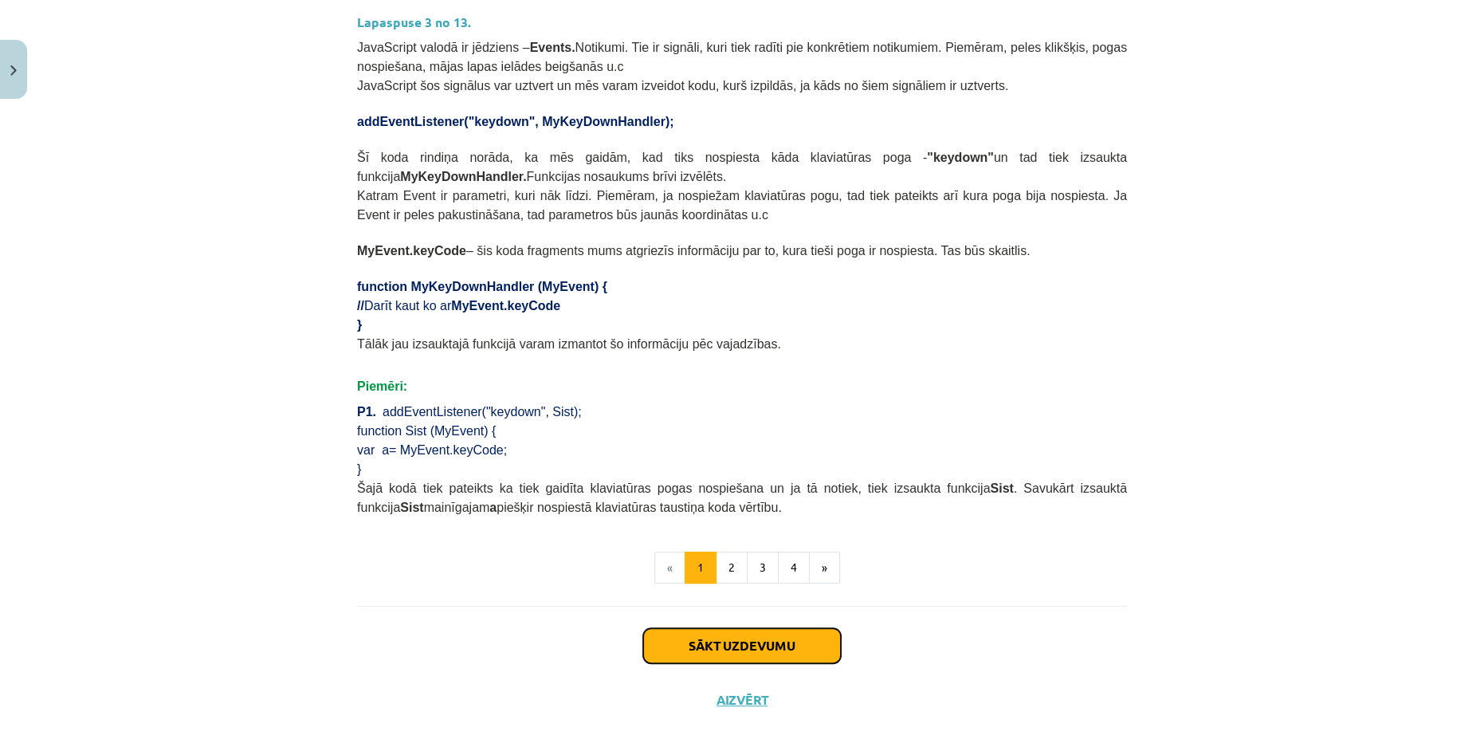
click at [725, 628] on button "Sākt uzdevumu" at bounding box center [742, 645] width 198 height 35
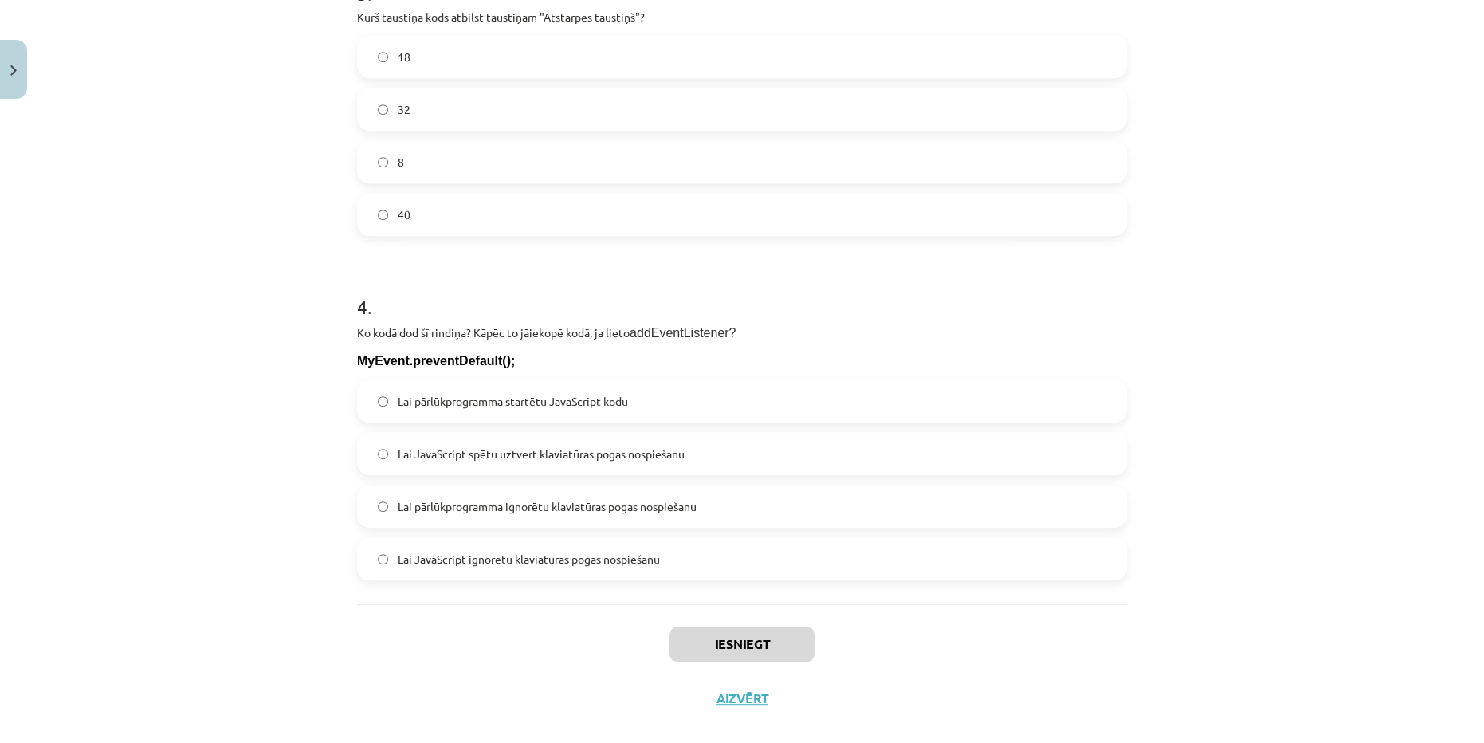
scroll to position [1154, 0]
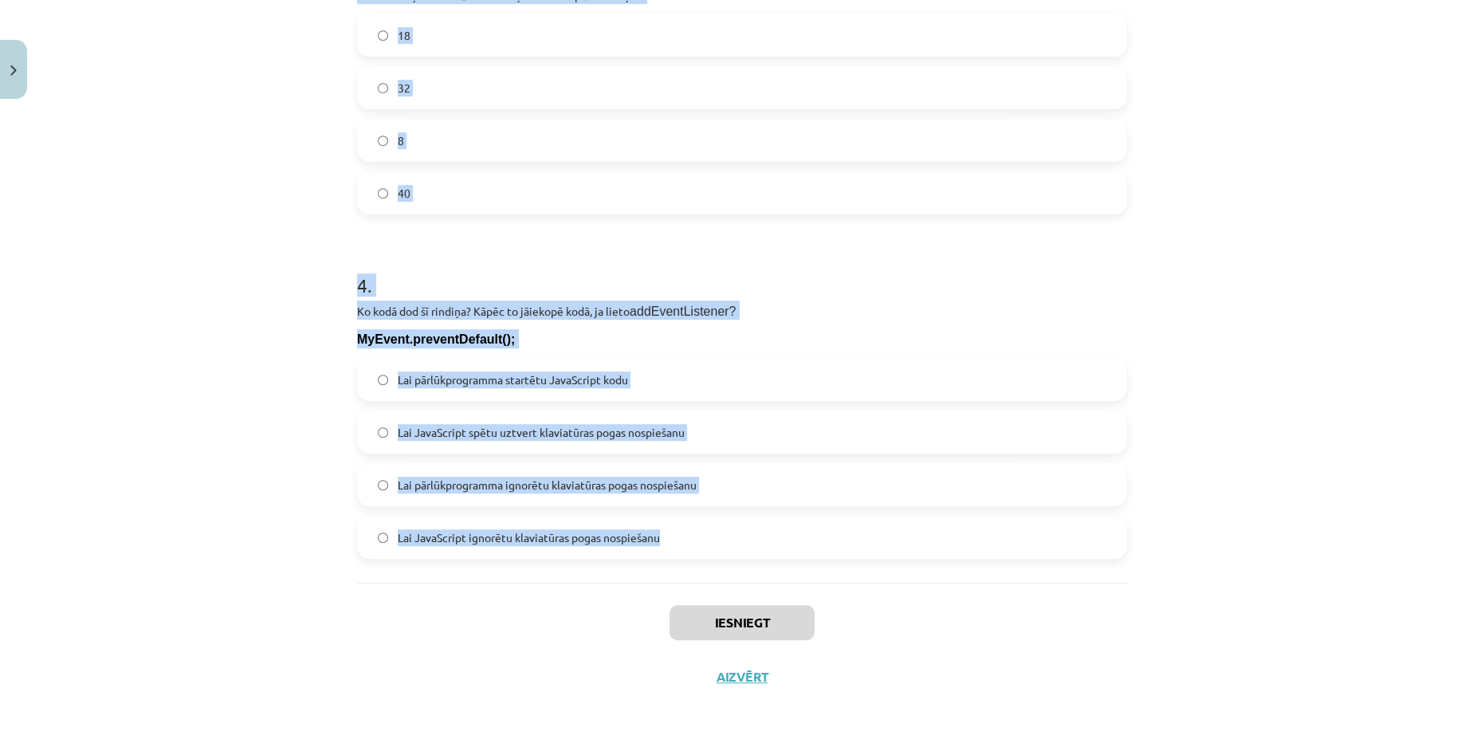
drag, startPoint x: 341, startPoint y: 340, endPoint x: 775, endPoint y: 554, distance: 483.3
copy form "Kura koda rindiņa pēc klaviatūras pogas nospiešanas izsauks funkciju Poga ? add…"
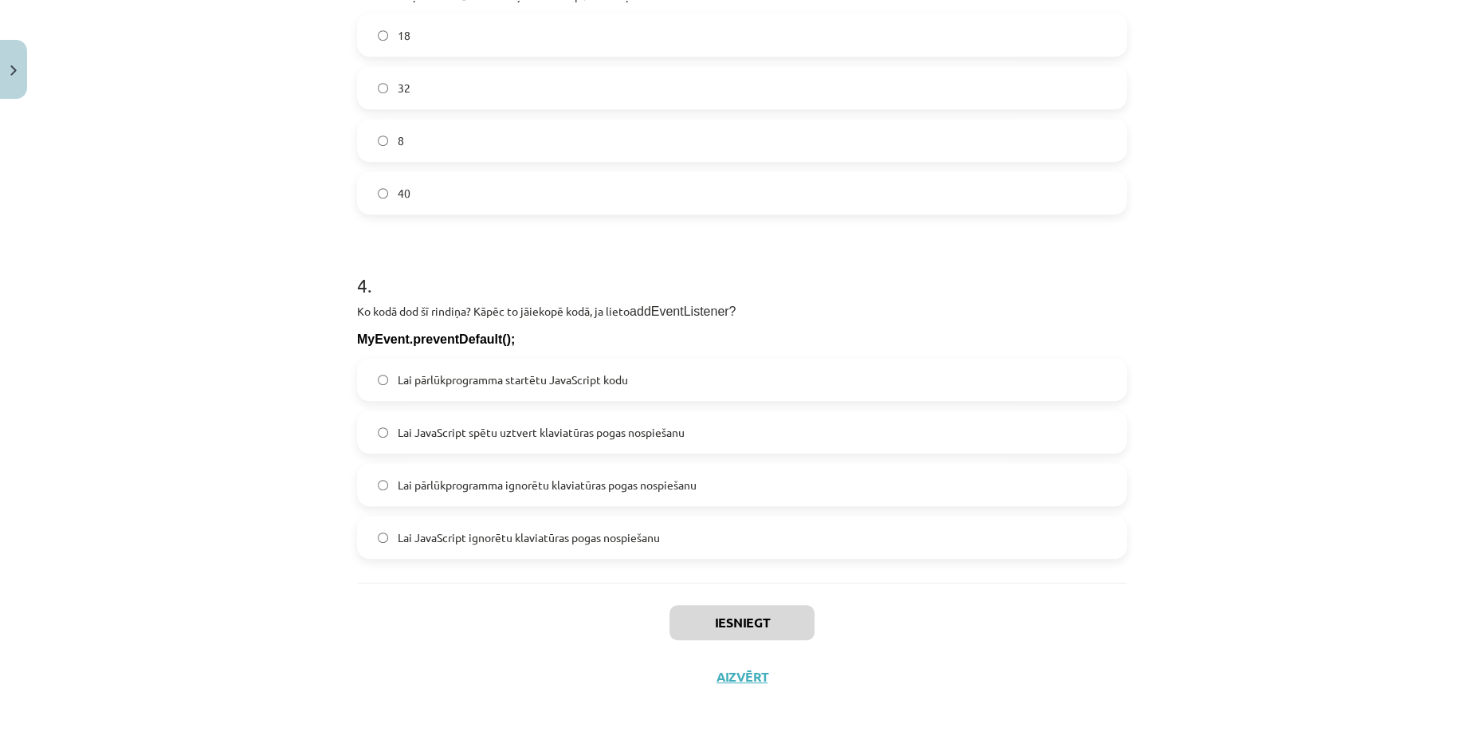
click at [831, 593] on div "Iesniegt Aizvērt" at bounding box center [742, 639] width 770 height 112
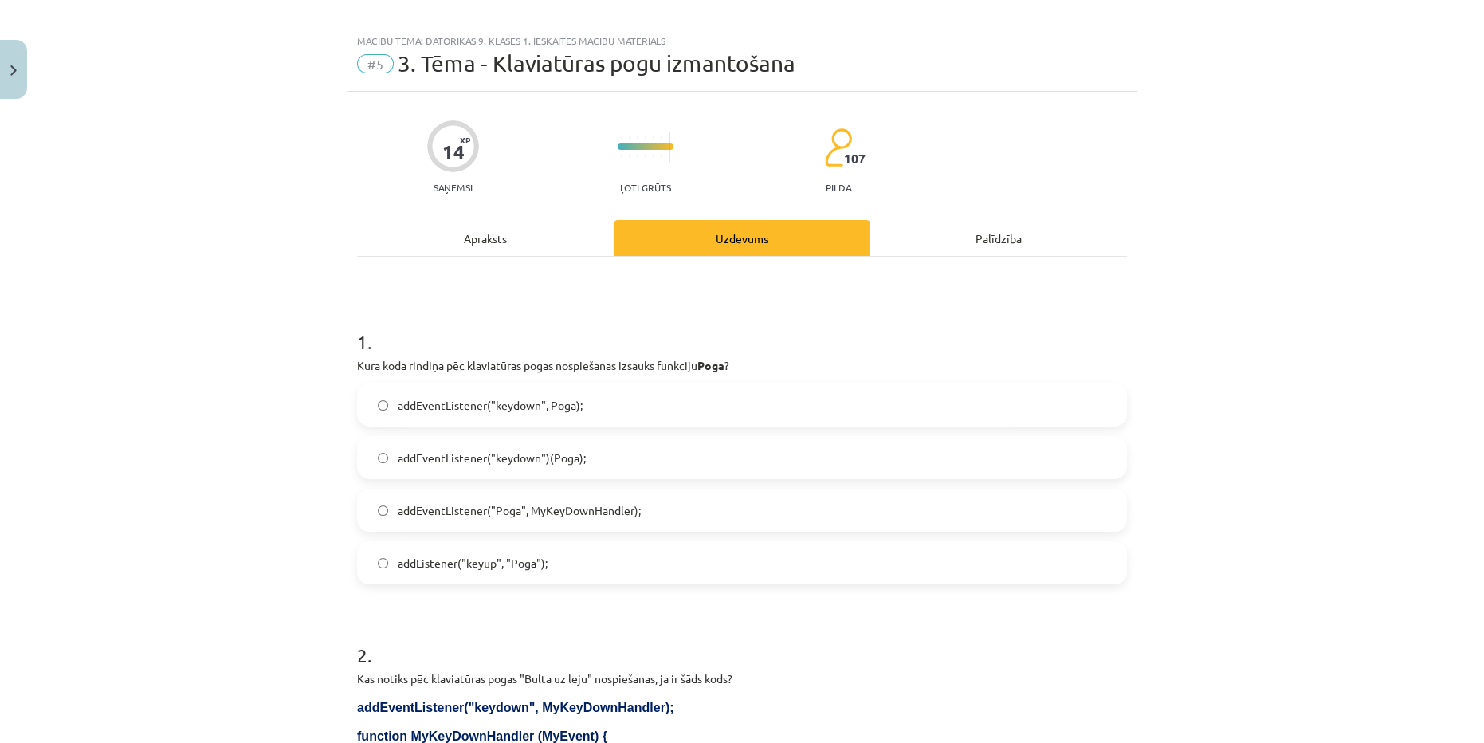
scroll to position [0, 0]
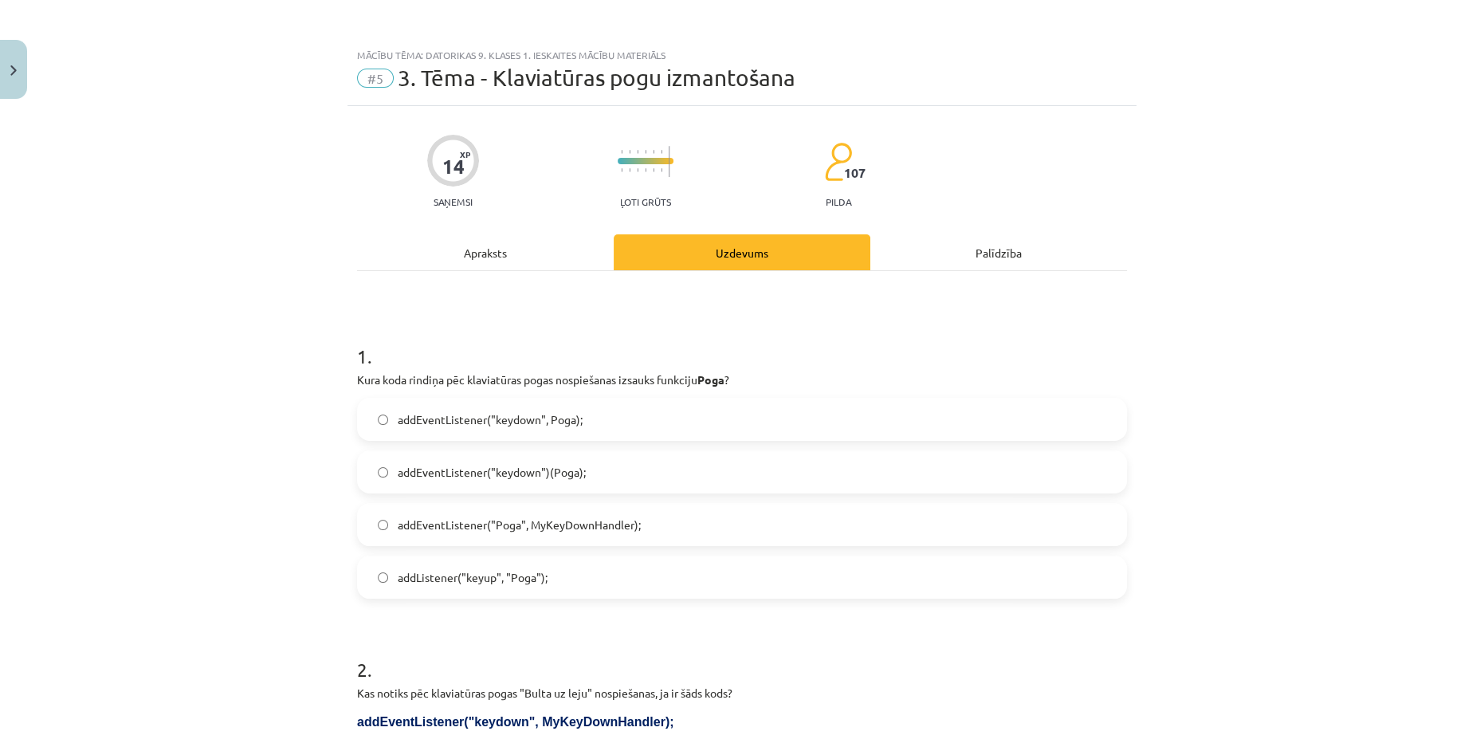
click at [540, 414] on span "addEventListener("keydown", Poga);" at bounding box center [490, 419] width 185 height 17
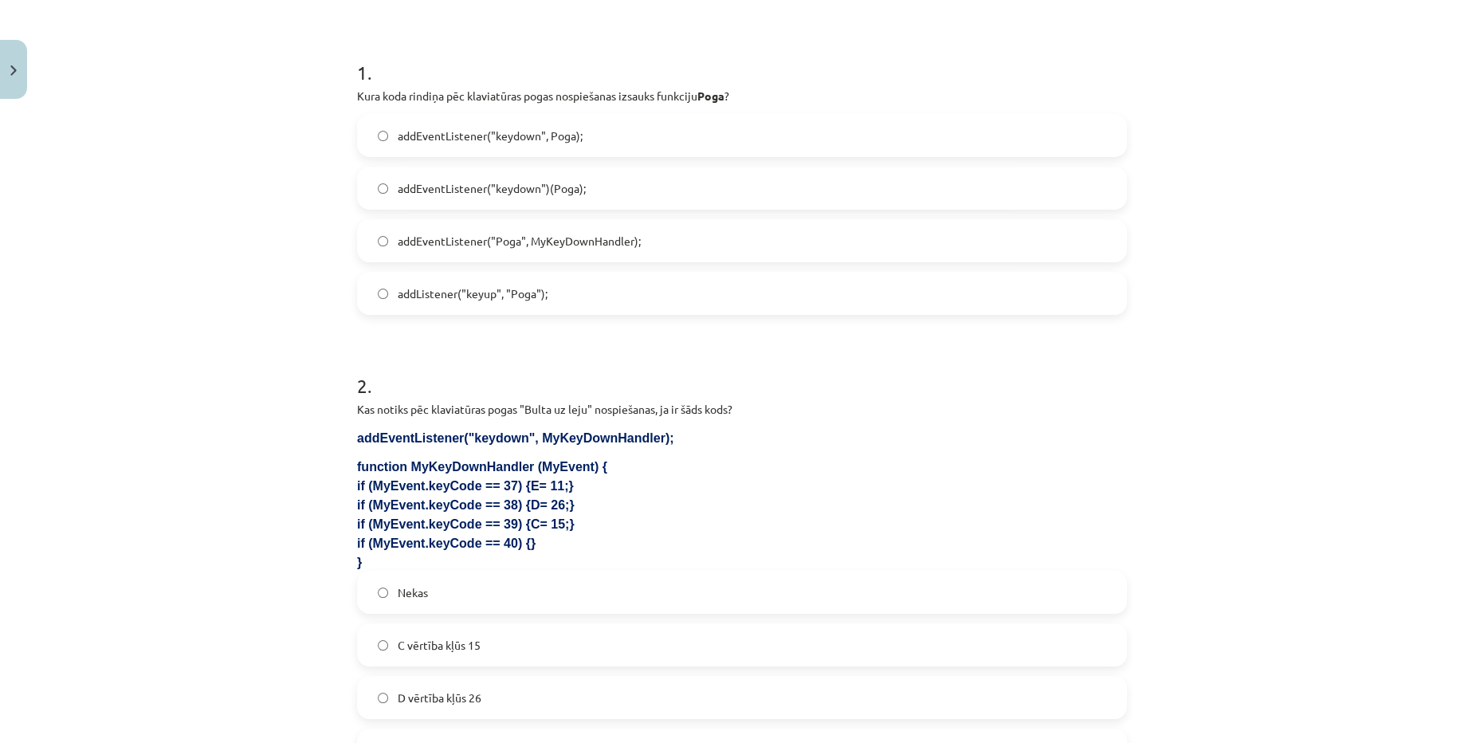
scroll to position [434, 0]
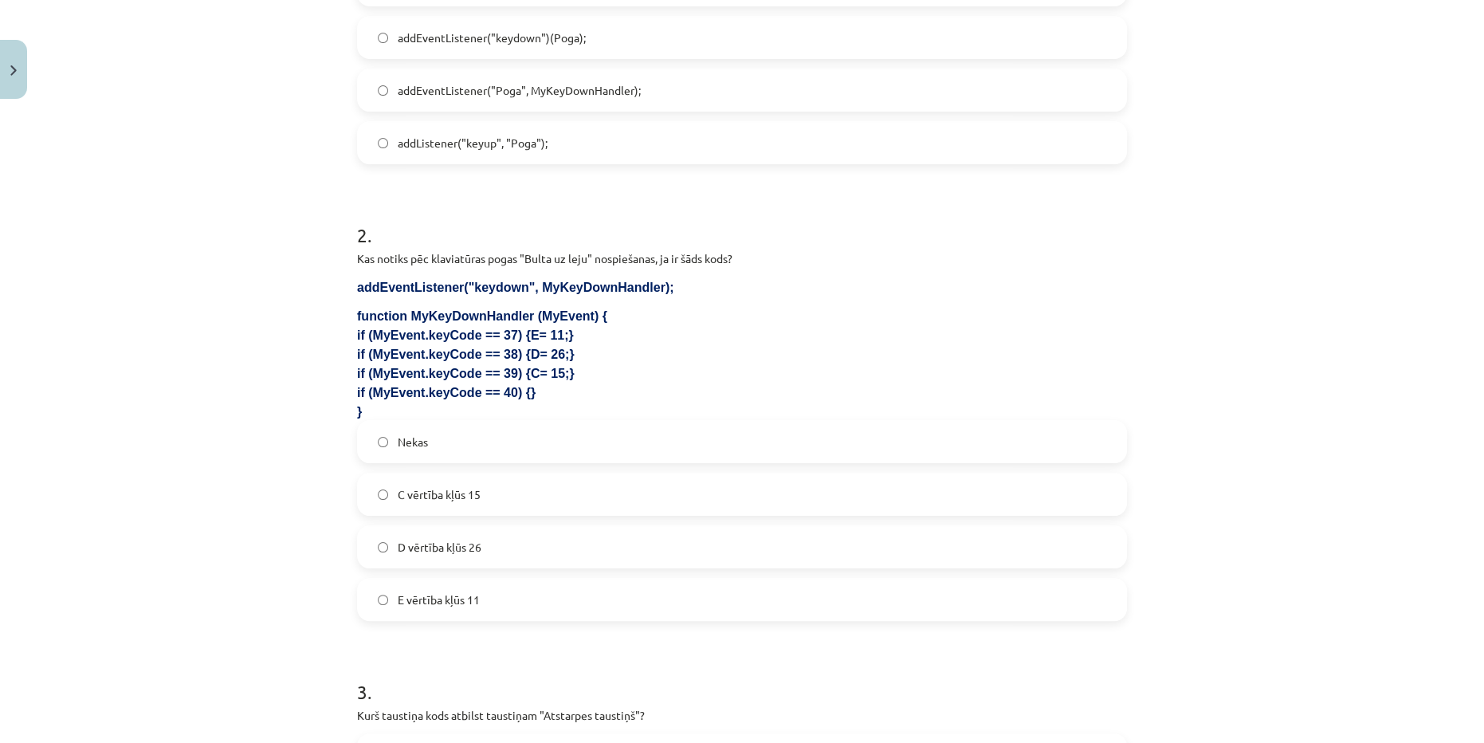
click at [510, 440] on label "Nekas" at bounding box center [742, 442] width 767 height 40
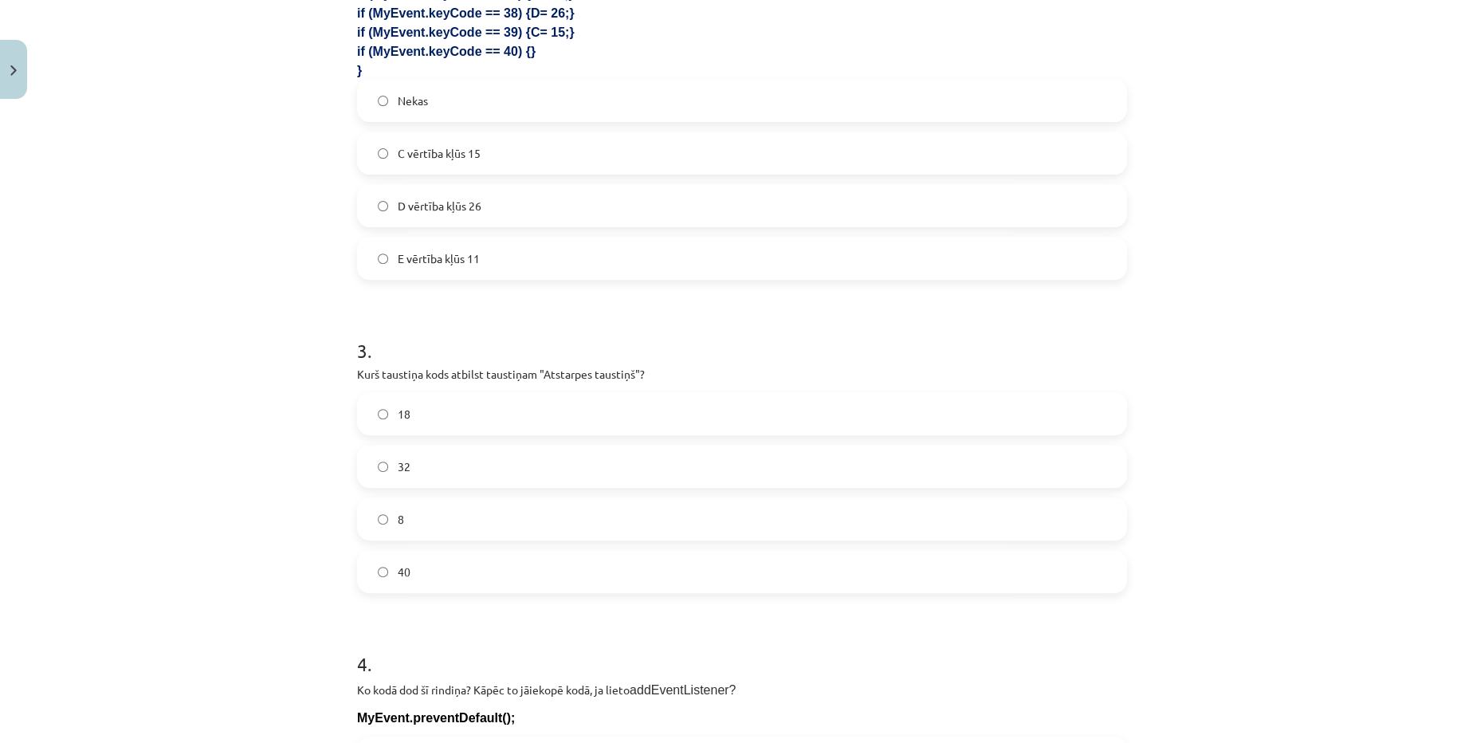
scroll to position [869, 0]
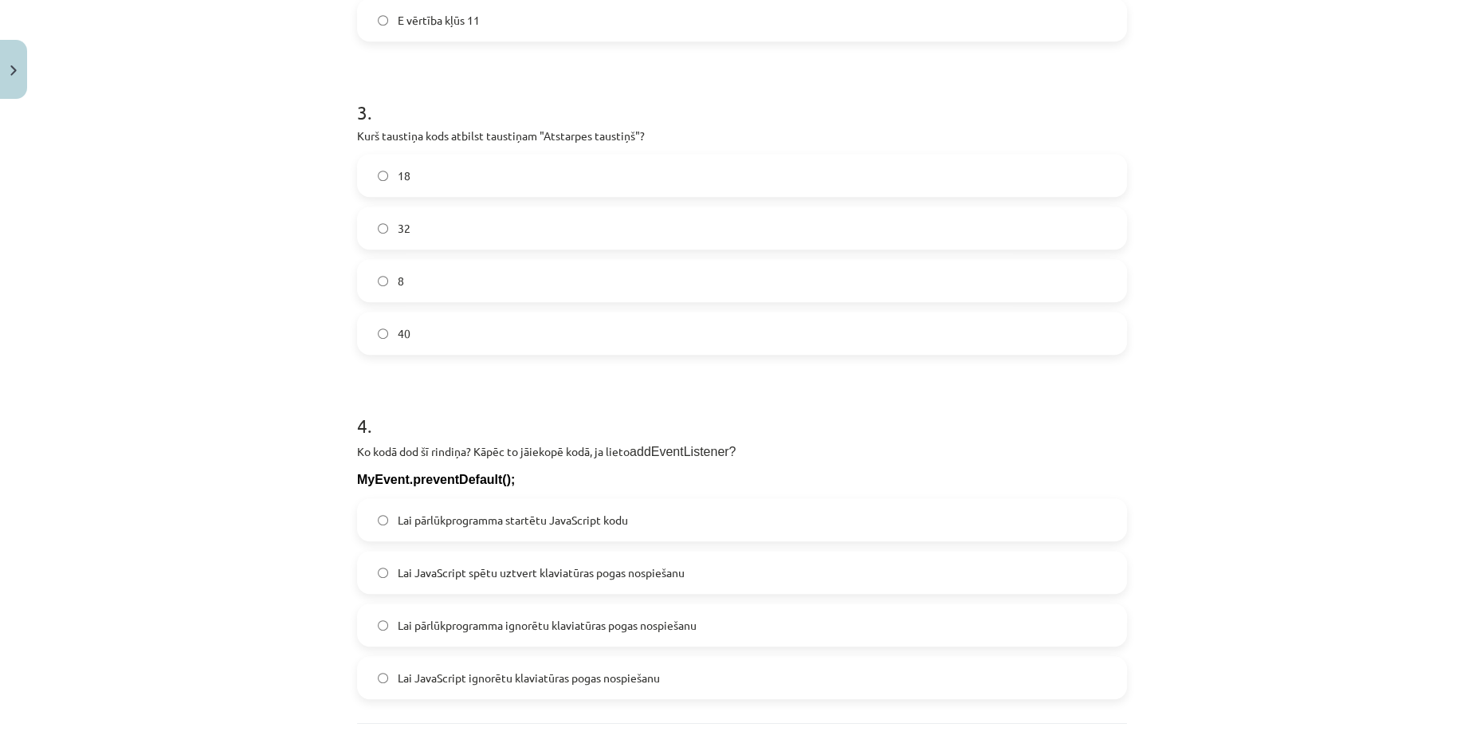
drag, startPoint x: 465, startPoint y: 228, endPoint x: 452, endPoint y: 232, distance: 14.1
click at [465, 228] on label "32" at bounding box center [742, 228] width 767 height 40
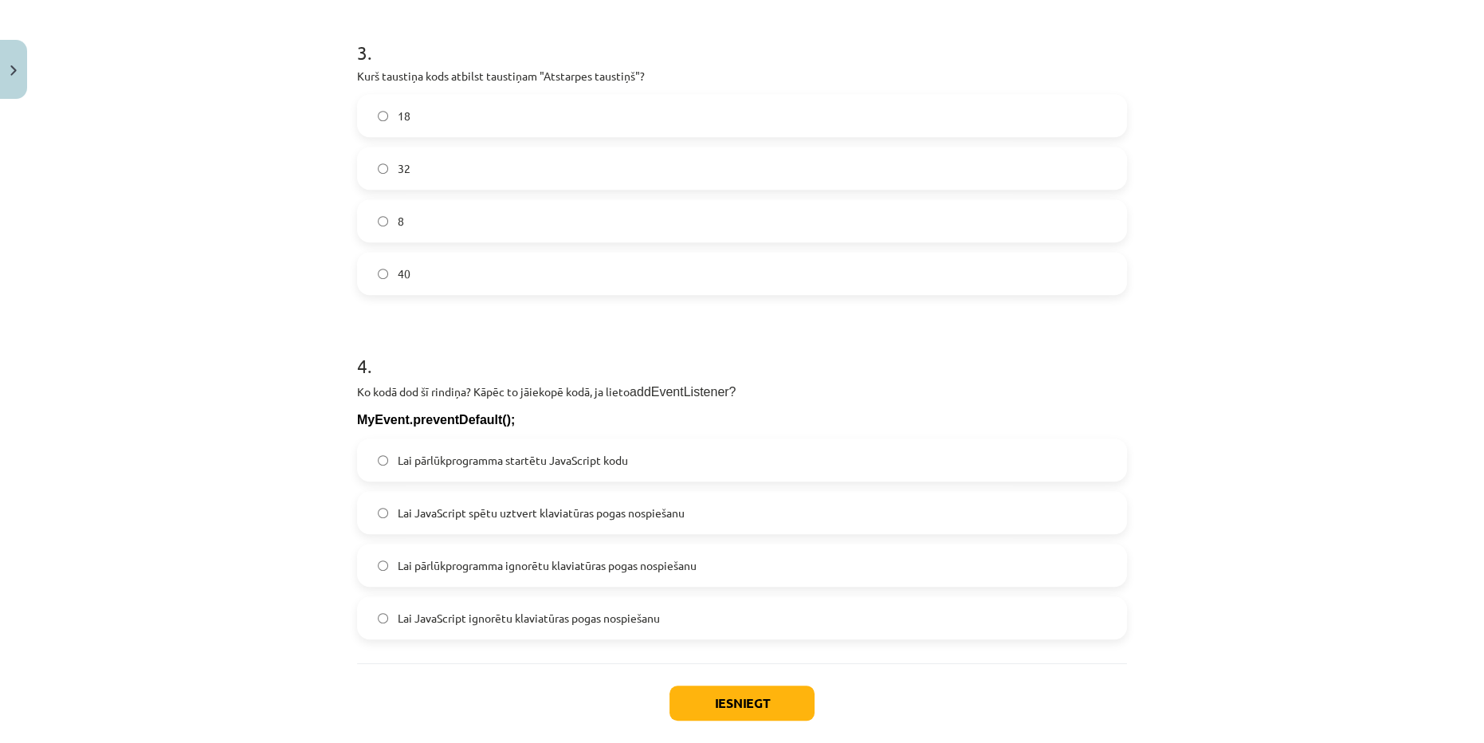
scroll to position [1154, 0]
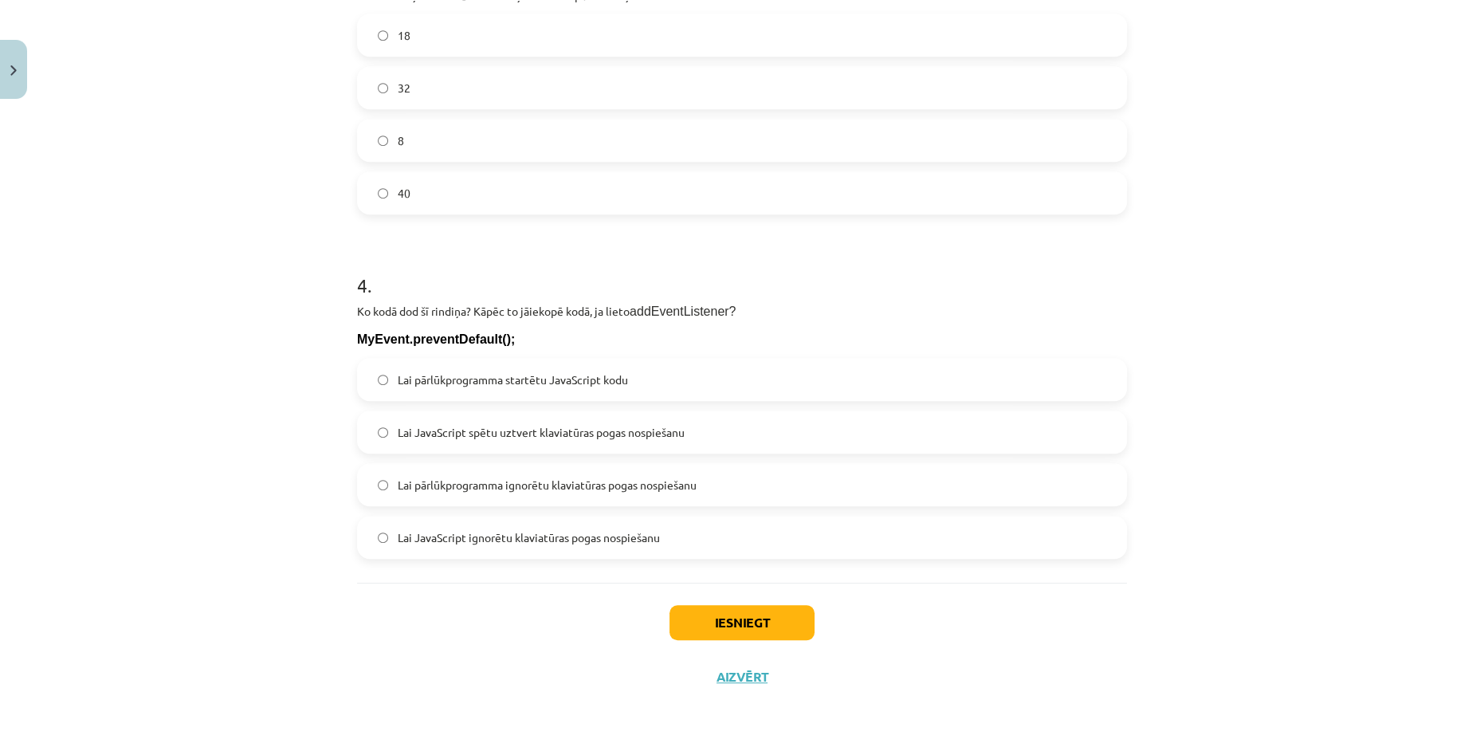
click at [579, 426] on span "Lai JavaScript spētu uztvert klaviatūras pogas nospiešanu" at bounding box center [541, 432] width 287 height 17
click at [635, 488] on span "Lai pārlūkprogramma ignorētu klaviatūras pogas nospiešanu" at bounding box center [547, 485] width 299 height 17
click at [733, 615] on button "Iesniegt" at bounding box center [742, 622] width 145 height 35
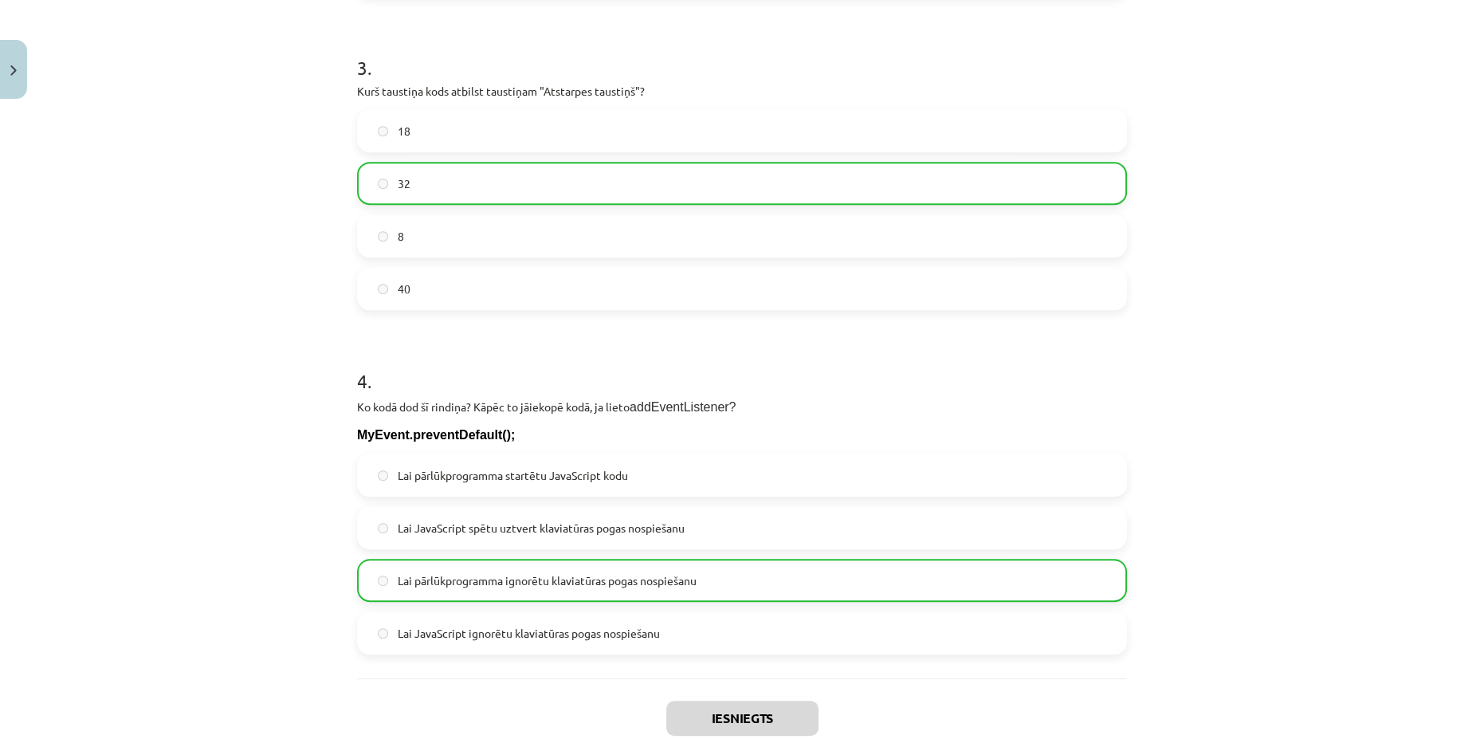
scroll to position [1204, 0]
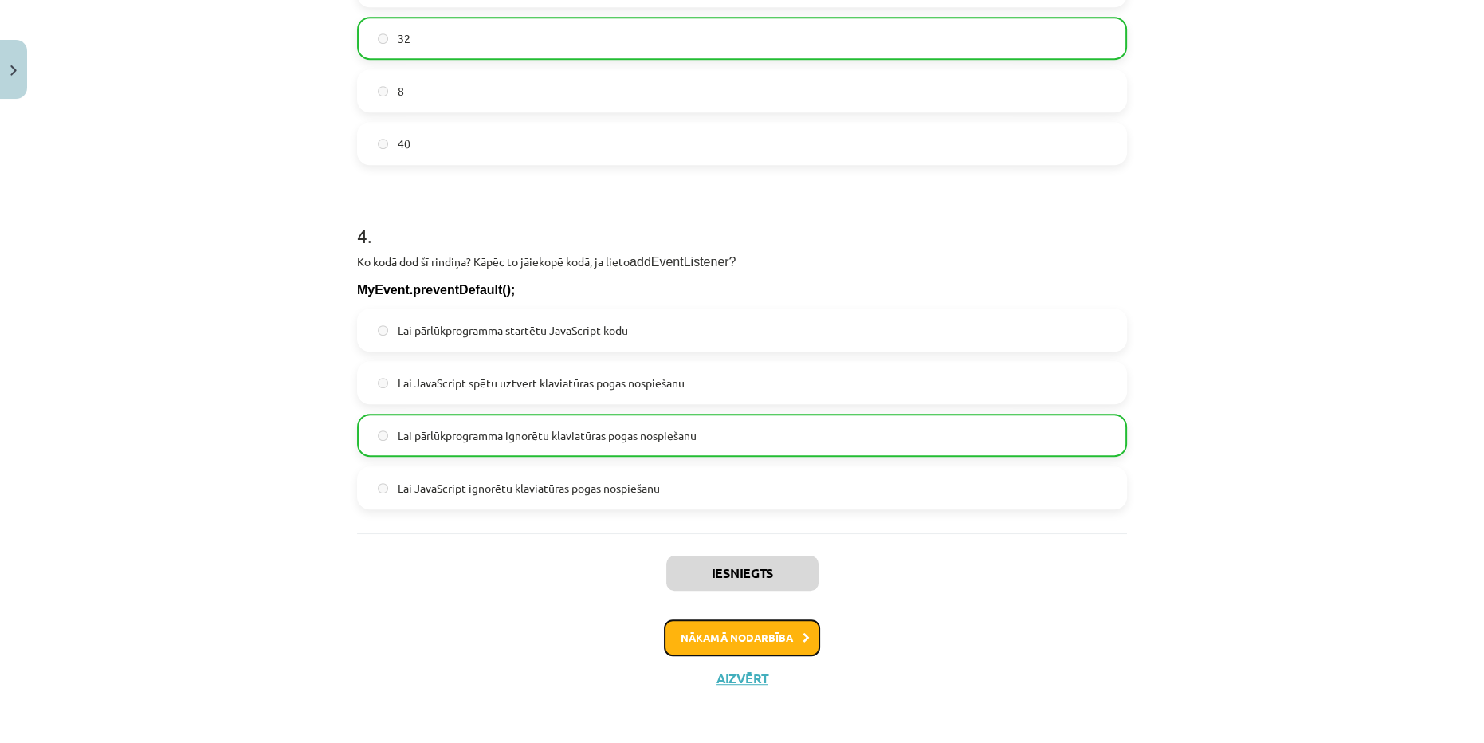
click at [754, 635] on button "Nākamā nodarbība" at bounding box center [742, 637] width 156 height 37
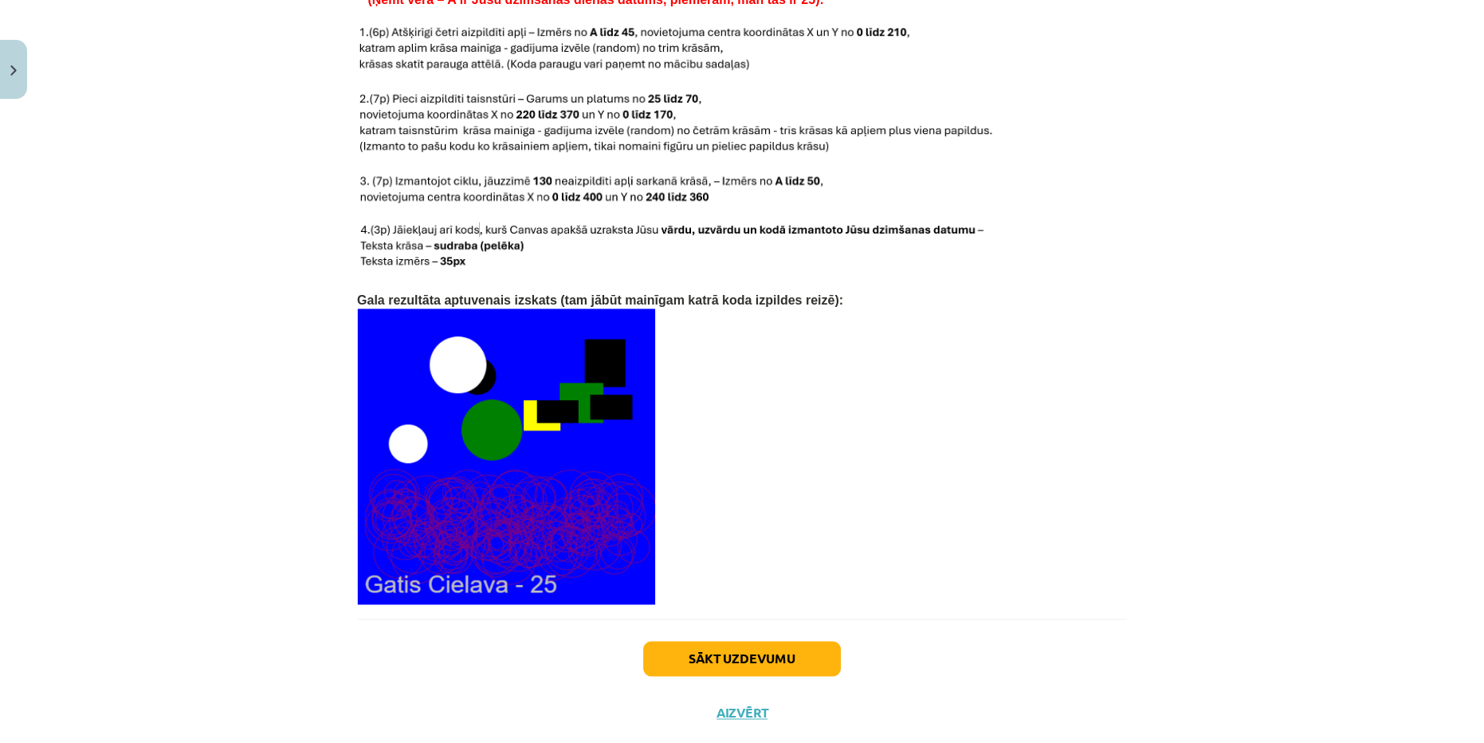
scroll to position [3236, 0]
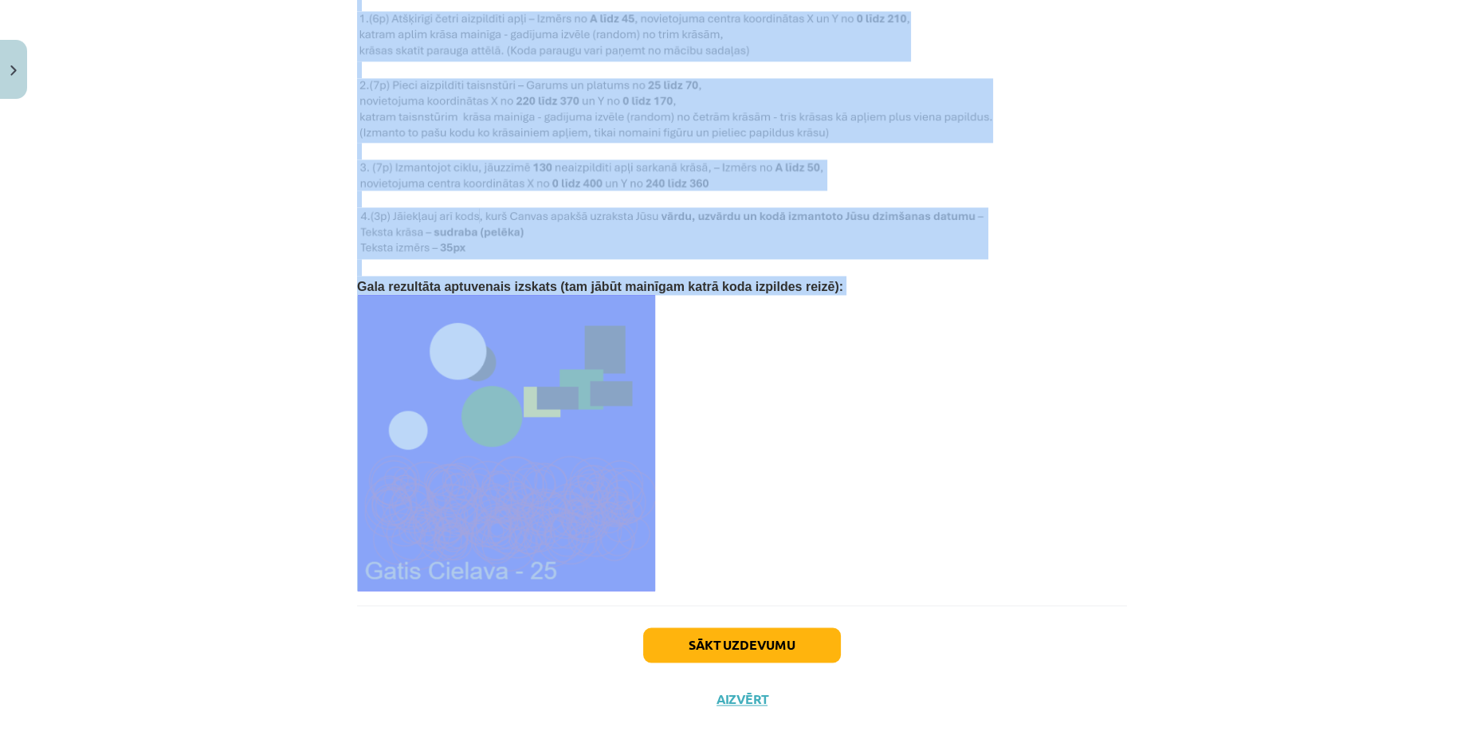
drag, startPoint x: 340, startPoint y: 52, endPoint x: 728, endPoint y: 516, distance: 606.0
click at [728, 529] on div "Mācību tēma: Datorikas 9. klases 1. ieskaites mācību materiāls #6 Mājas darbs N…" at bounding box center [742, 371] width 1484 height 743
copy div "Ja vēl neesi piereģistrējies šajā mājas lapā, tad tagad tas ir jāizdara. Pēc re…"
click at [768, 532] on p at bounding box center [742, 443] width 770 height 296
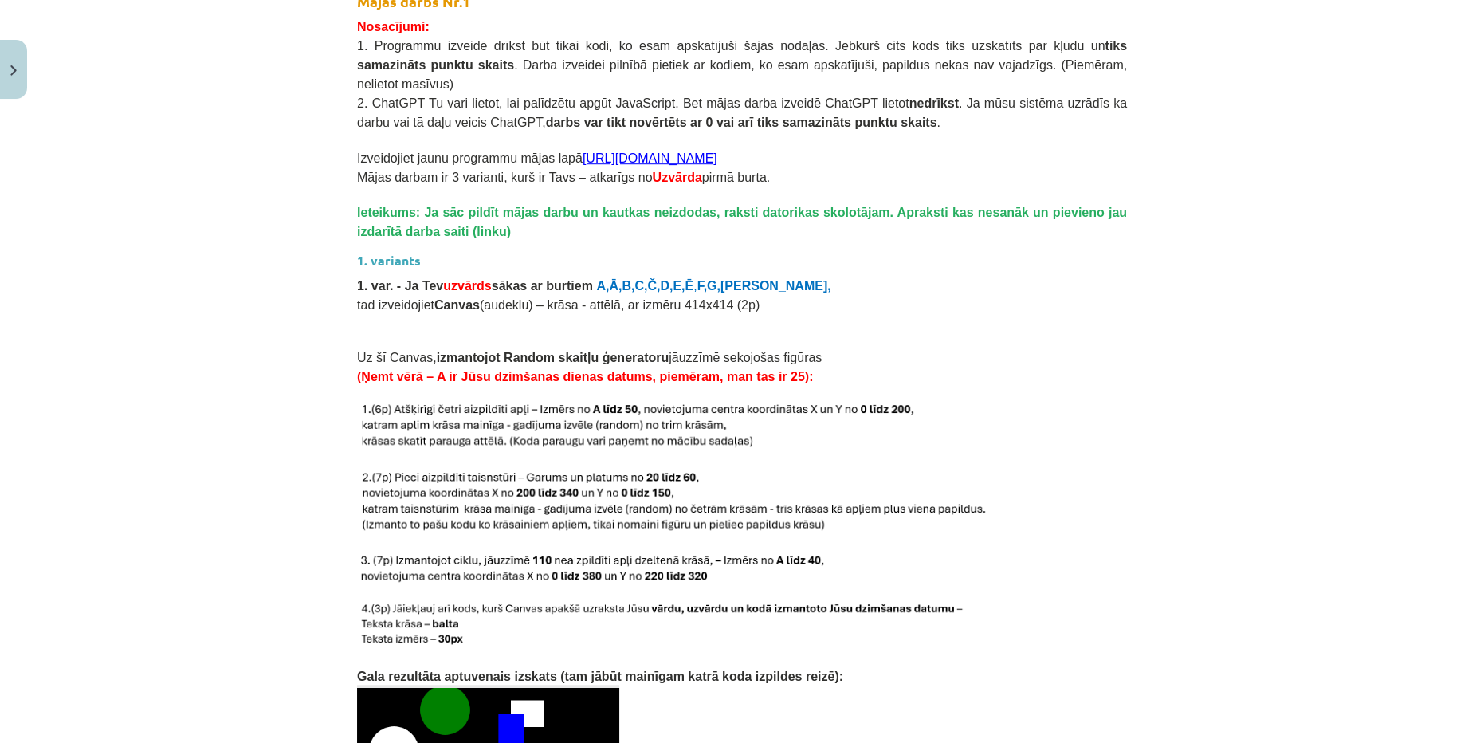
scroll to position [1522, 0]
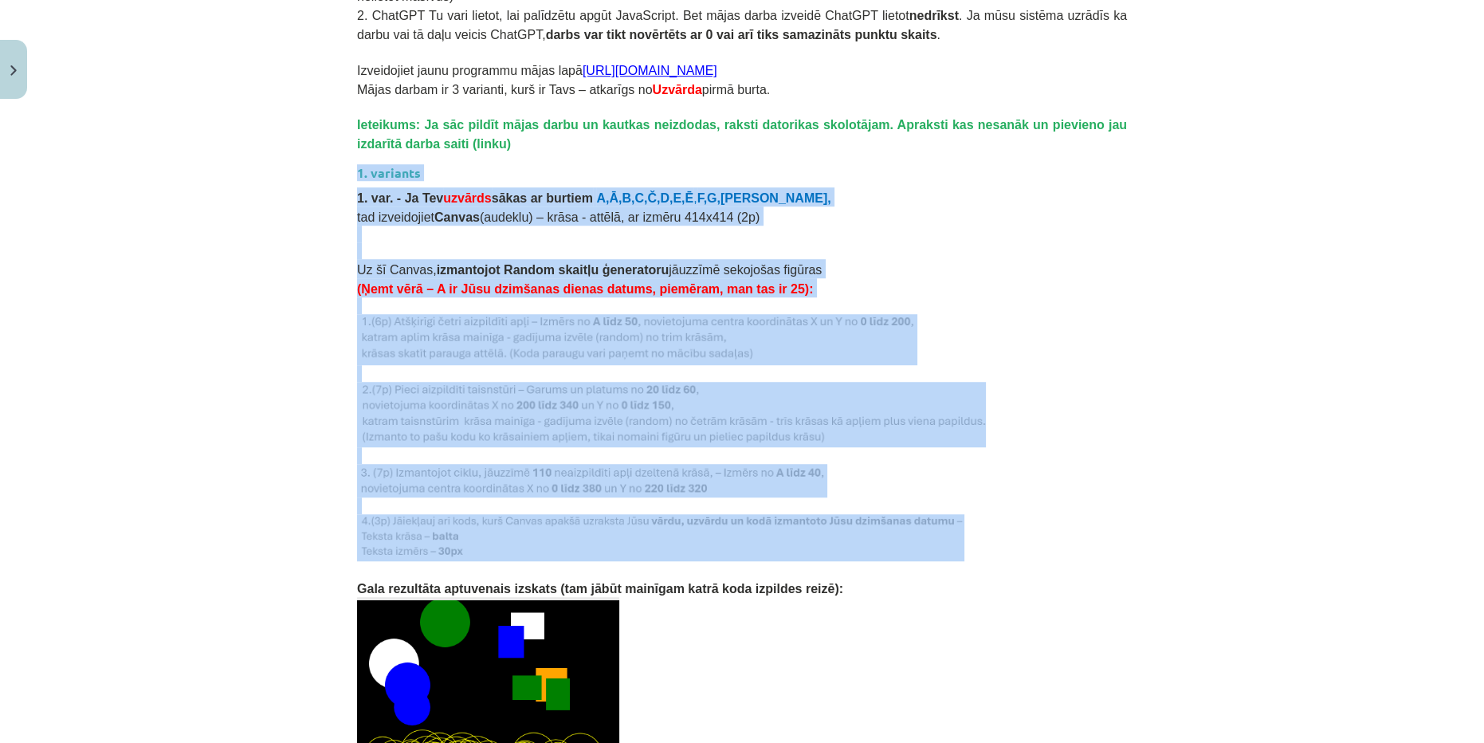
drag, startPoint x: 345, startPoint y: 139, endPoint x: 747, endPoint y: 525, distance: 557.5
click at [747, 525] on div "0 XP Saņemsi Grūts 107 pilda Apraksts Uzdevums Palīdzība Mājas darbs Šajā mācīb…" at bounding box center [742, 512] width 789 height 3856
copy div "1. variants 1. var. - Ja Tev uzvārds sākas ar burtiem A,Ā,B,C,Č,D,E,Ē , F,G,Ģ, …"
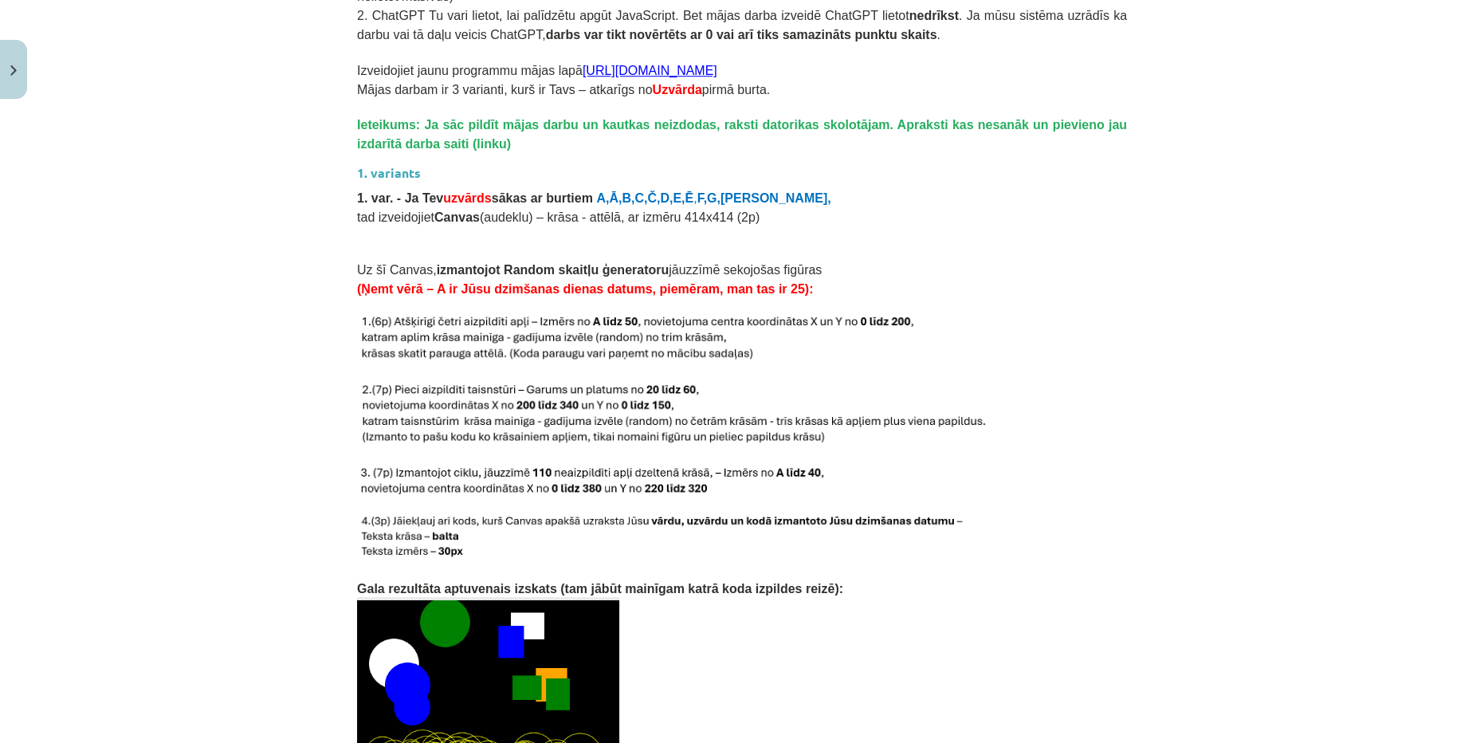
click at [826, 578] on p "Gala rezultāta aptuvenais izskats (tam jābūt mainīgam katrā koda izpildes reizē…" at bounding box center [742, 587] width 770 height 19
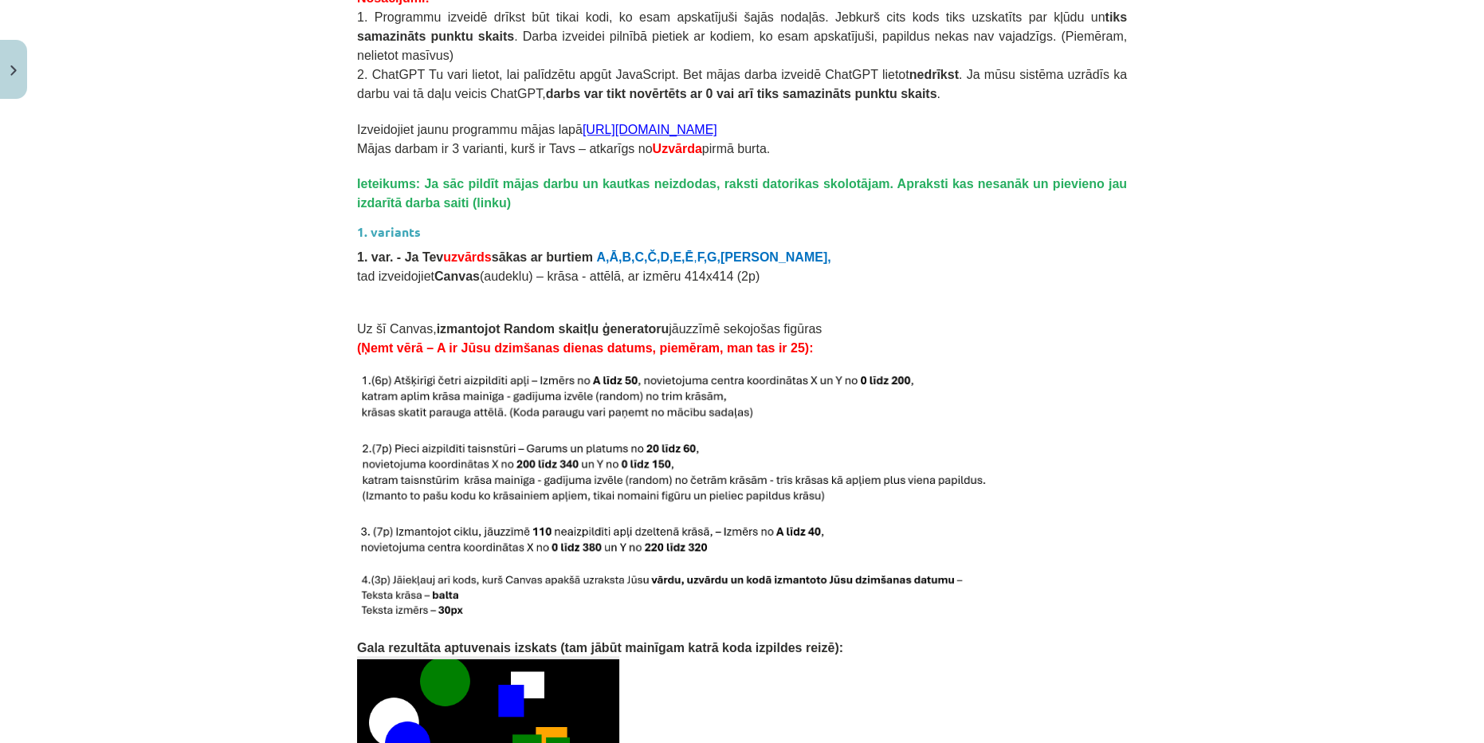
scroll to position [1497, 0]
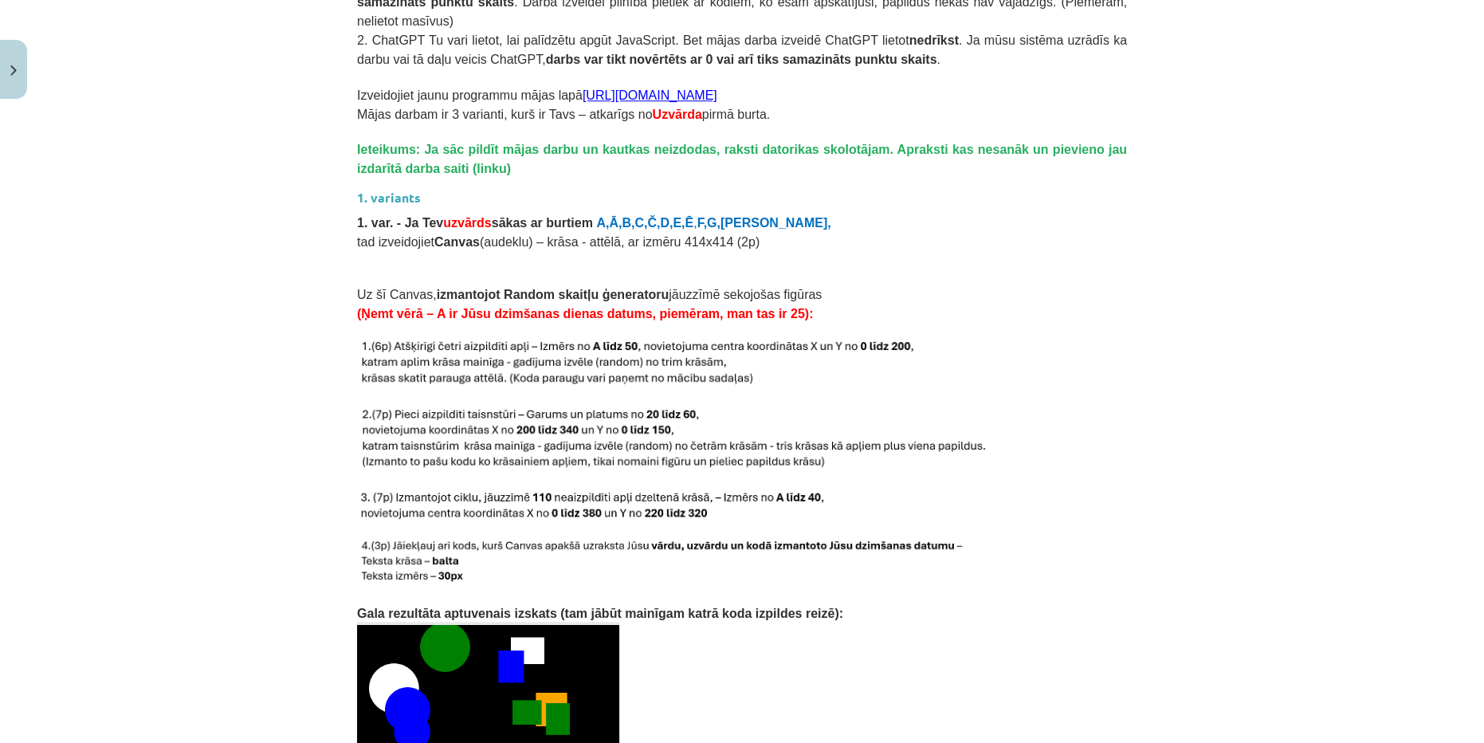
drag, startPoint x: 555, startPoint y: 676, endPoint x: 803, endPoint y: 661, distance: 249.1
click at [797, 682] on p at bounding box center [742, 756] width 770 height 269
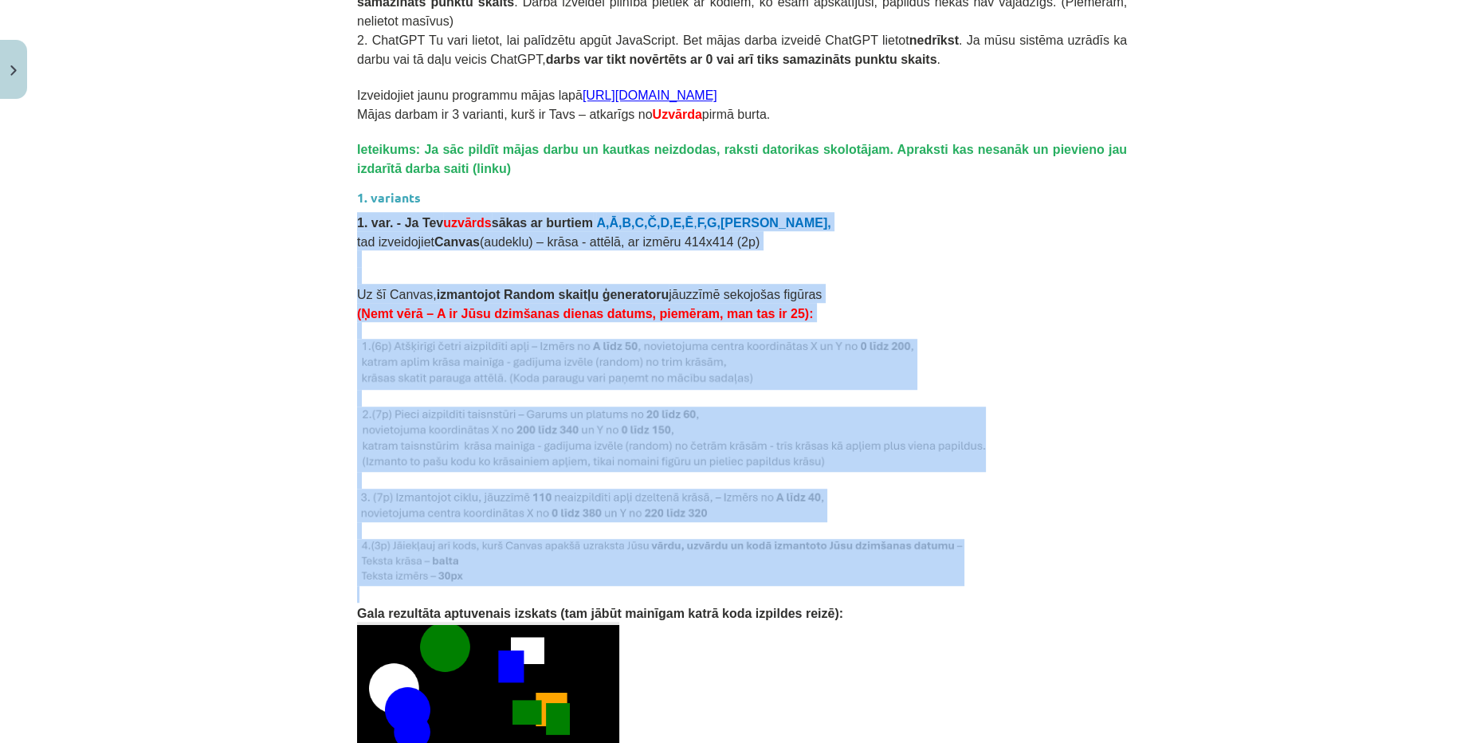
drag, startPoint x: 351, startPoint y: 190, endPoint x: 444, endPoint y: 566, distance: 387.6
click at [444, 566] on div "0 XP Saņemsi Grūts 107 pilda Apraksts Uzdevums Palīdzība Mājas darbs Šajā mācīb…" at bounding box center [742, 537] width 789 height 3856
copy div "1. var. - Ja Tev uzvārds sākas ar burtiem A,Ā,B,C,Č,D,E,Ē , F,G,Ģ, tad izveidoj…"
click at [1131, 529] on div "Mācību tēma: Datorikas 9. klases 1. ieskaites mācību materiāls #6 Mājas darbs N…" at bounding box center [742, 371] width 1484 height 743
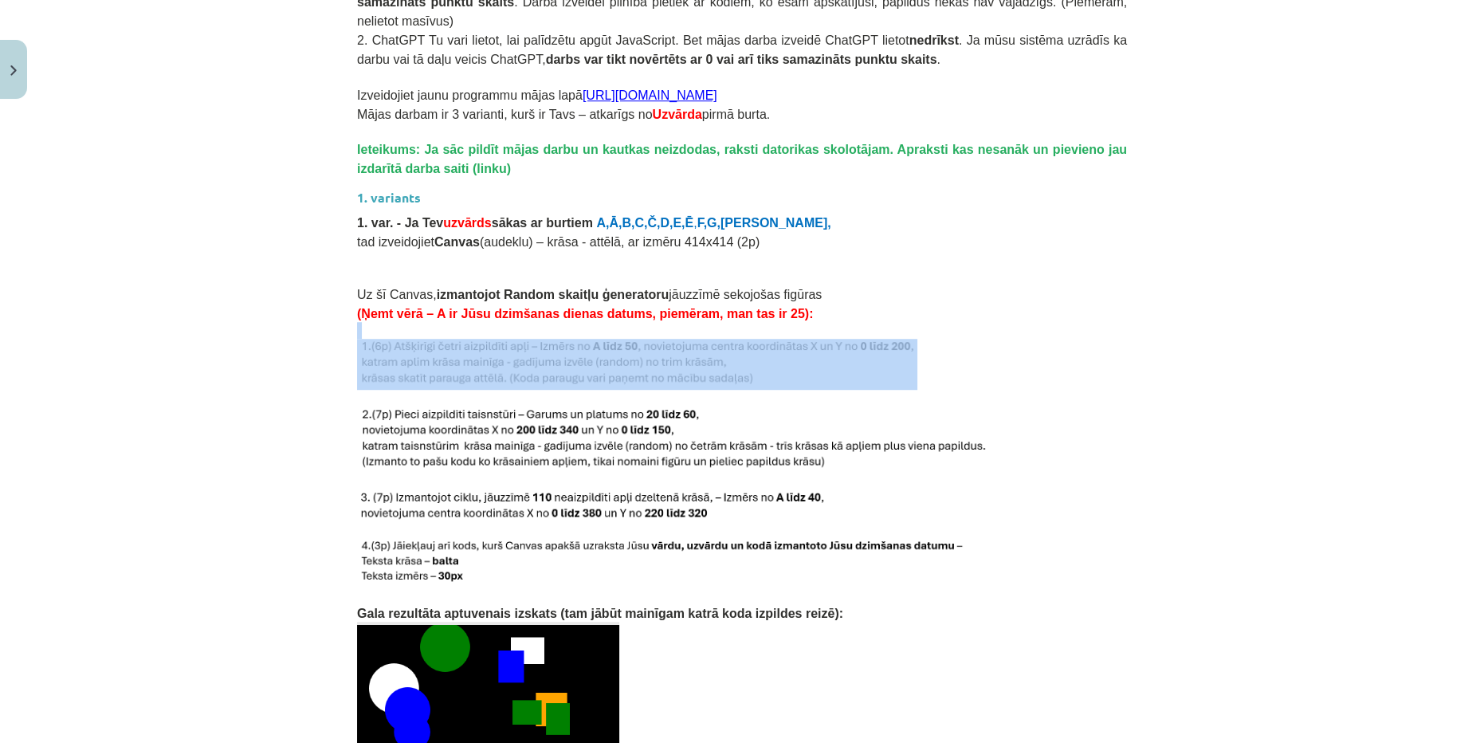
drag, startPoint x: 345, startPoint y: 314, endPoint x: 387, endPoint y: 354, distance: 58.1
click at [387, 354] on div "0 XP Saņemsi Grūts 107 pilda Apraksts Uzdevums Palīdzība Mājas darbs Šajā mācīb…" at bounding box center [742, 537] width 789 height 3856
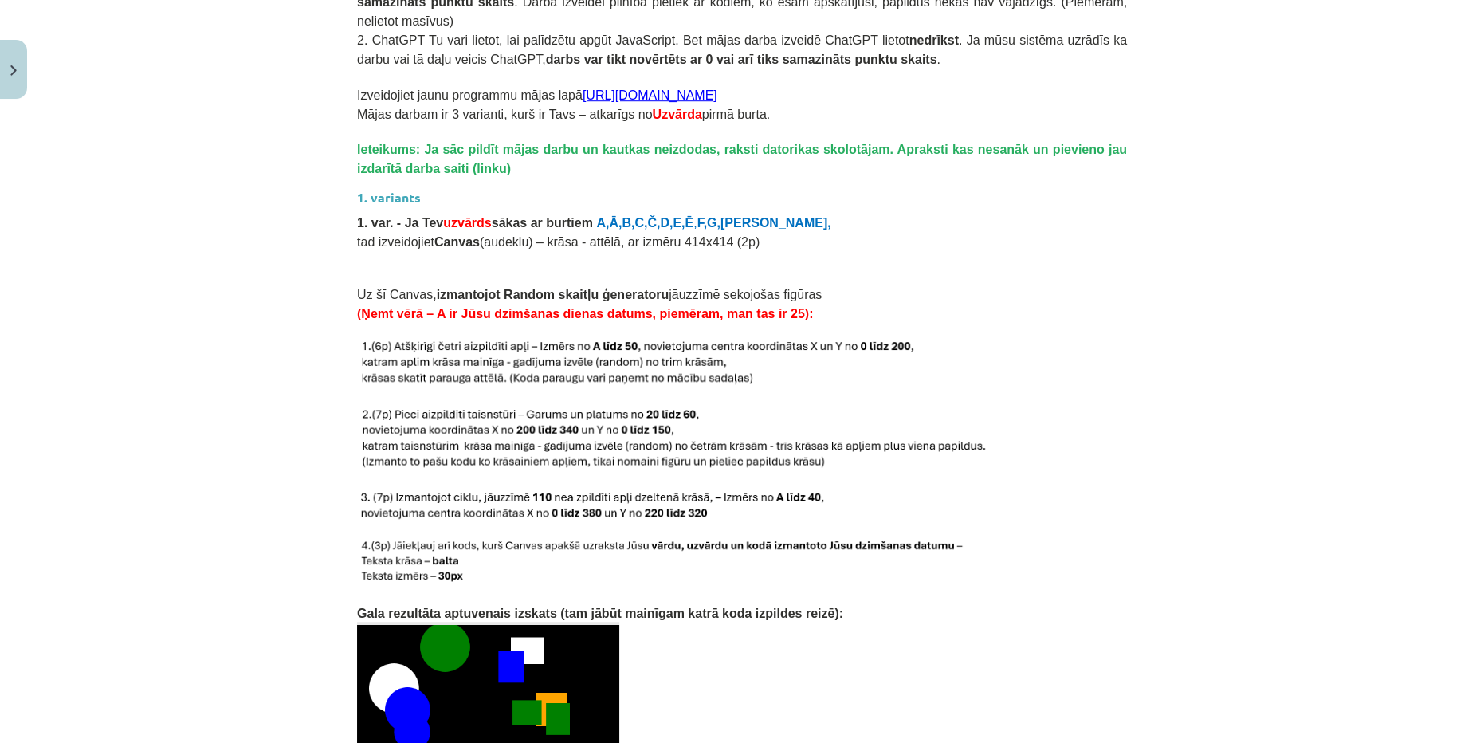
click at [811, 212] on p "1. var. - Ja Tev uzvārds sākas ar burtiem A,Ā,B,C,Č,D,E,Ē , F,G,Ģ," at bounding box center [742, 221] width 770 height 19
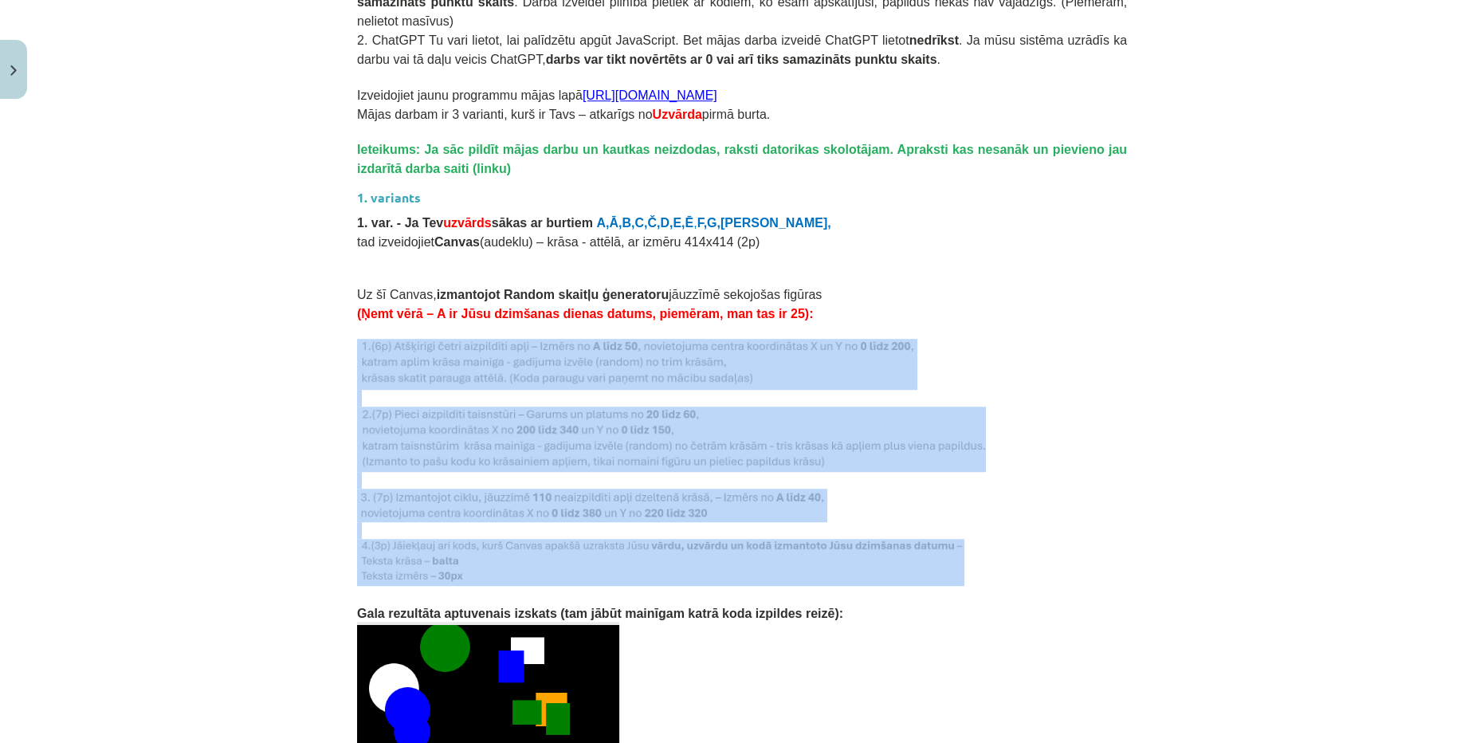
drag, startPoint x: 358, startPoint y: 315, endPoint x: 450, endPoint y: 564, distance: 265.3
click at [450, 564] on div "Mājas darbs Šajā mācību materiālā apguvām JavaScript valodā Random skaitļu ģene…" at bounding box center [742, 559] width 770 height 3541
click at [452, 563] on img at bounding box center [660, 562] width 607 height 47
click at [321, 328] on div "Mācību tēma: Datorikas 9. klases 1. ieskaites mācību materiāls #6 Mājas darbs N…" at bounding box center [742, 371] width 1484 height 743
drag, startPoint x: 316, startPoint y: 305, endPoint x: 457, endPoint y: 573, distance: 302.3
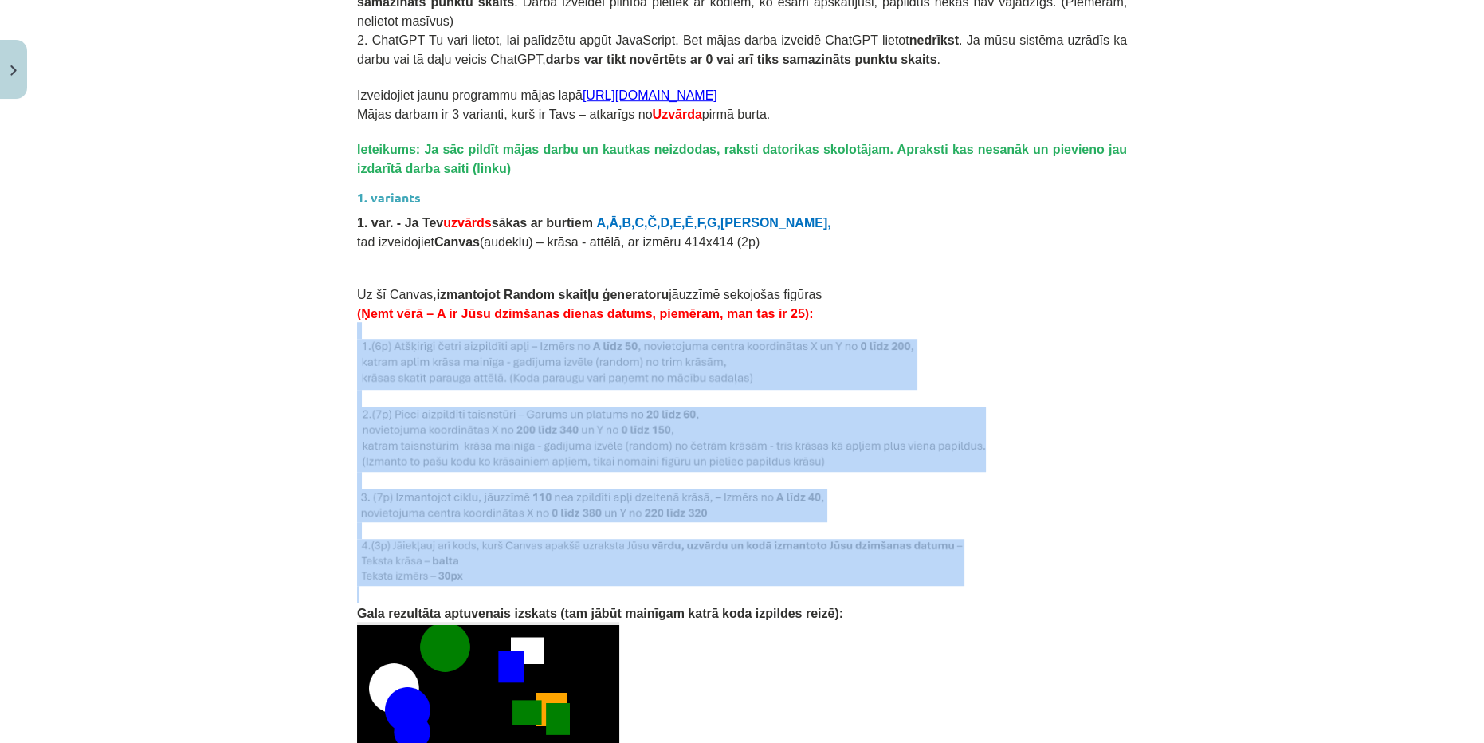
click at [457, 573] on div "Mācību tēma: Datorikas 9. klases 1. ieskaites mācību materiāls #6 Mājas darbs N…" at bounding box center [742, 371] width 1484 height 743
copy div
click at [272, 305] on div "Mācību tēma: Datorikas 9. klases 1. ieskaites mācību materiāls #6 Mājas darbs N…" at bounding box center [742, 371] width 1484 height 743
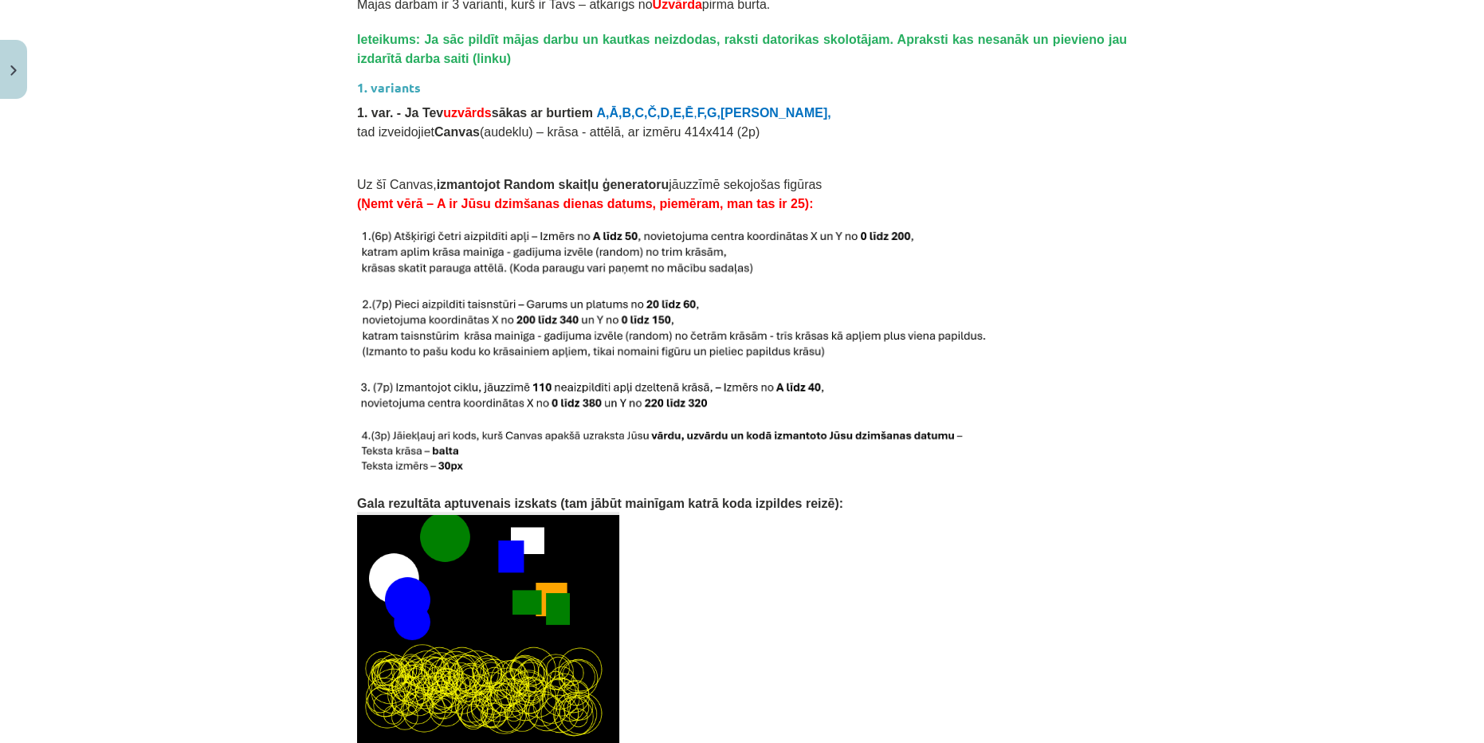
scroll to position [1642, 0]
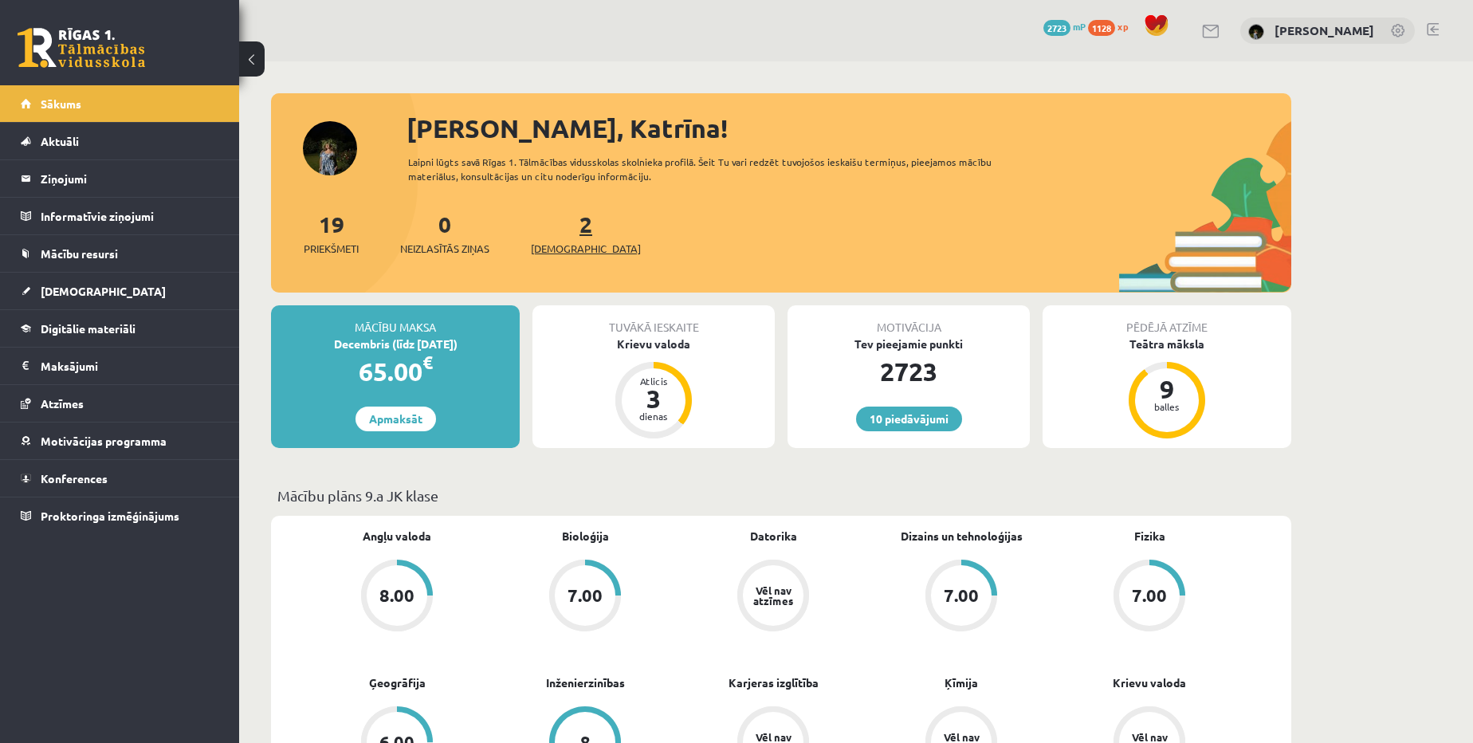
click at [563, 252] on span "[DEMOGRAPHIC_DATA]" at bounding box center [586, 249] width 110 height 16
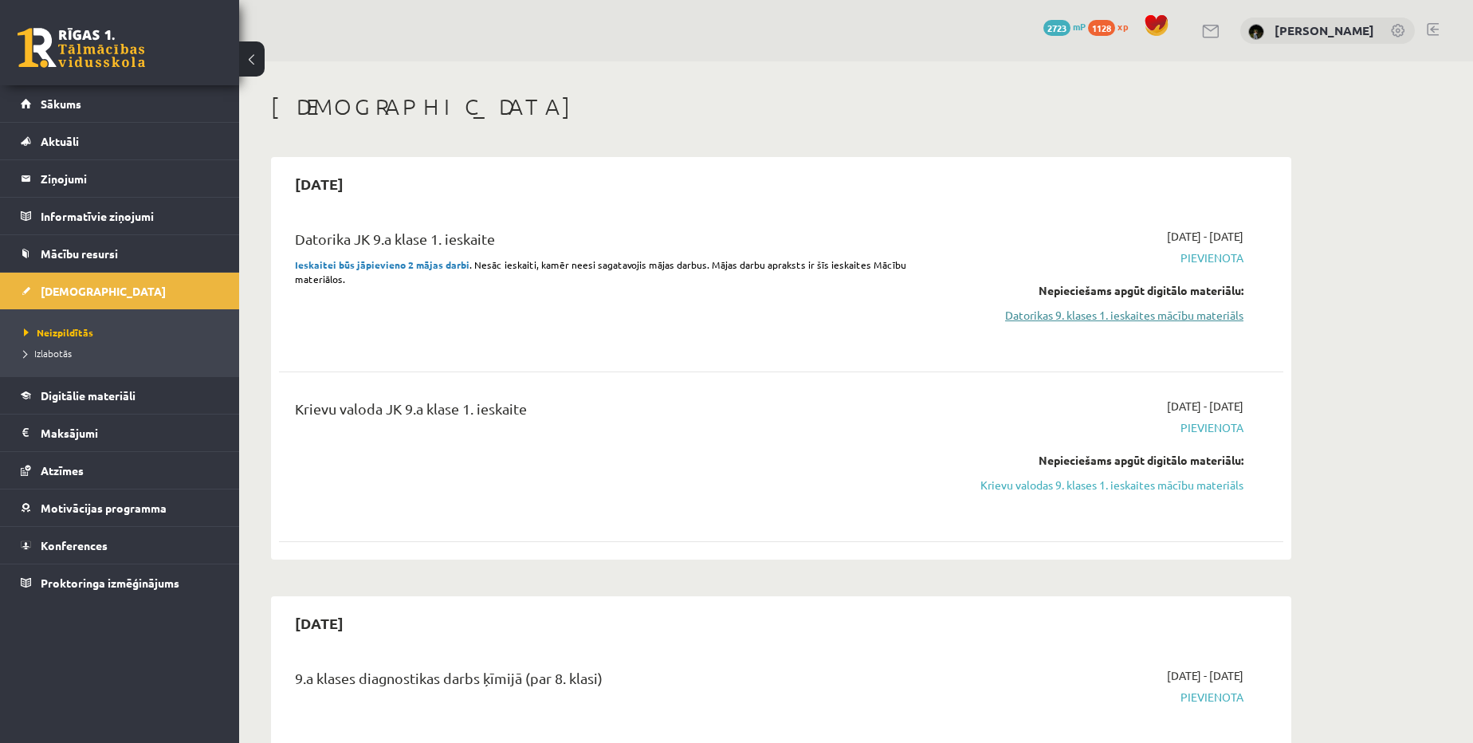
click at [1103, 314] on link "Datorikas 9. klases 1. ieskaites mācību materiāls" at bounding box center [1093, 315] width 300 height 17
